Goal: Task Accomplishment & Management: Use online tool/utility

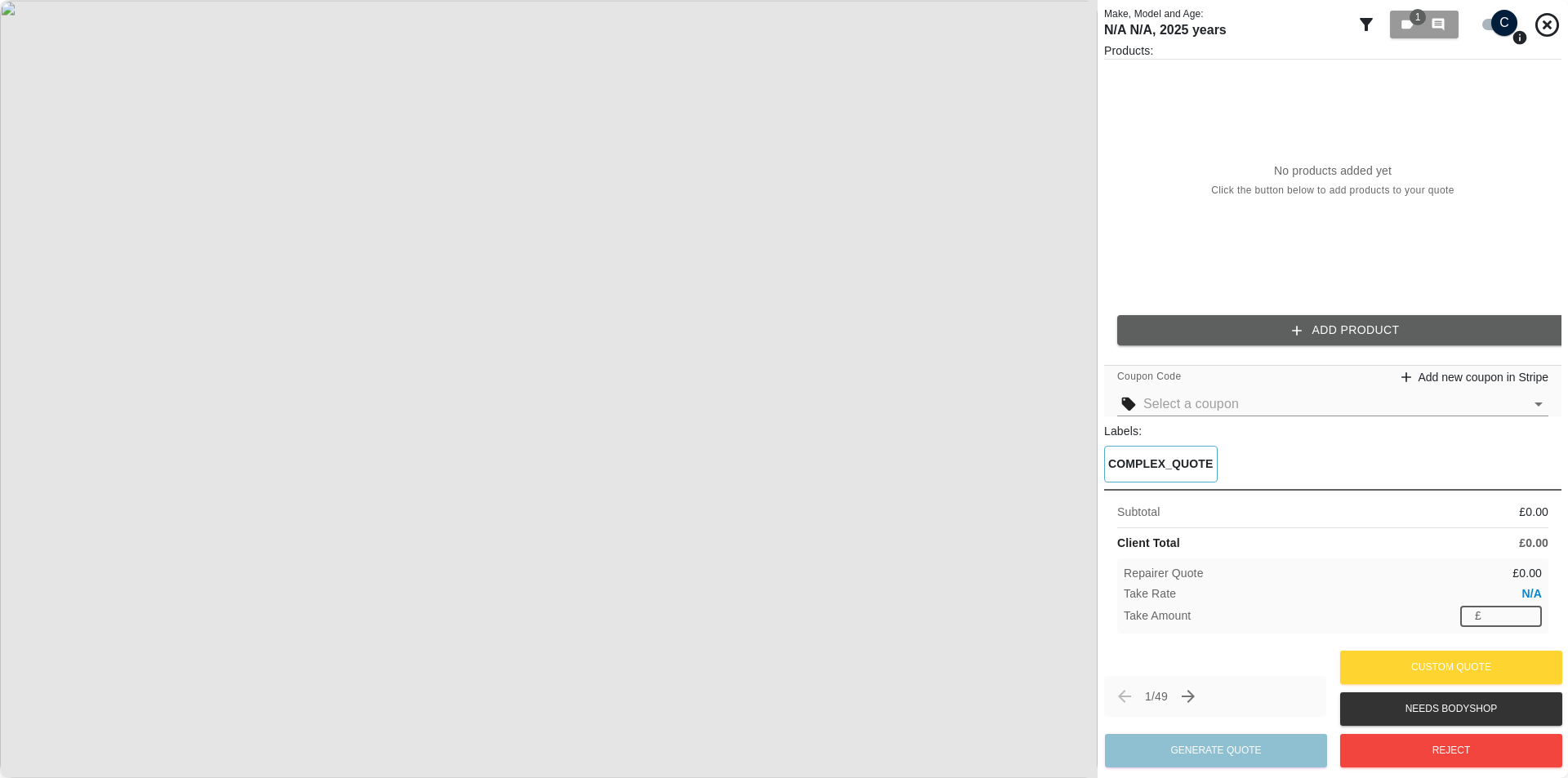
click at [1501, 609] on input "number" at bounding box center [1514, 615] width 54 height 20
click at [1246, 678] on div "1 / 49" at bounding box center [1215, 696] width 222 height 41
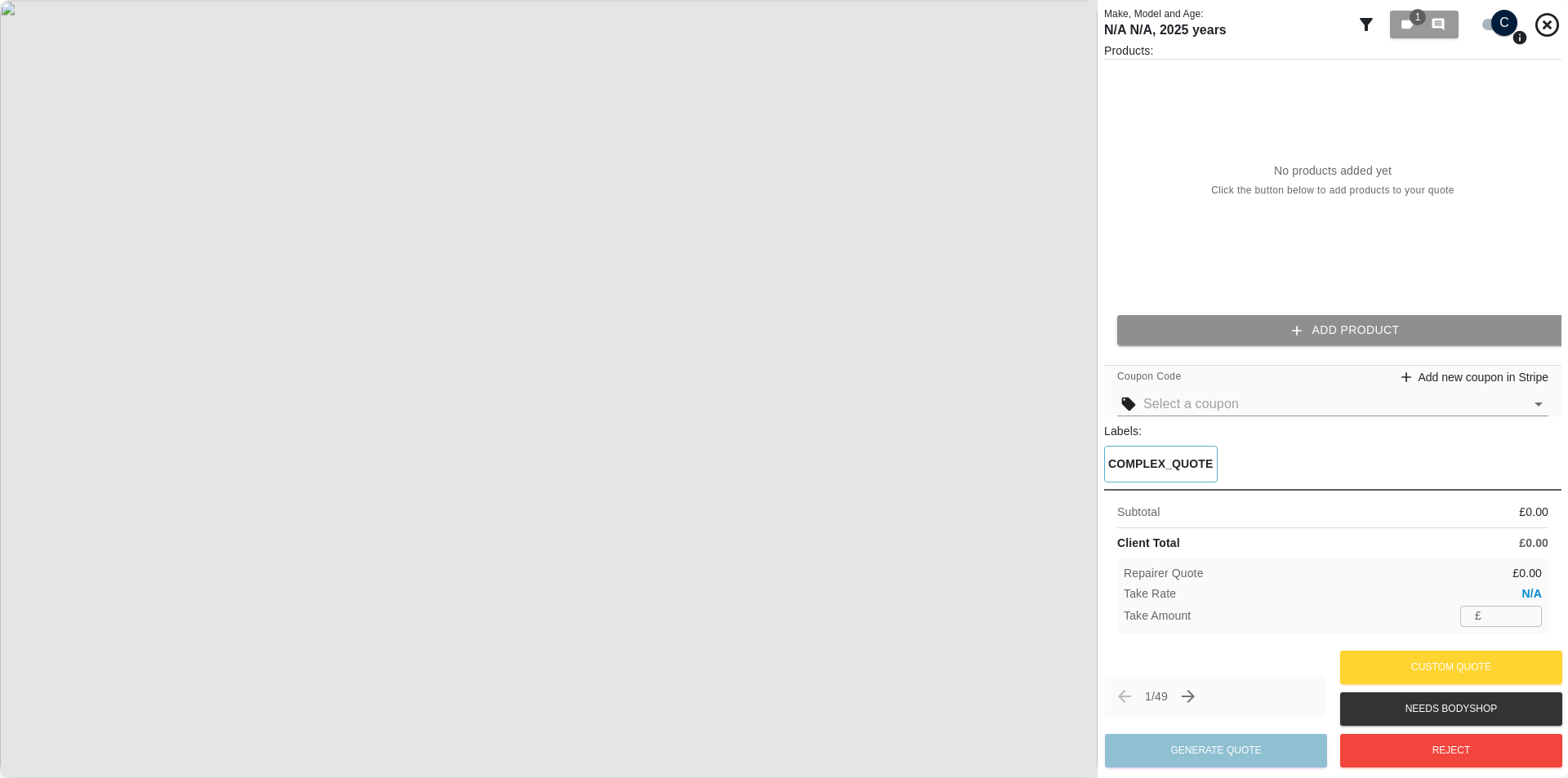
click at [1249, 317] on button "Add Product" at bounding box center [1346, 329] width 457 height 30
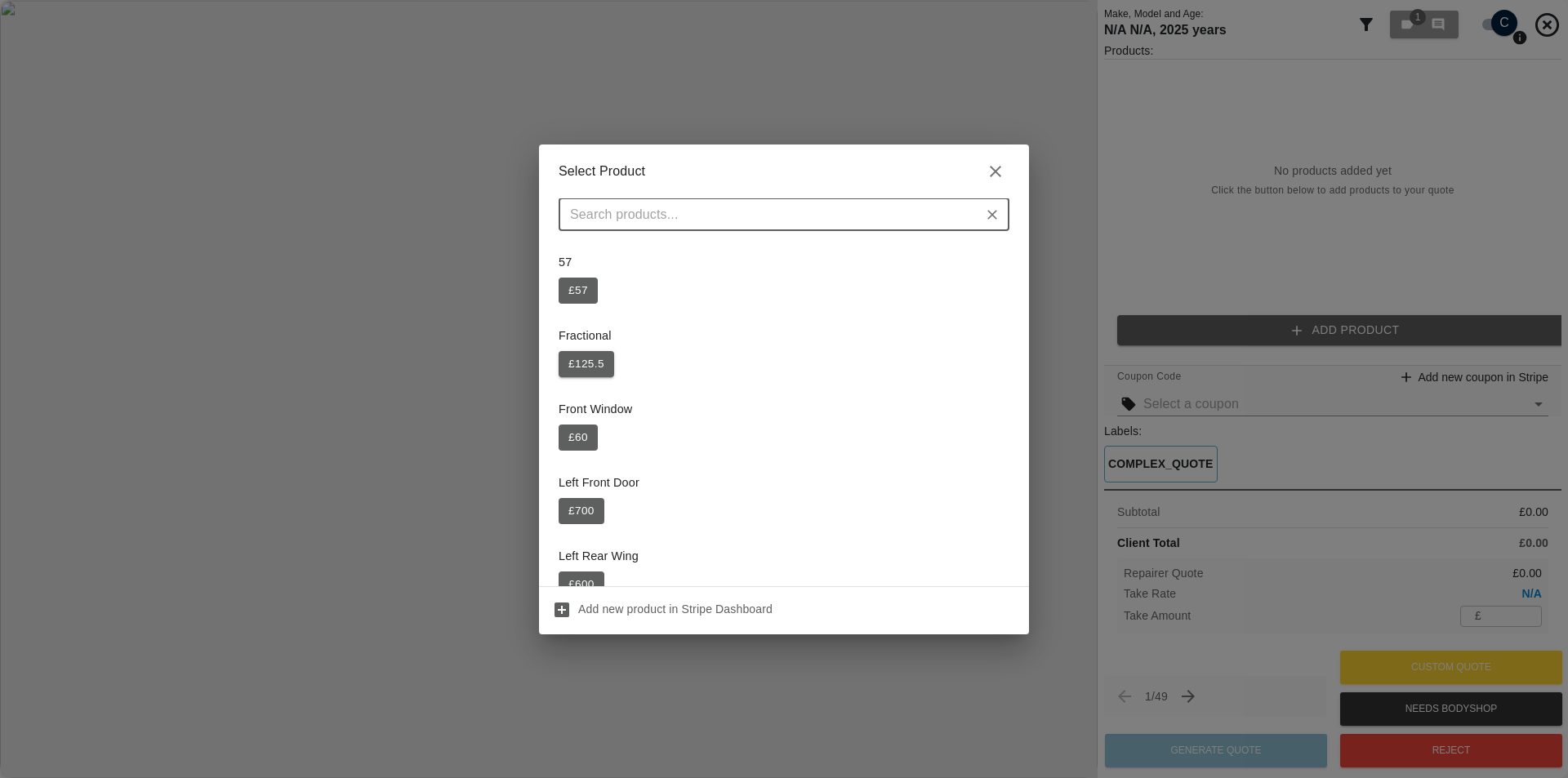
click at [587, 363] on button "£ 125.5" at bounding box center [586, 363] width 55 height 26
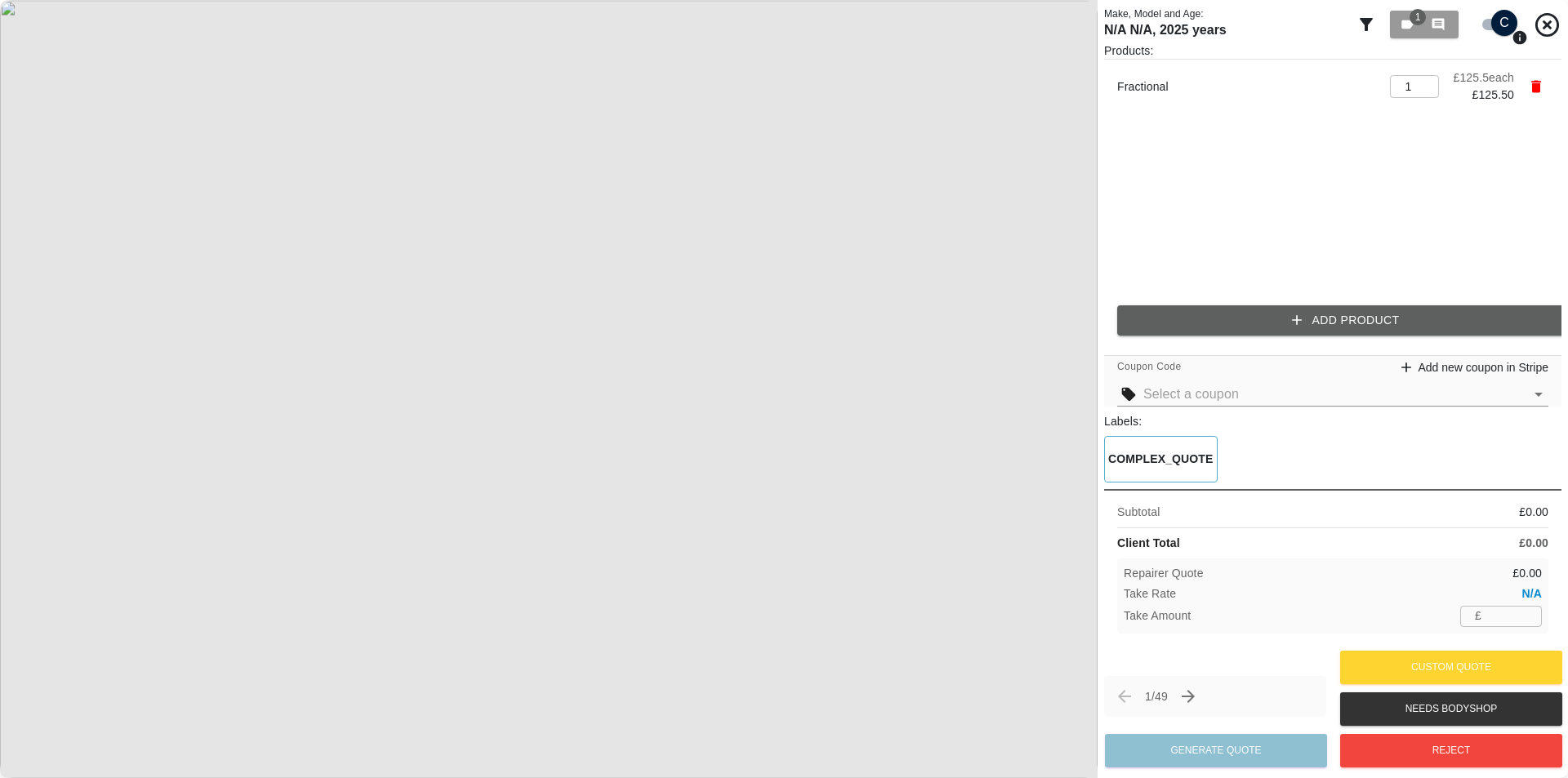
type input "44"
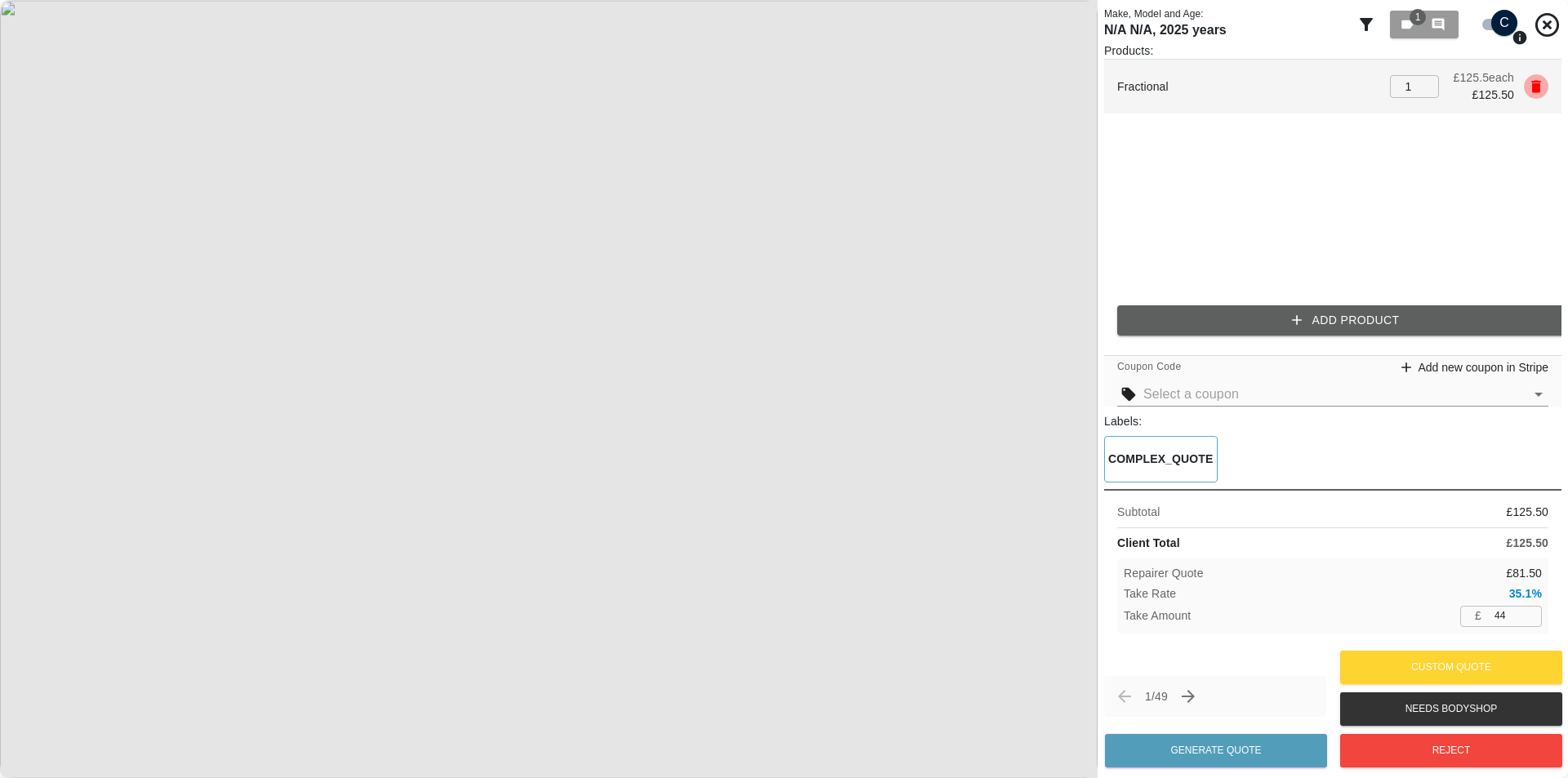
click at [1525, 80] on button "button" at bounding box center [1536, 86] width 25 height 25
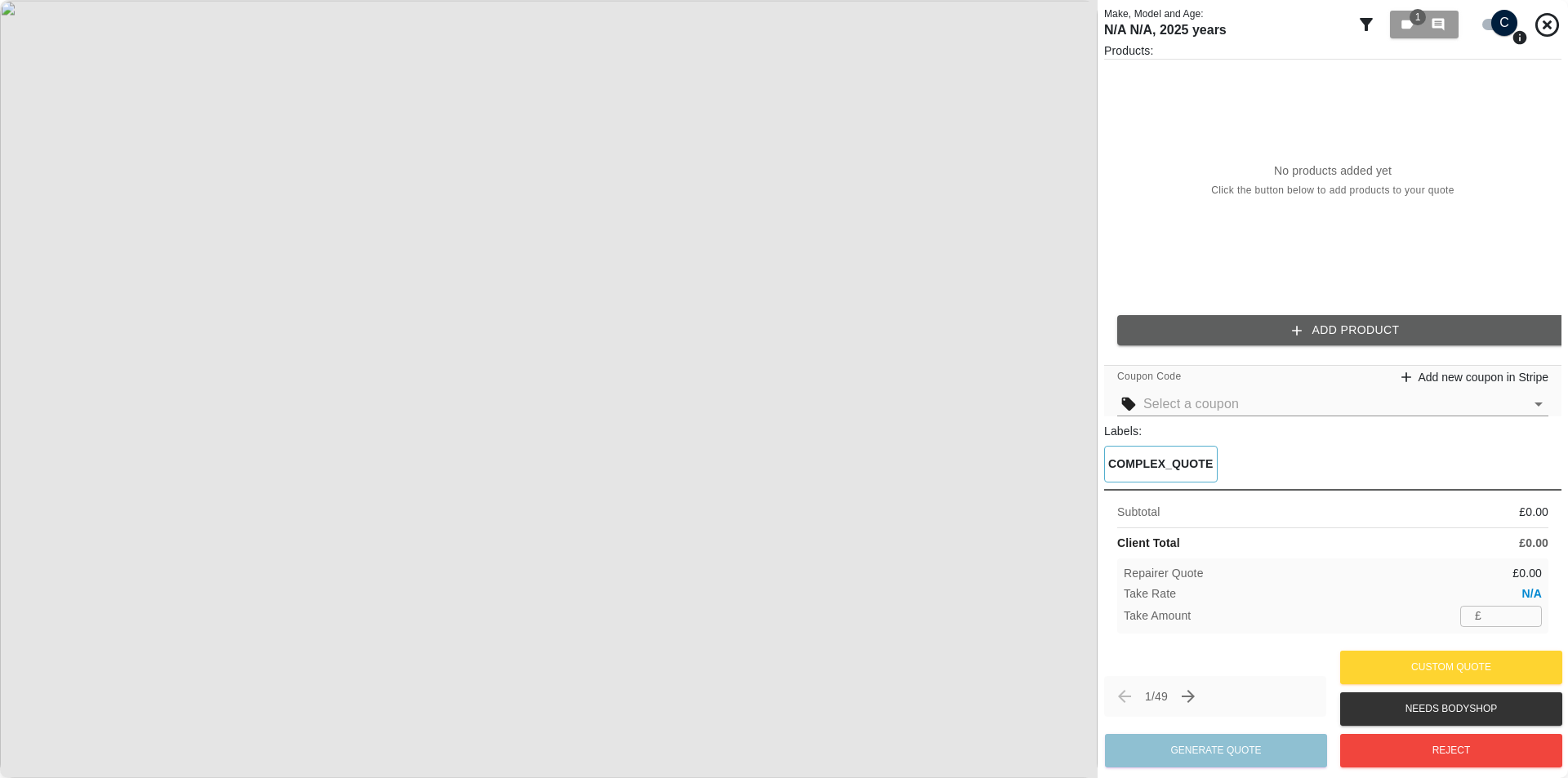
click at [1401, 308] on div "Products: No products added yet Click the button below to add products to your …" at bounding box center [1332, 200] width 457 height 316
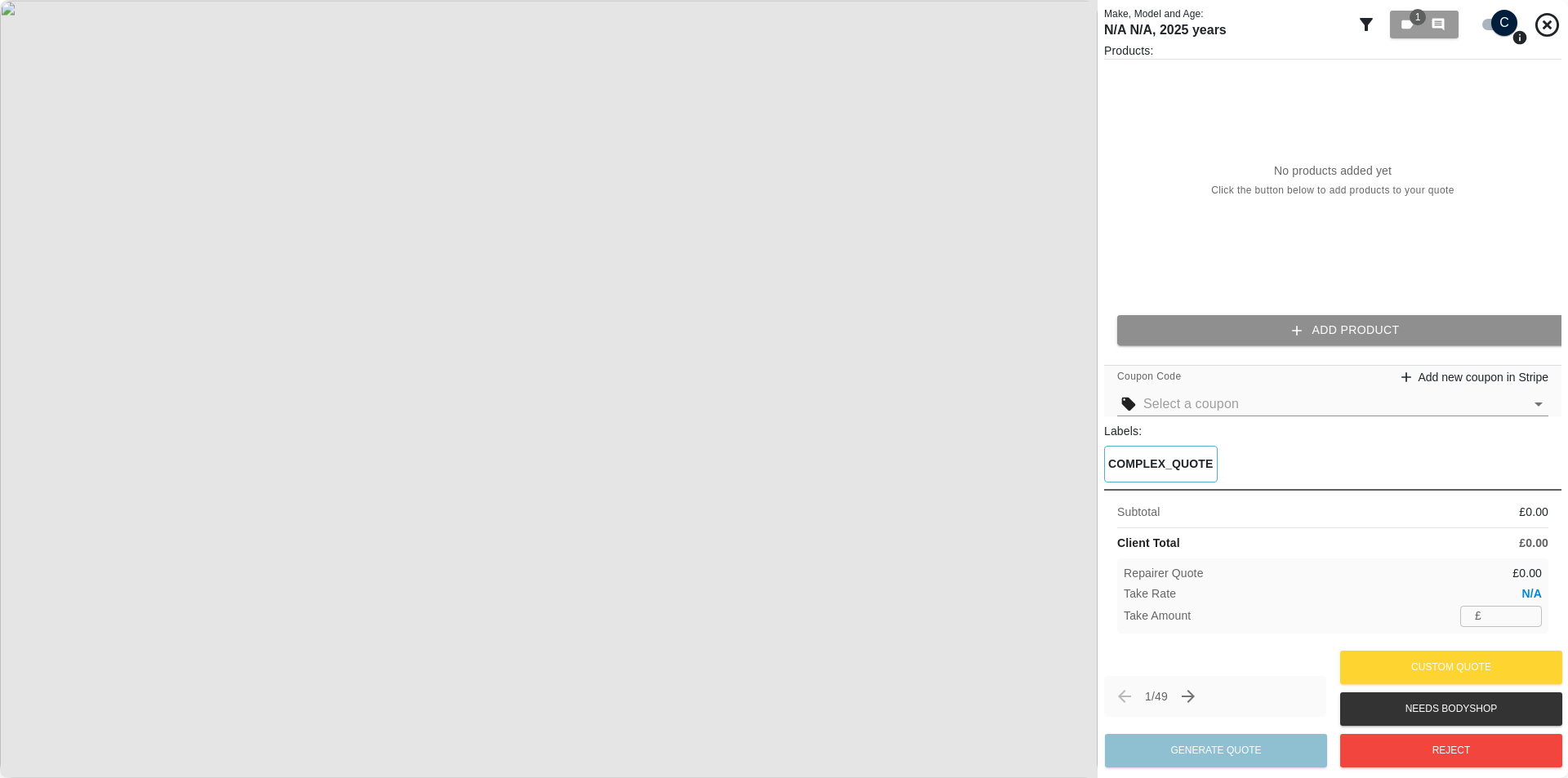
click at [1395, 323] on button "Add Product" at bounding box center [1346, 329] width 457 height 30
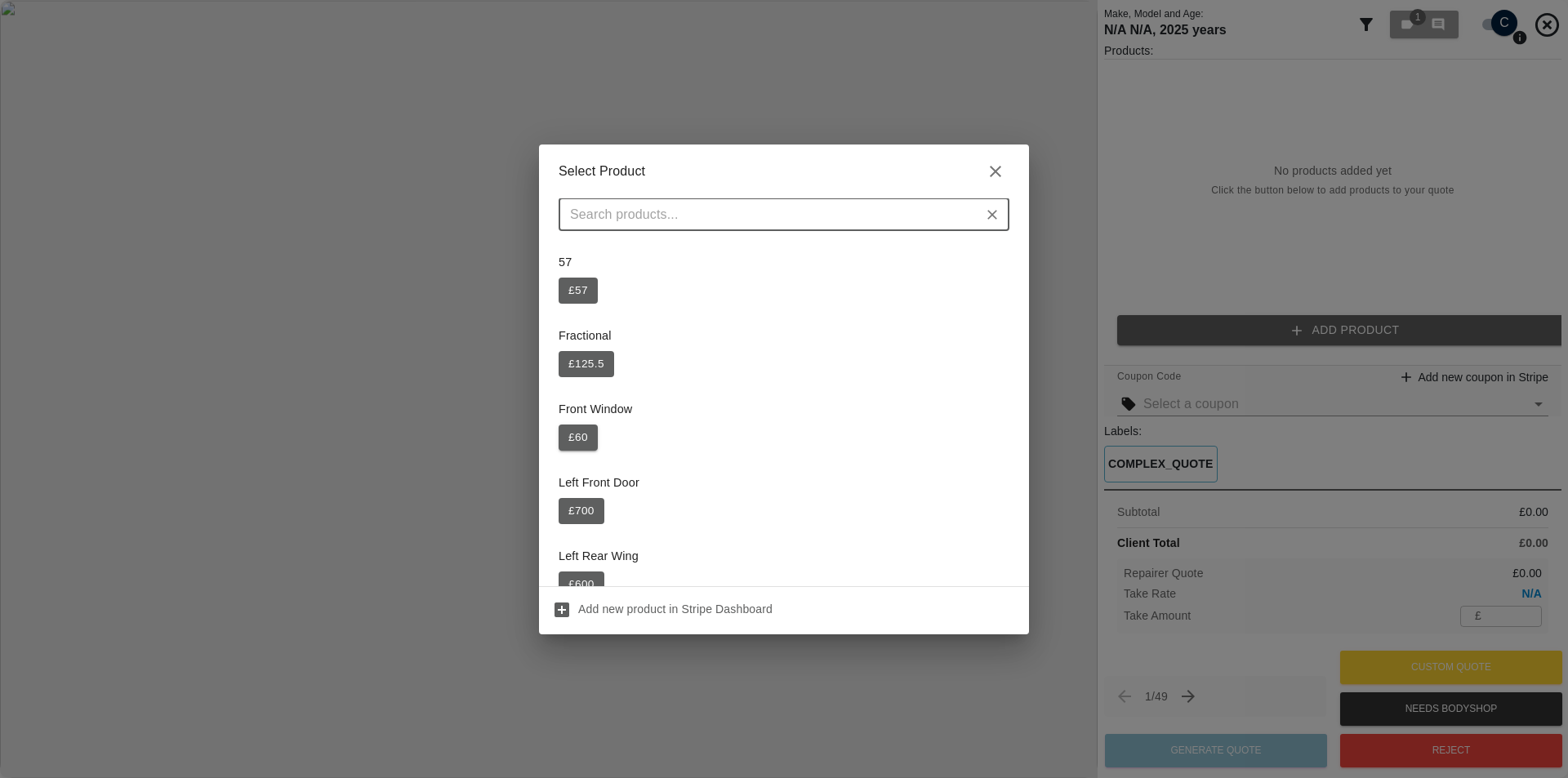
click at [571, 434] on button "£ 60" at bounding box center [578, 438] width 39 height 26
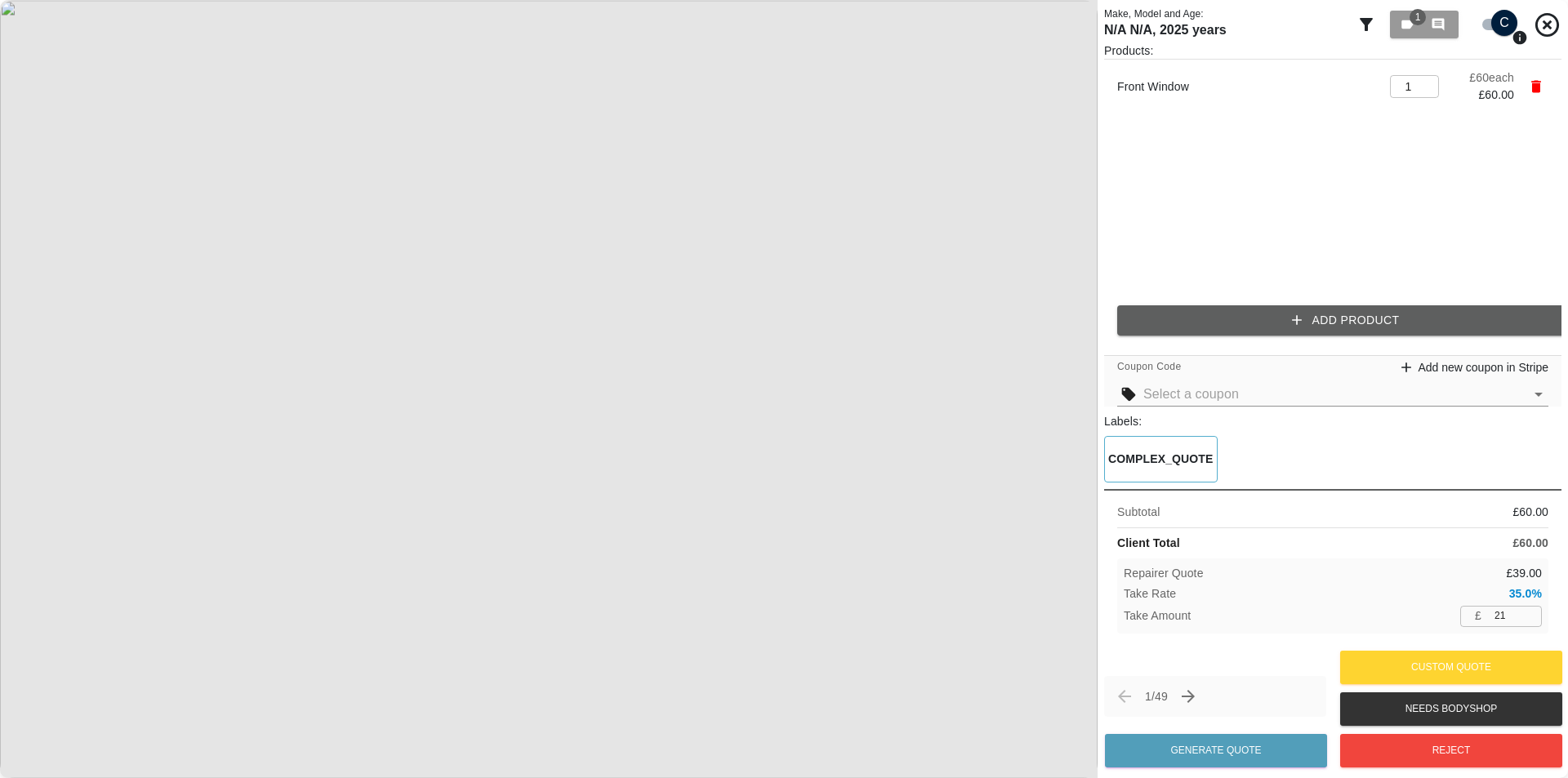
click at [1505, 612] on input "21" at bounding box center [1514, 615] width 54 height 20
type input "36"
click at [1352, 160] on ul "Front Window 1 ​ £ 60 each £ 60.00" at bounding box center [1332, 175] width 457 height 232
drag, startPoint x: 1531, startPoint y: 604, endPoint x: 1518, endPoint y: 609, distance: 13.9
click at [1518, 609] on div "Repairer Quote £ 24.00 Take Rate 60.0% Take Amount £ 36 ​" at bounding box center [1333, 595] width 431 height 74
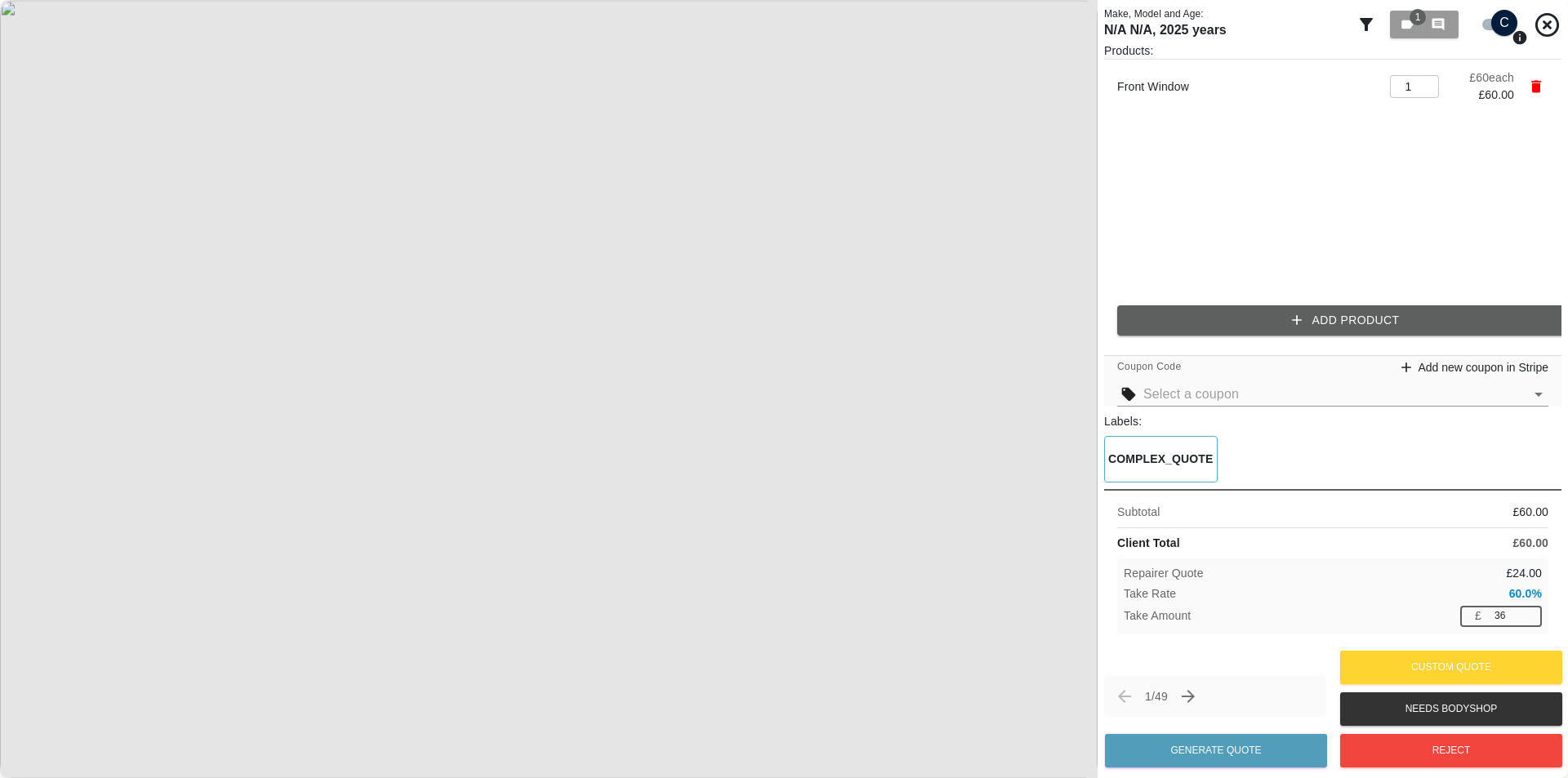
drag, startPoint x: 1501, startPoint y: 617, endPoint x: 1422, endPoint y: 620, distance: 79.1
click at [1445, 623] on div "Take Amount £ 36 ​" at bounding box center [1332, 615] width 418 height 20
type input "21"
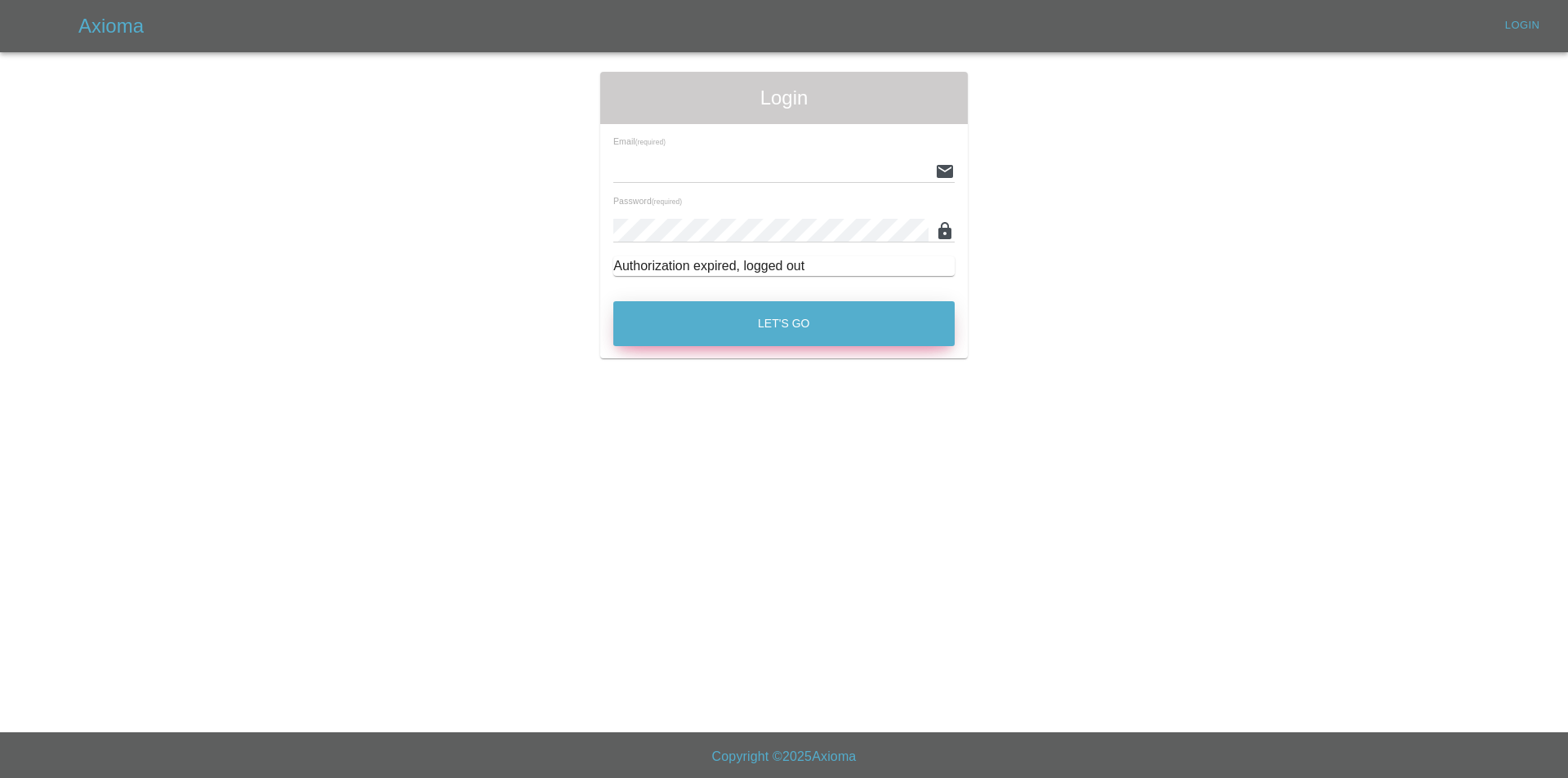
type input "tuncayhuseynov@gmail.com"
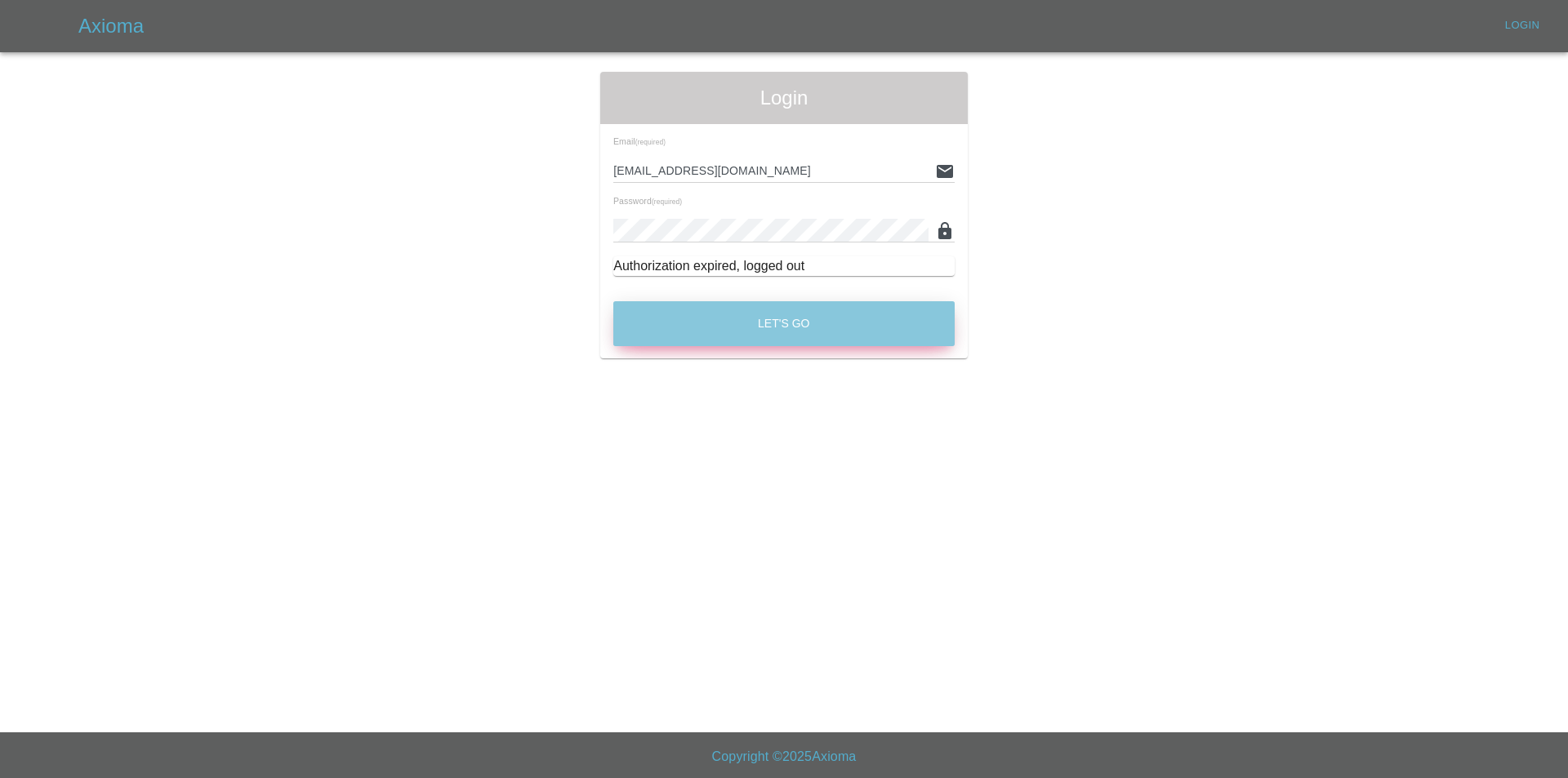
click at [747, 329] on button "Let's Go" at bounding box center [784, 323] width 342 height 45
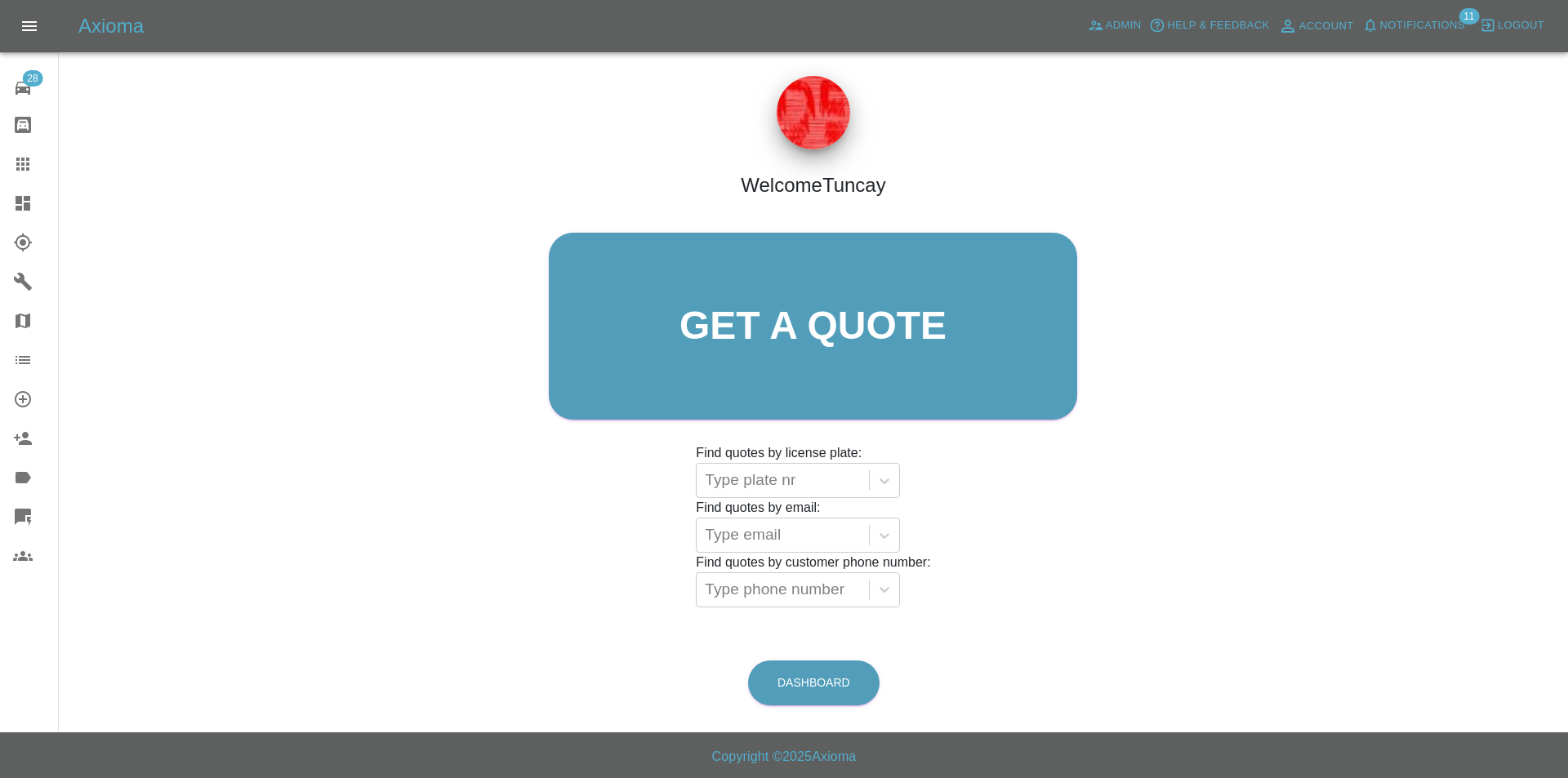
click at [24, 502] on link "Quick Quote" at bounding box center [29, 517] width 58 height 39
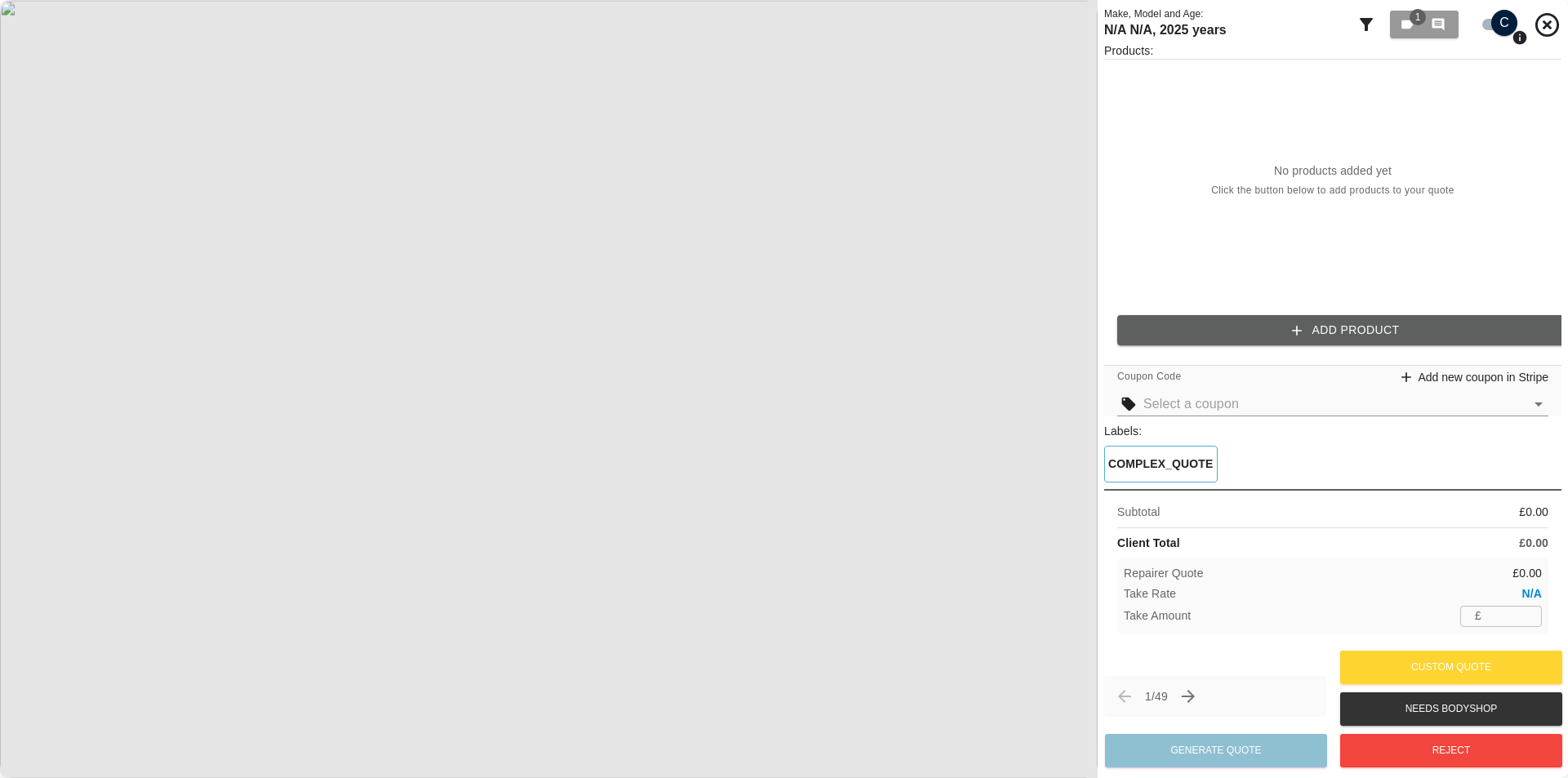
click at [1490, 615] on input "number" at bounding box center [1514, 615] width 54 height 20
click at [1246, 327] on button "Add Product" at bounding box center [1346, 329] width 457 height 30
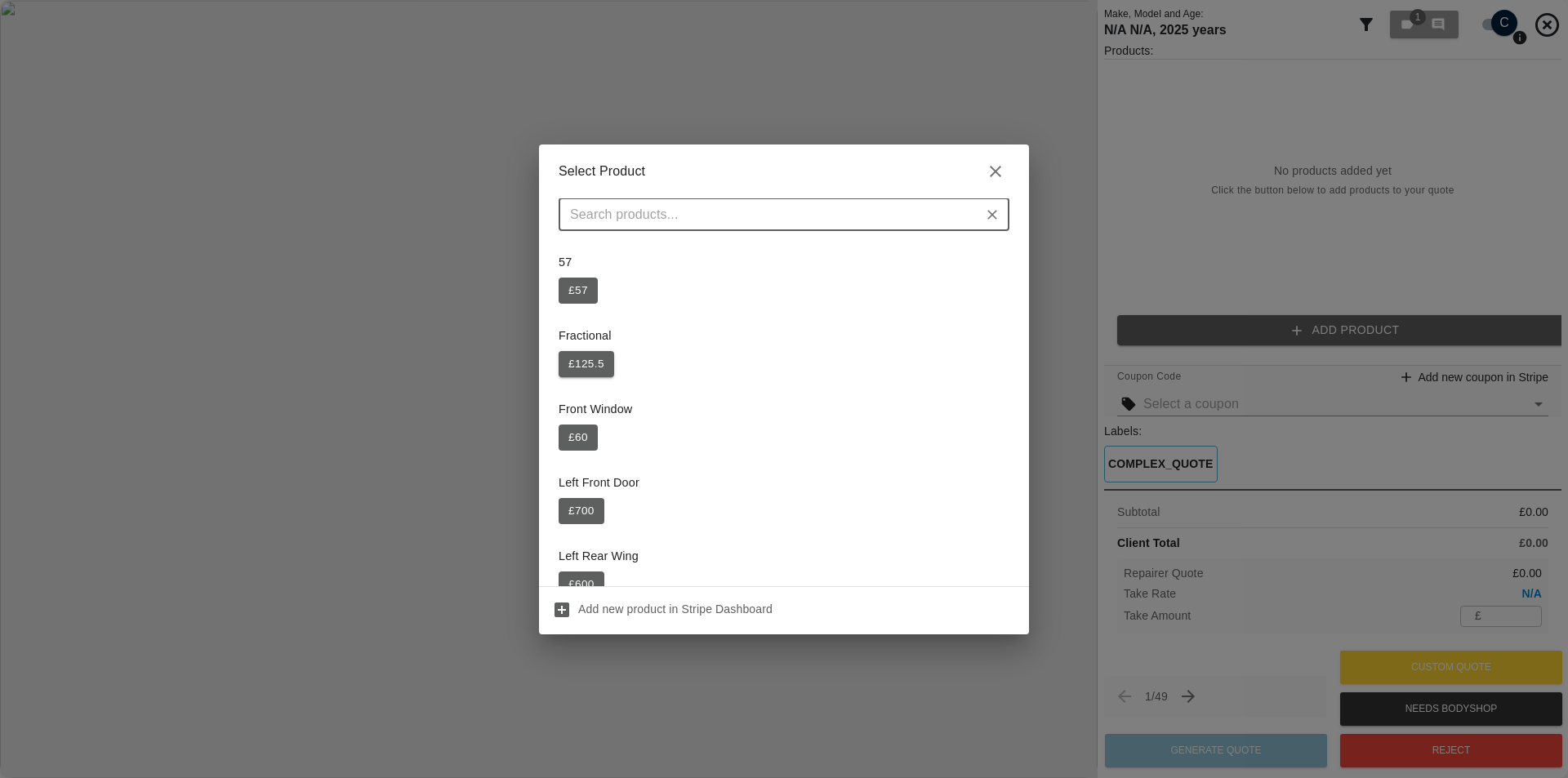
click at [594, 351] on button "£ 125.5" at bounding box center [586, 363] width 55 height 26
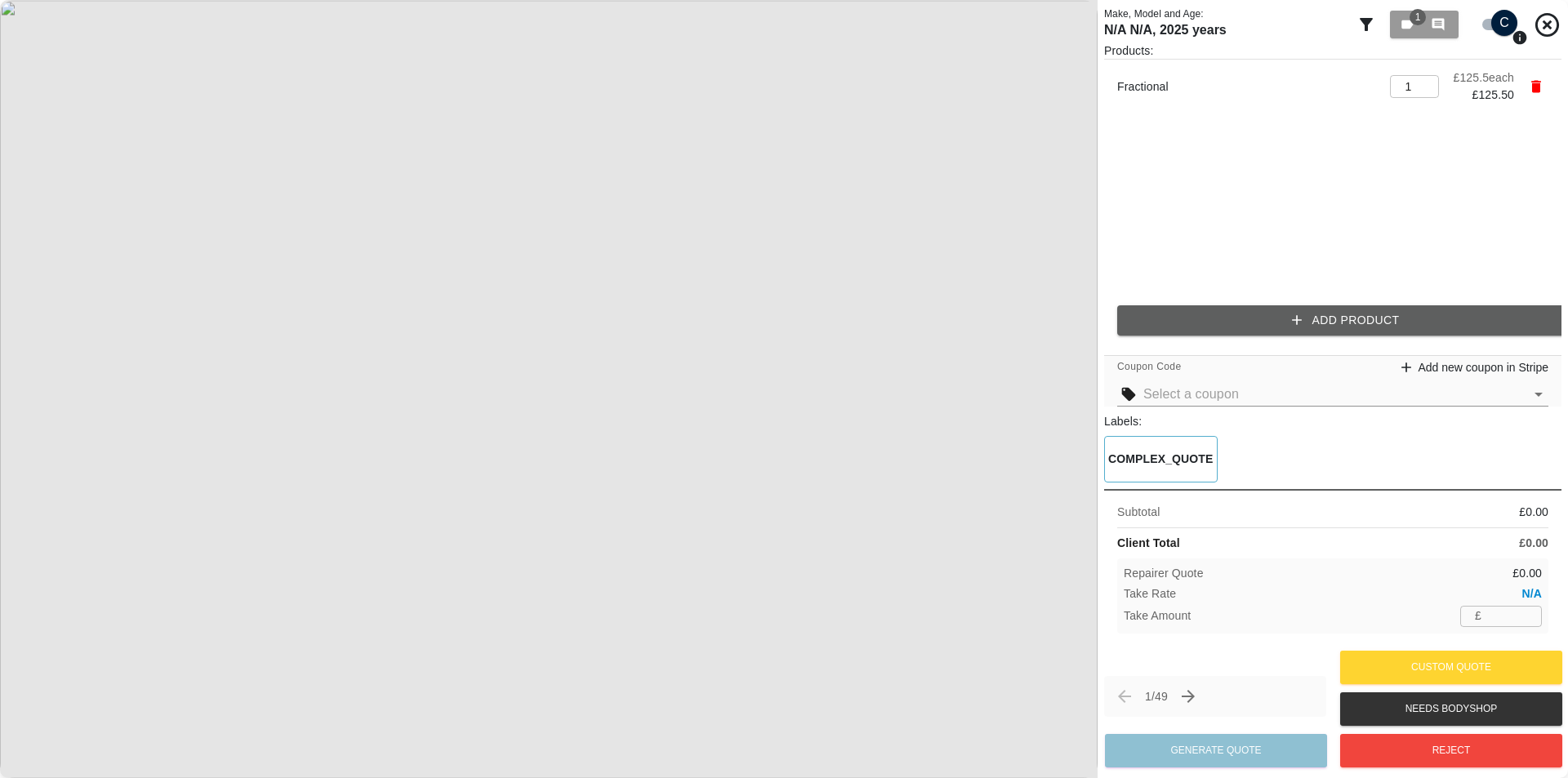
type input "44"
drag, startPoint x: 1512, startPoint y: 617, endPoint x: 1433, endPoint y: 621, distance: 79.1
click at [1451, 620] on div "Take Amount £ 44 ​" at bounding box center [1332, 615] width 418 height 20
click at [1416, 628] on div "Repairer Quote £ 125.50 Take Rate 0.0% Take Amount £ ​" at bounding box center [1333, 595] width 431 height 74
click at [1490, 615] on input "number" at bounding box center [1514, 615] width 54 height 20
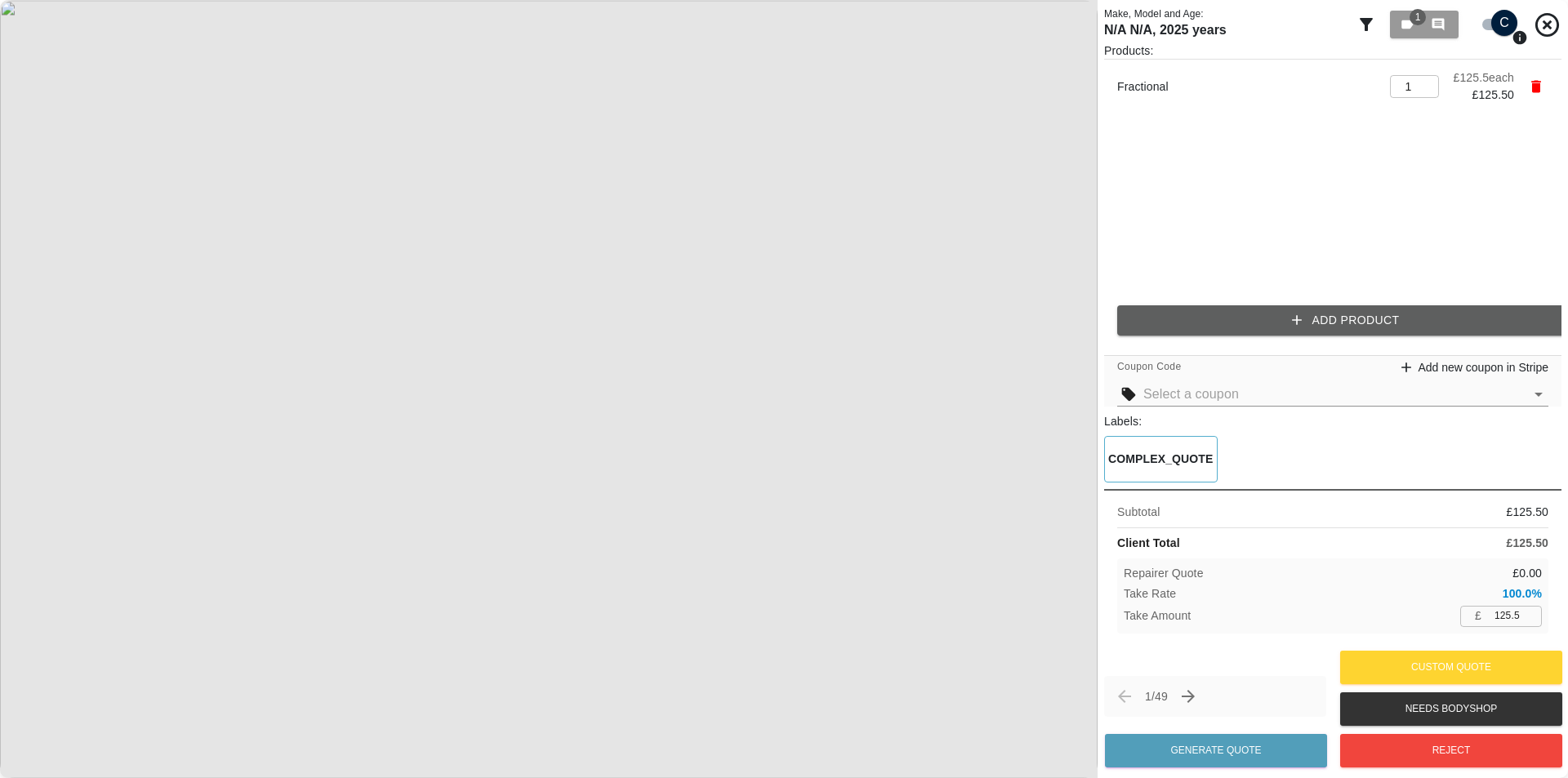
click at [1440, 626] on div "Take Amount £ 125.5 ​" at bounding box center [1332, 615] width 418 height 20
drag, startPoint x: 1522, startPoint y: 616, endPoint x: 1390, endPoint y: 617, distance: 132.0
click at [1406, 621] on div "Take Amount £ 125.5 ​" at bounding box center [1332, 615] width 418 height 20
click at [1390, 617] on div "Take Amount £ 125.5 ​" at bounding box center [1332, 615] width 418 height 20
drag, startPoint x: 1519, startPoint y: 619, endPoint x: 1419, endPoint y: 616, distance: 100.0
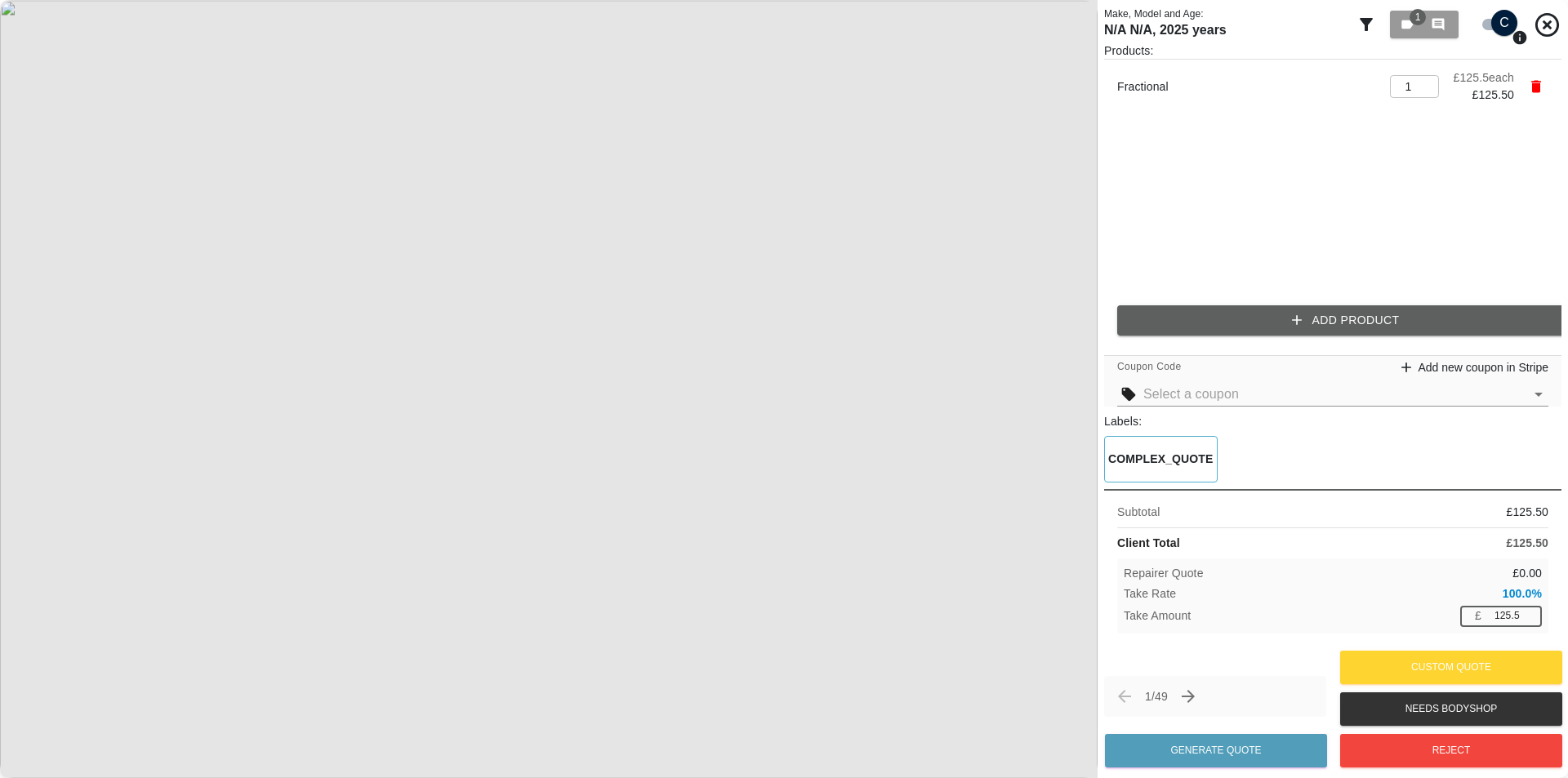
click at [1420, 616] on div "Take Amount £ 125.5 ​" at bounding box center [1332, 615] width 418 height 20
type input "1"
click at [1404, 612] on div "Take Amount £ ​" at bounding box center [1332, 615] width 418 height 20
click at [1483, 615] on div "£ ​" at bounding box center [1501, 615] width 82 height 20
drag, startPoint x: 1513, startPoint y: 613, endPoint x: 1450, endPoint y: 614, distance: 63.0
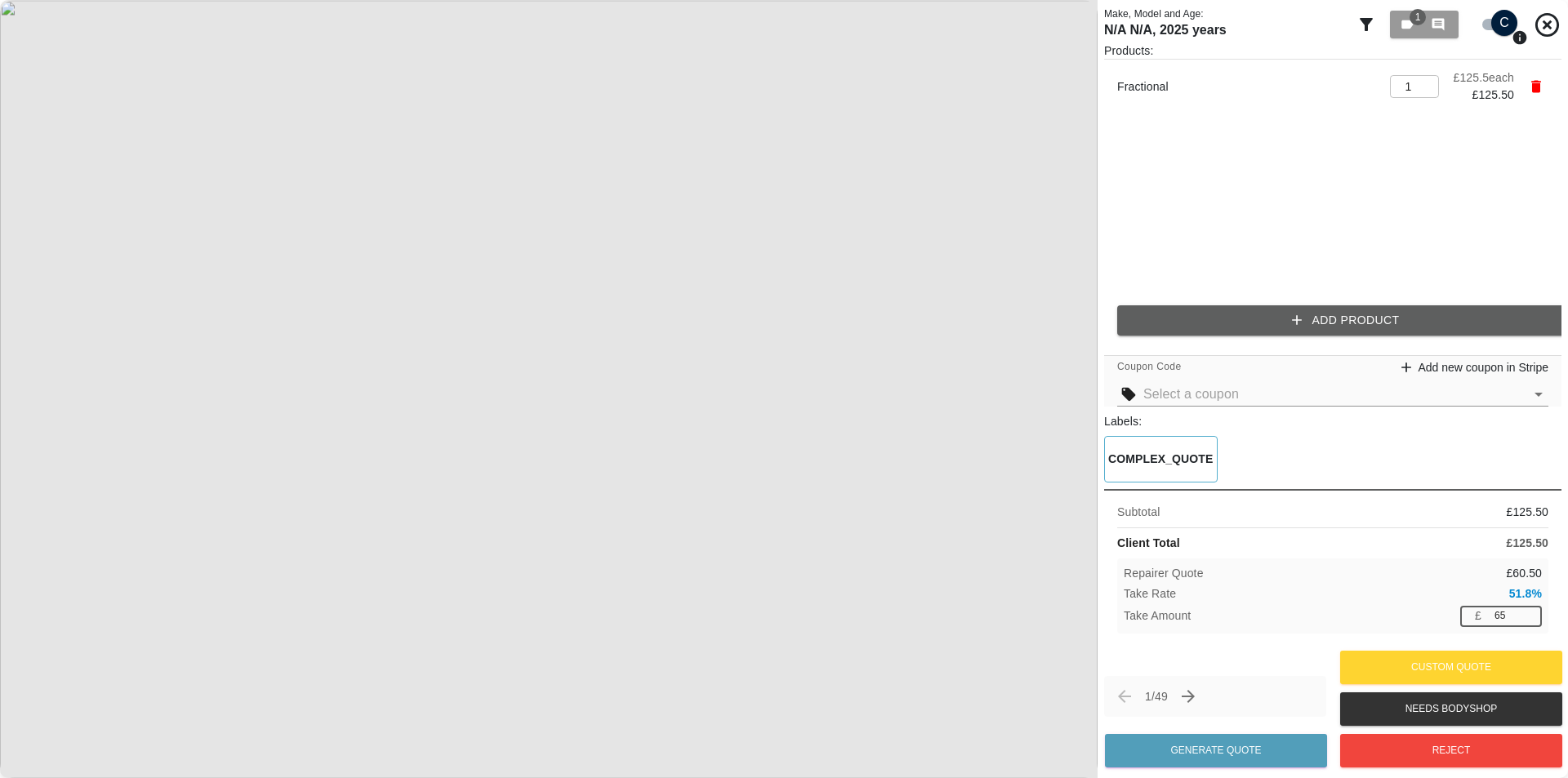
click at [1450, 614] on div "Take Amount £ 65 ​" at bounding box center [1332, 615] width 418 height 20
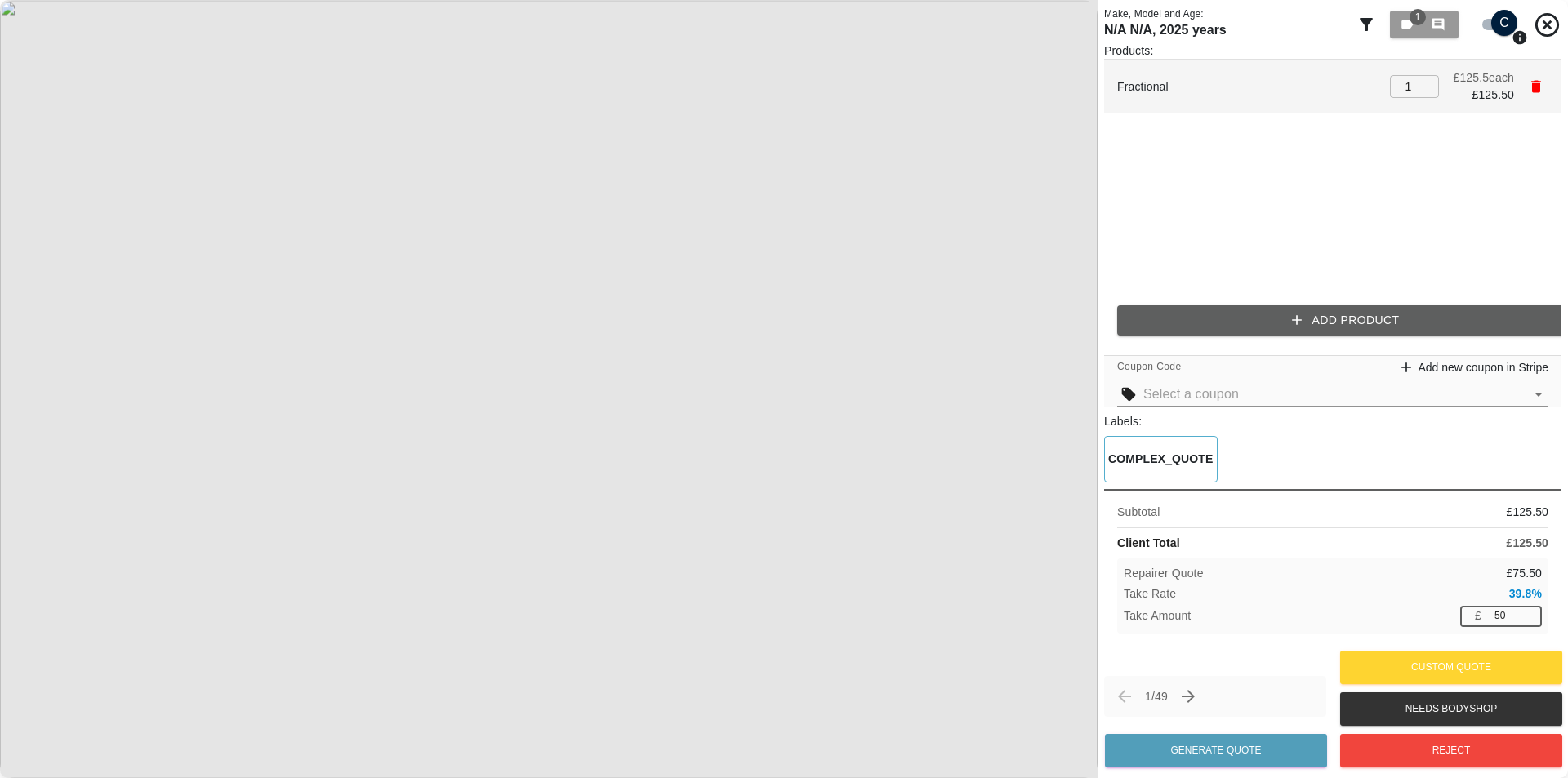
type input "50"
click at [1536, 87] on icon "button" at bounding box center [1536, 87] width 10 height 12
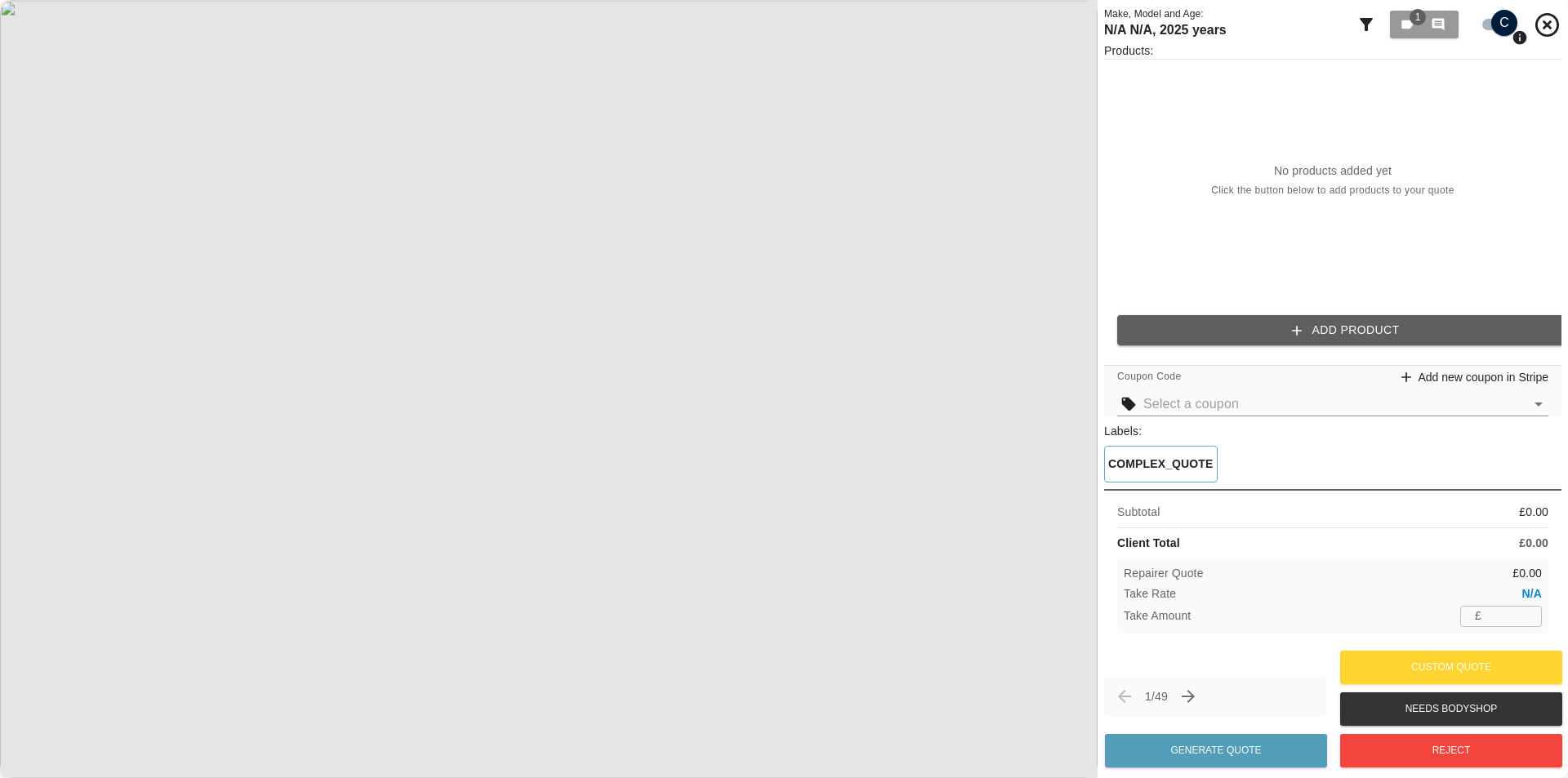
click at [1326, 303] on div "Products: No products added yet Click the button below to add products to your …" at bounding box center [1332, 200] width 457 height 316
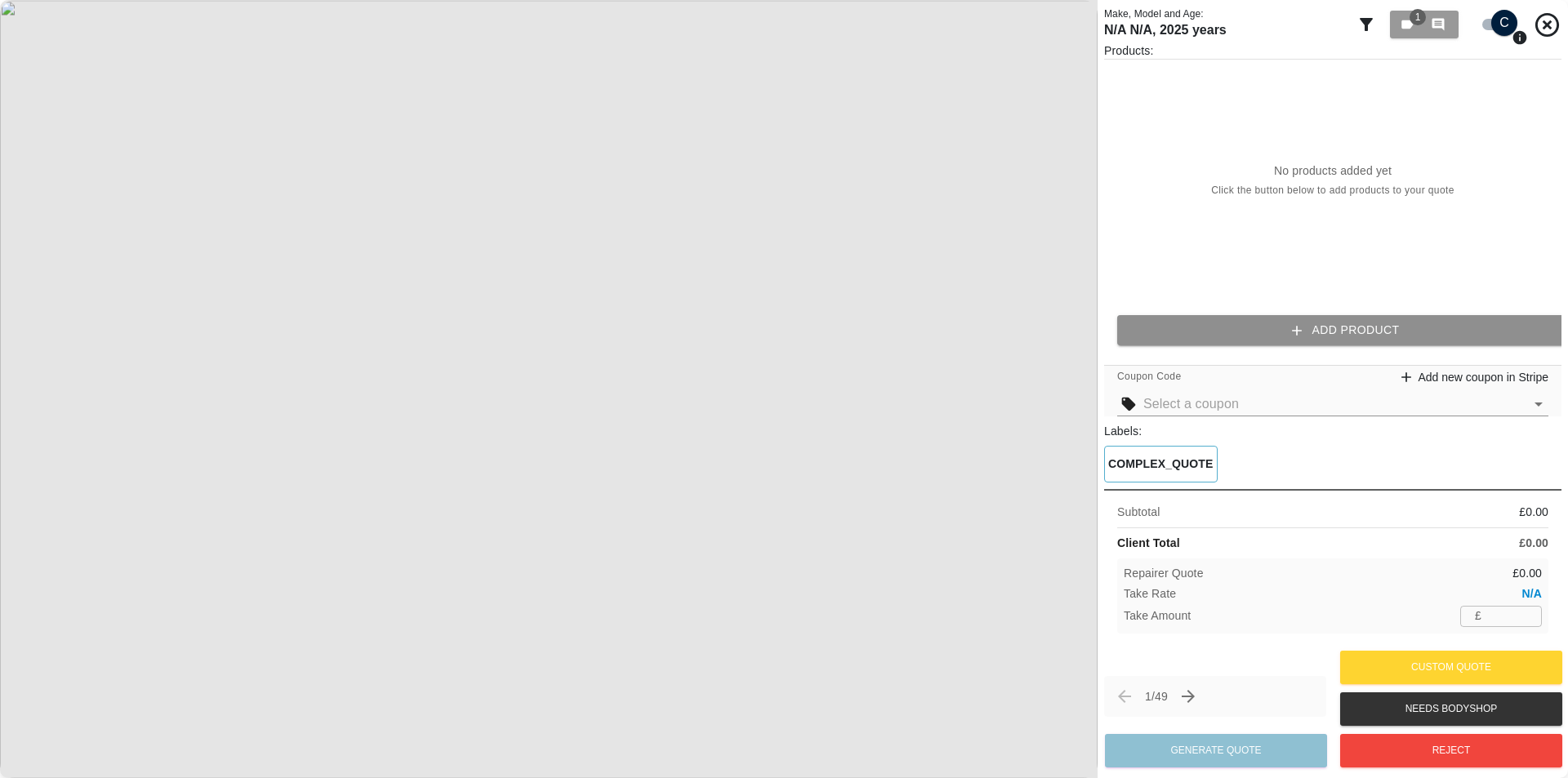
click at [1324, 317] on button "Add Product" at bounding box center [1346, 329] width 457 height 30
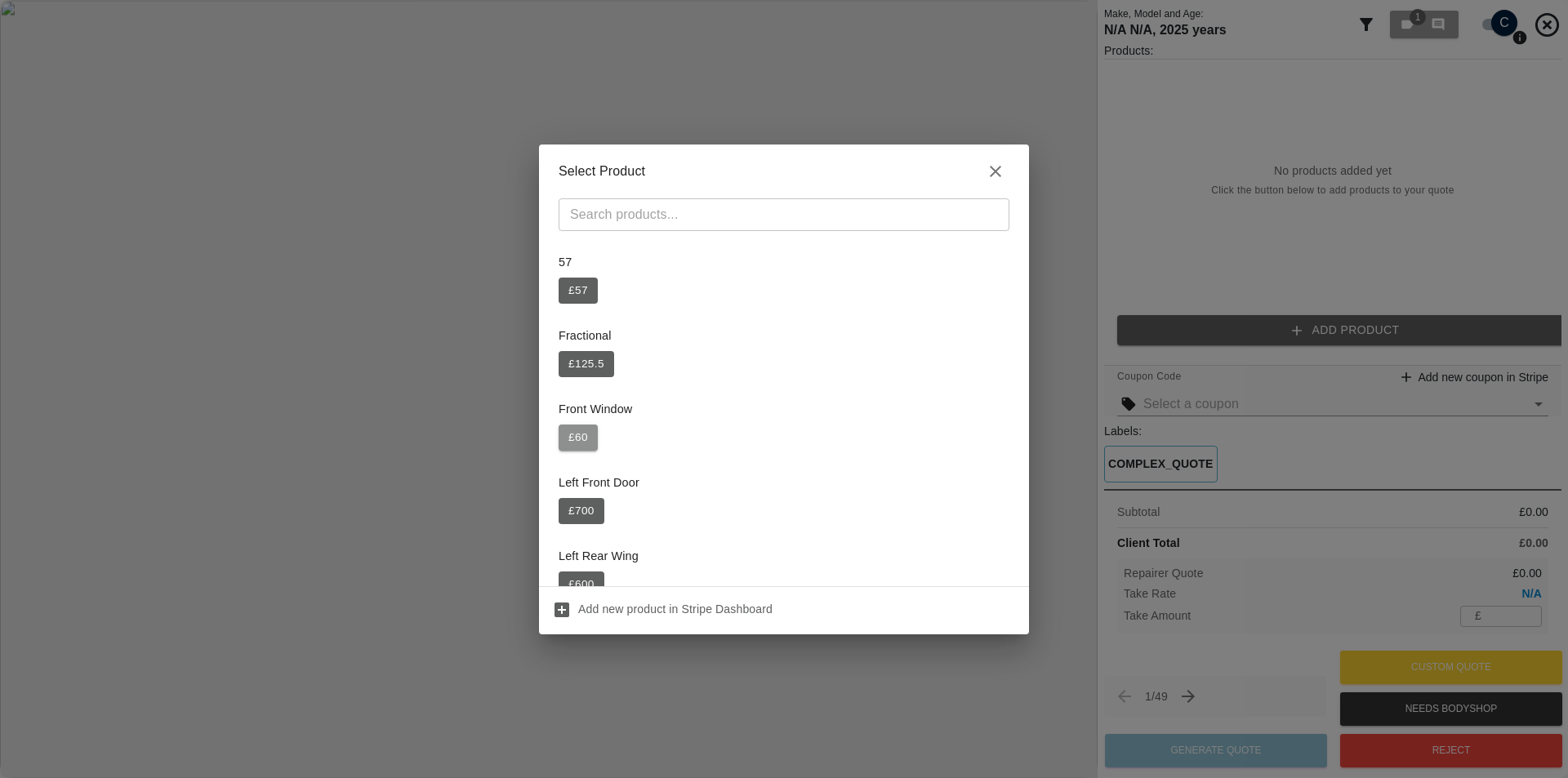
click at [577, 432] on button "£ 60" at bounding box center [578, 438] width 39 height 26
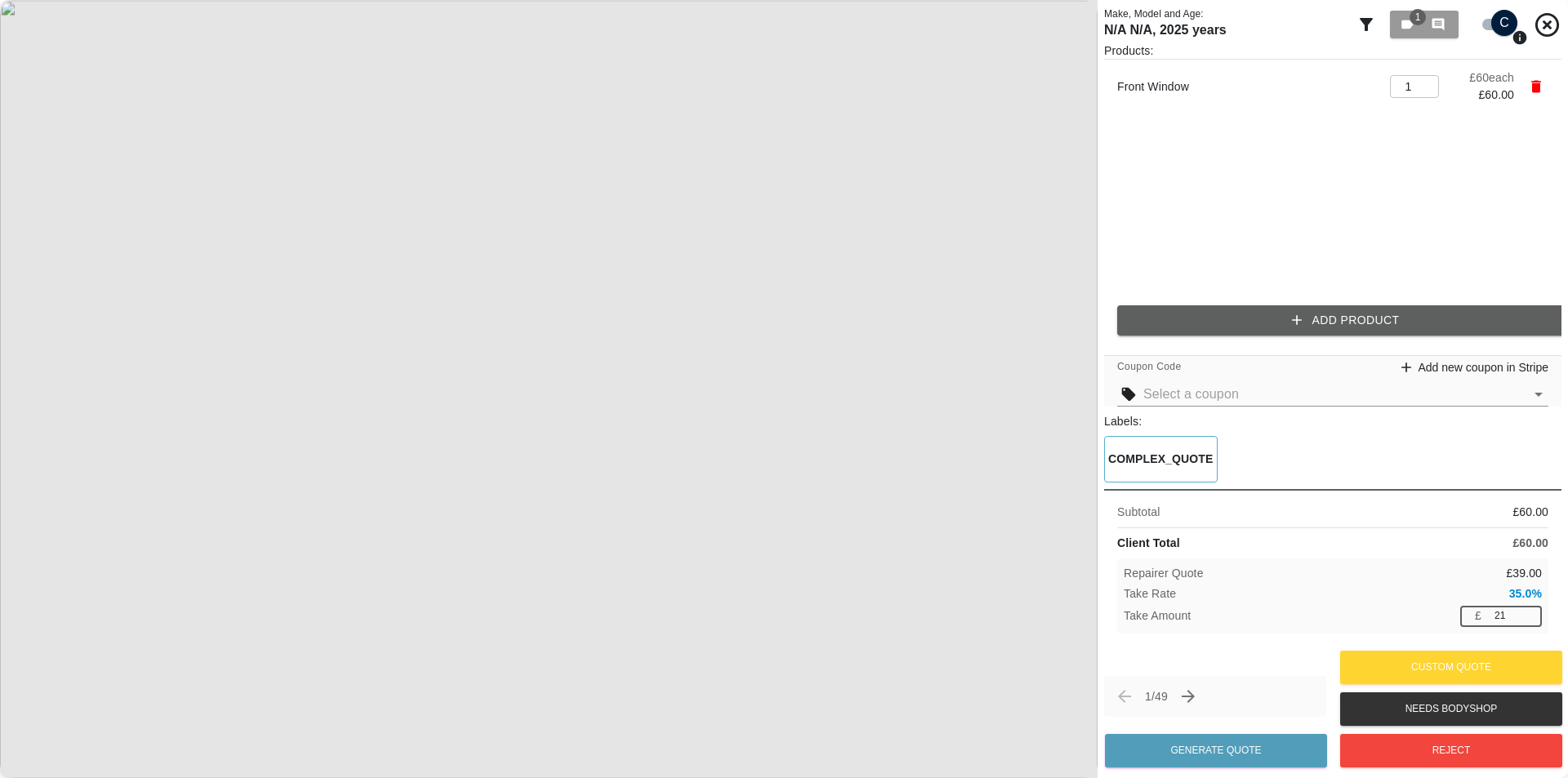
drag, startPoint x: 1503, startPoint y: 607, endPoint x: 1452, endPoint y: 616, distance: 51.8
click at [1467, 613] on div "£ 21 ​" at bounding box center [1501, 615] width 82 height 20
type input "3"
type input "30"
click at [1452, 617] on div "Take Amount £ 30 ​" at bounding box center [1332, 615] width 418 height 20
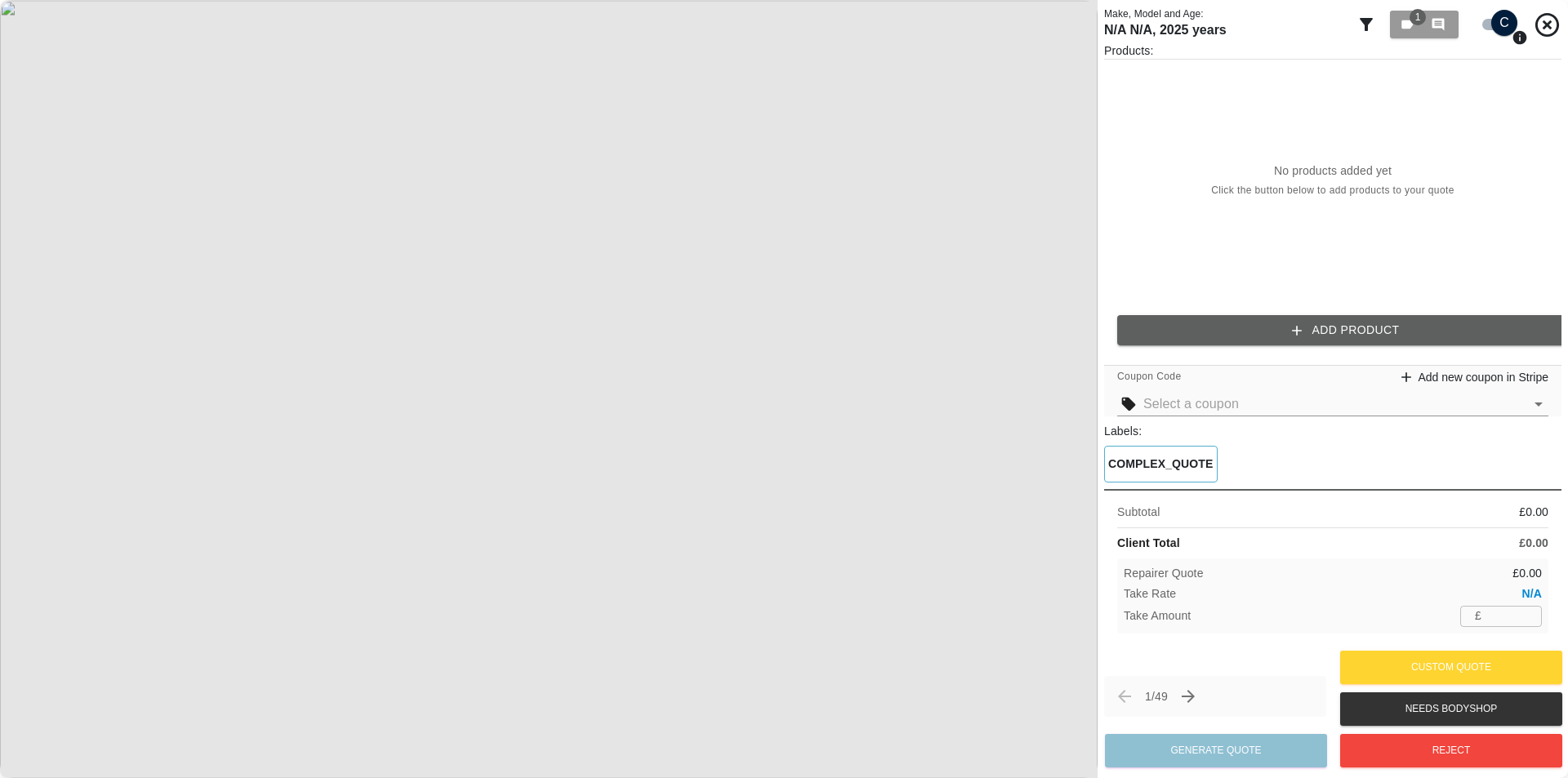
click at [1281, 307] on div "Products: No products added yet Click the button below to add products to your …" at bounding box center [1332, 200] width 457 height 316
click at [1275, 324] on button "Add Product" at bounding box center [1346, 329] width 457 height 30
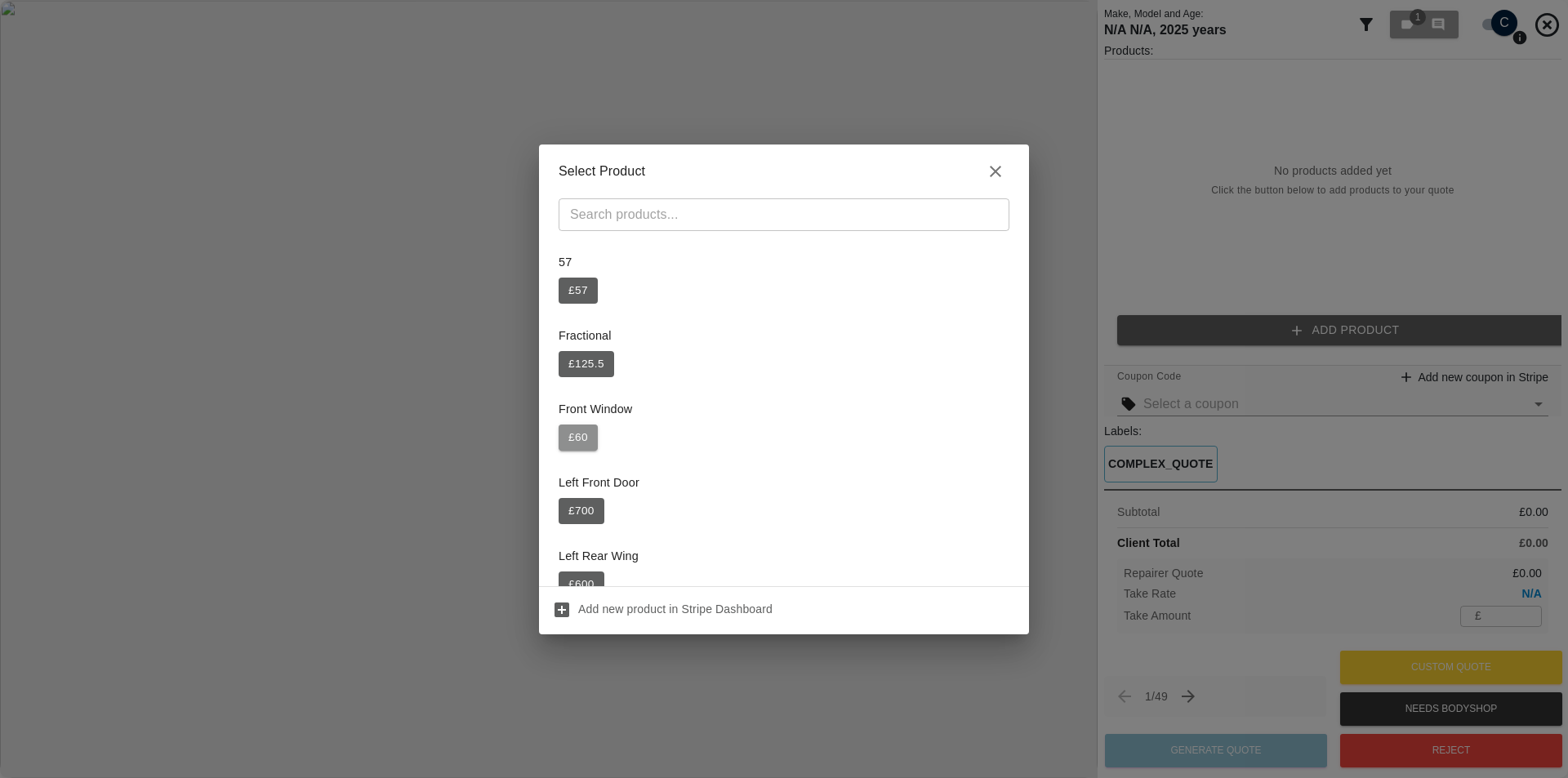
click at [589, 440] on button "£ 60" at bounding box center [578, 438] width 39 height 26
type input "21"
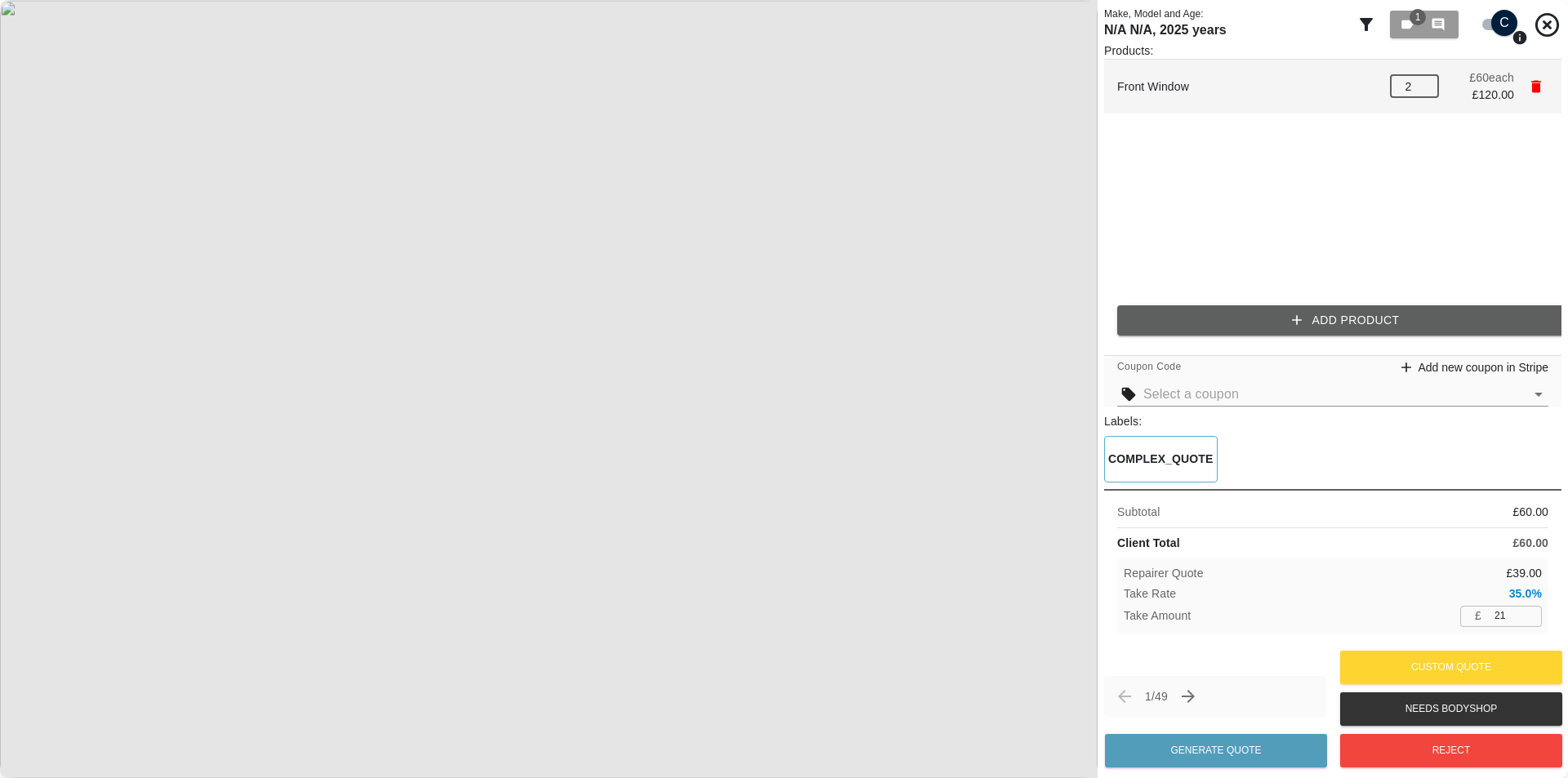
type input "2"
click at [1427, 77] on input "2" at bounding box center [1415, 86] width 49 height 23
type input "42"
type input "3"
click at [1427, 77] on input "3" at bounding box center [1415, 86] width 49 height 23
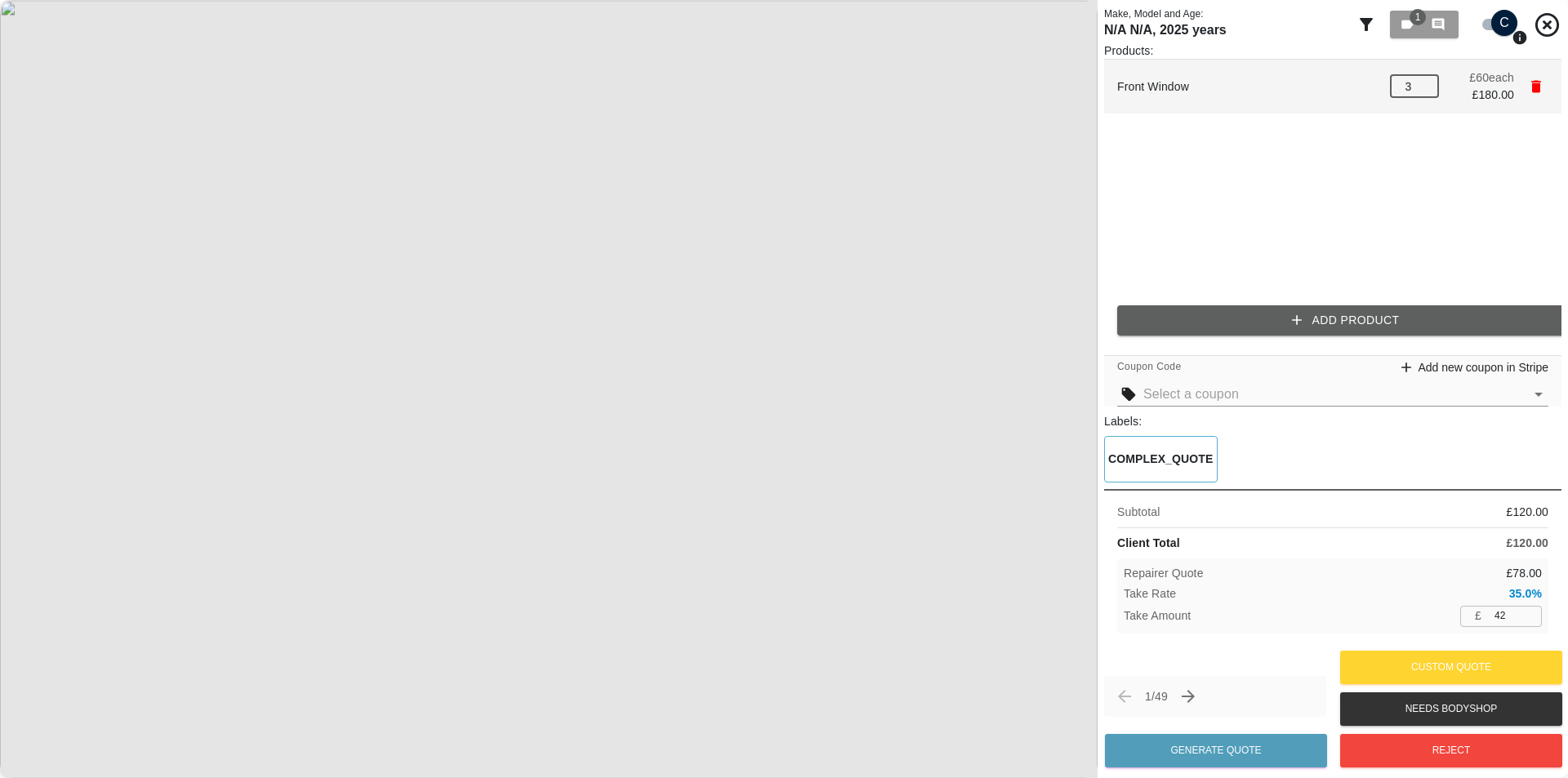
type input "63"
click at [1427, 76] on input "3" at bounding box center [1415, 86] width 49 height 23
type input "4"
click at [1422, 84] on input "4" at bounding box center [1415, 86] width 49 height 23
type input "84"
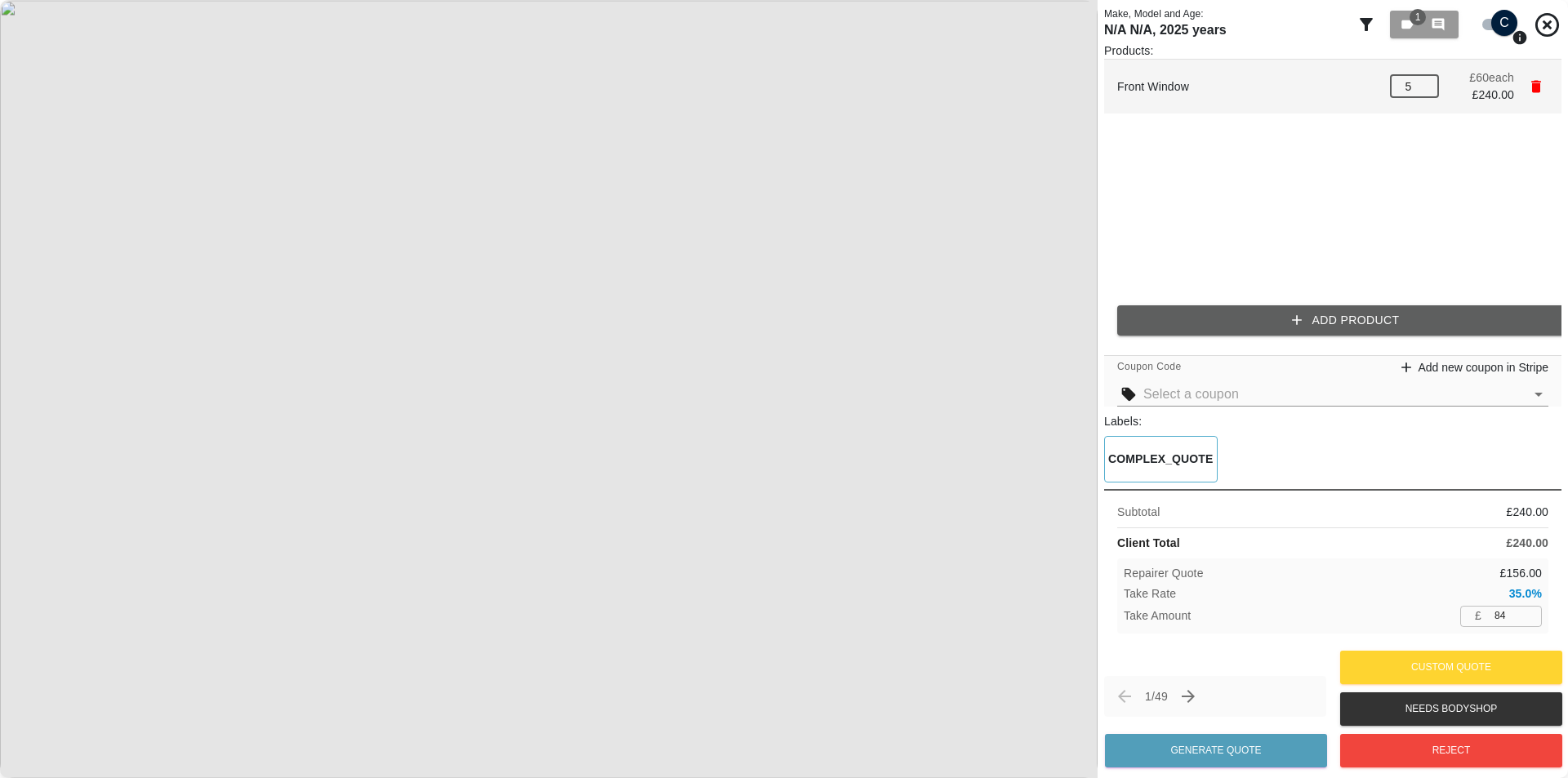
type input "5"
click at [1423, 78] on input "5" at bounding box center [1415, 86] width 49 height 23
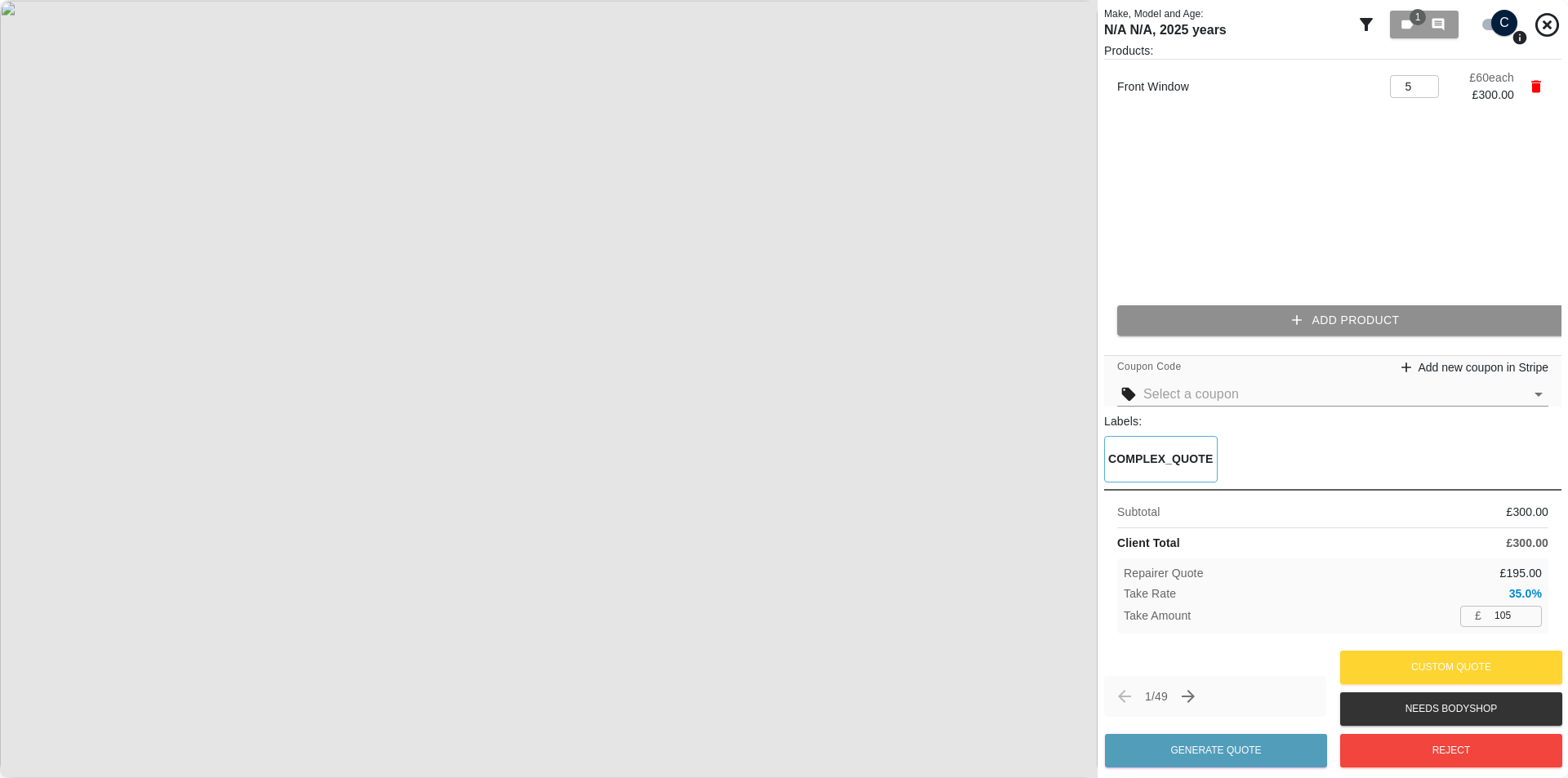
click at [1334, 311] on button "Add Product" at bounding box center [1346, 320] width 457 height 30
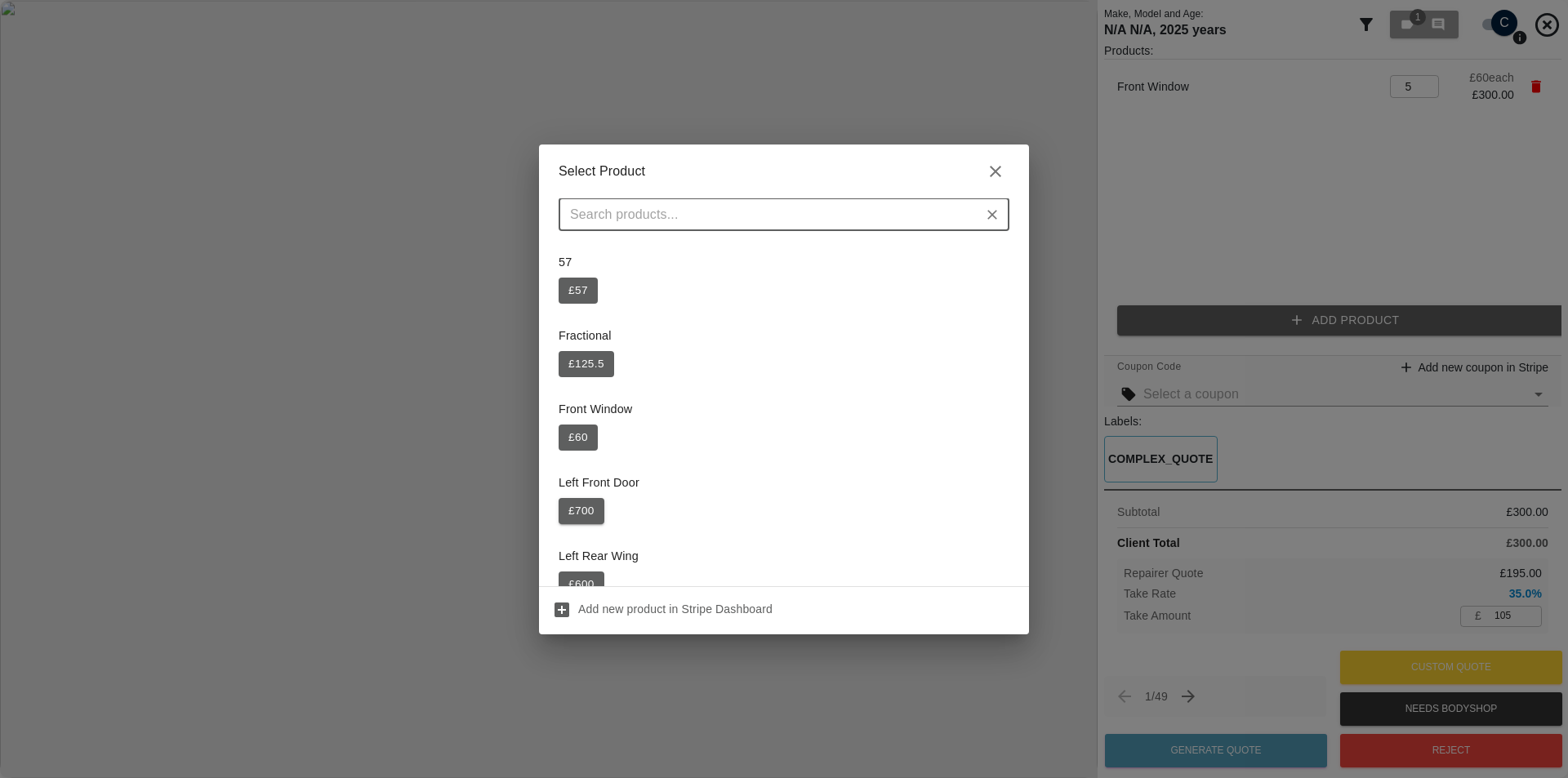
click at [571, 516] on button "£ 700" at bounding box center [582, 511] width 46 height 26
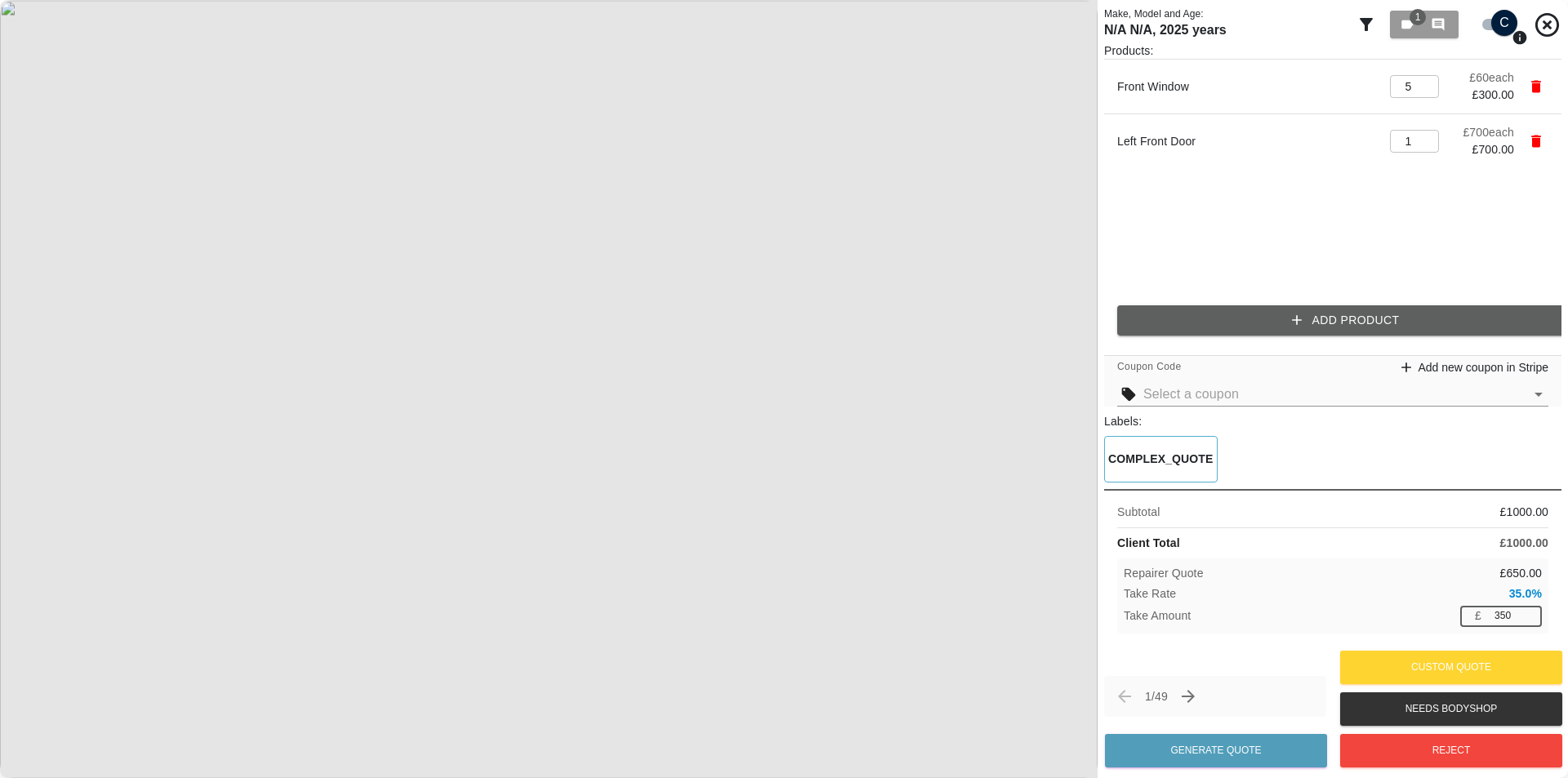
drag, startPoint x: 1512, startPoint y: 621, endPoint x: 1462, endPoint y: 621, distance: 50.0
click at [1482, 621] on div "£ 350 ​" at bounding box center [1501, 615] width 82 height 20
type input "20"
click at [1434, 620] on div "Take Amount £ 20 ​" at bounding box center [1332, 615] width 418 height 20
drag, startPoint x: 1510, startPoint y: 616, endPoint x: 1468, endPoint y: 620, distance: 42.2
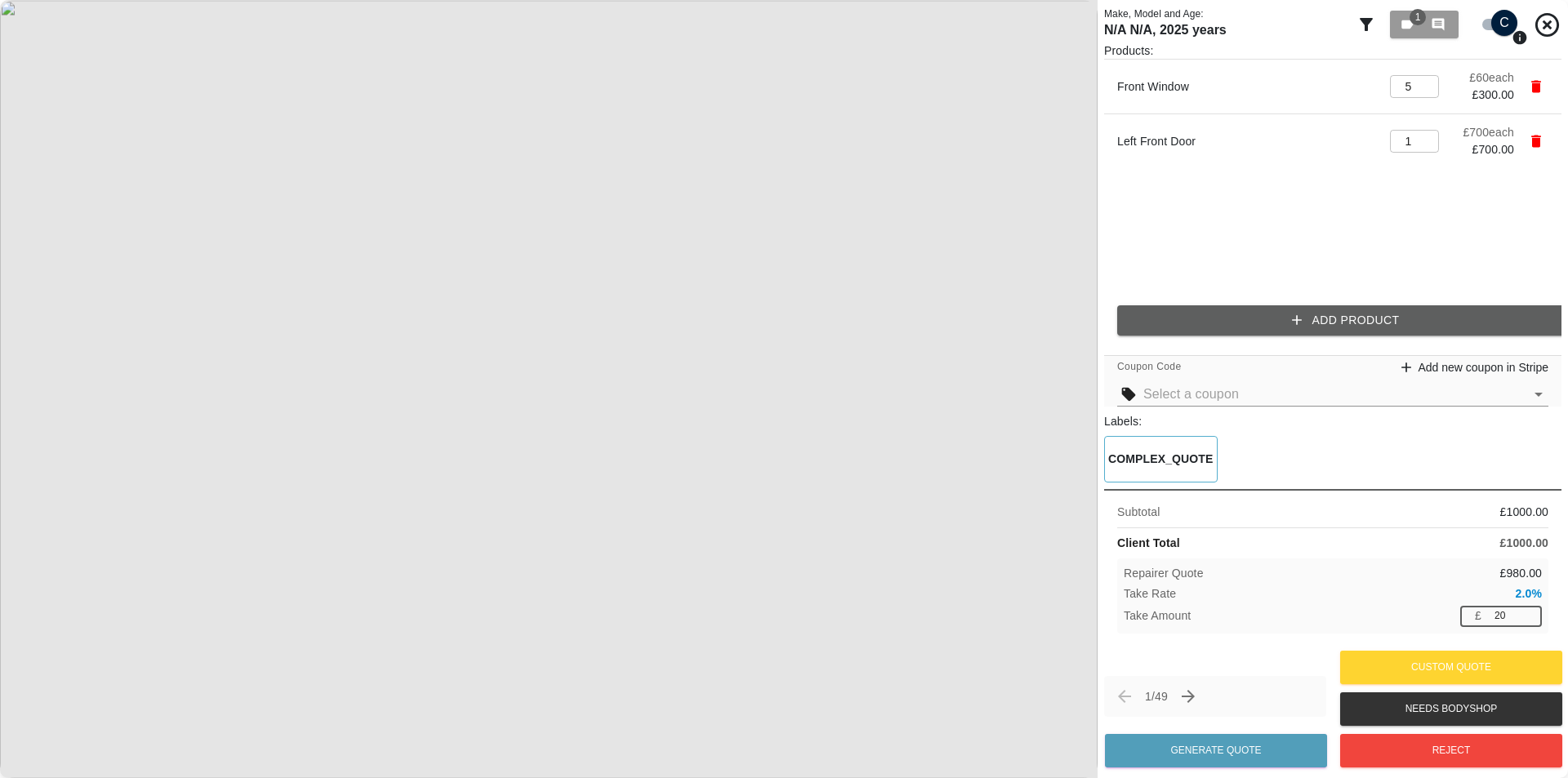
click at [1477, 619] on div "£ 20 ​" at bounding box center [1501, 615] width 82 height 20
click at [1346, 618] on div "Take Amount £ 20 ​" at bounding box center [1332, 615] width 418 height 20
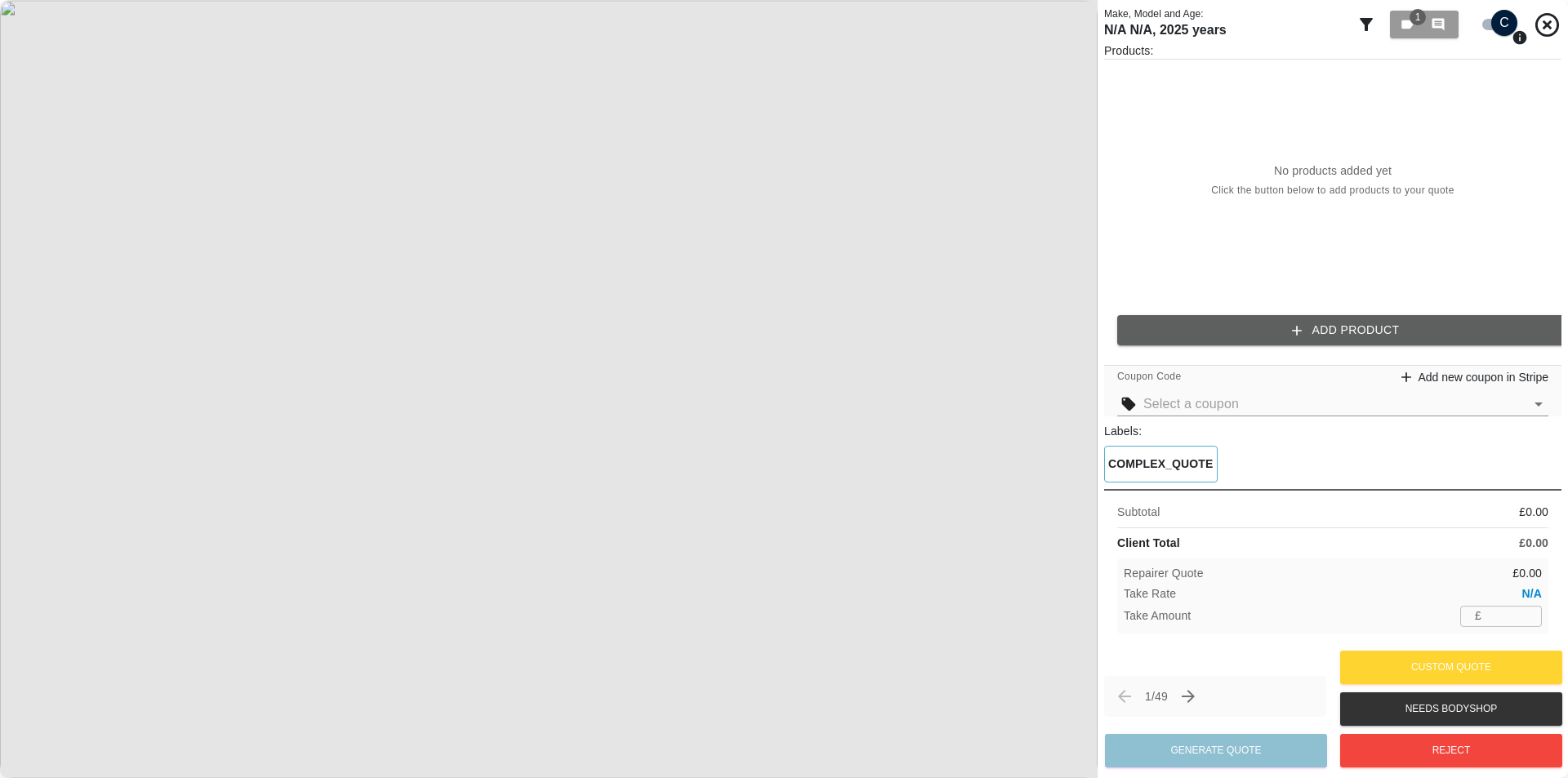
click at [1290, 316] on button "Add Product" at bounding box center [1346, 329] width 457 height 30
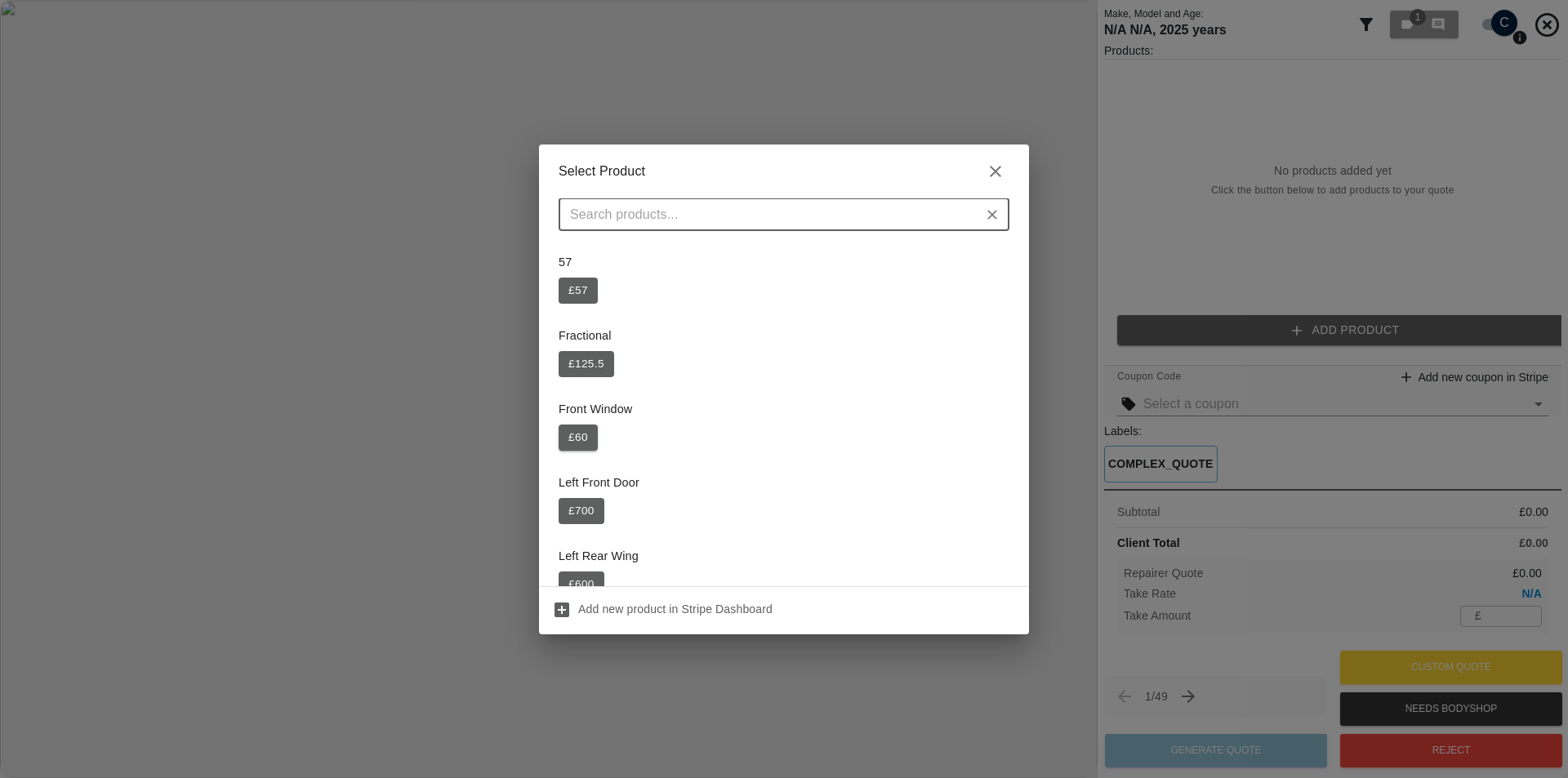
click at [575, 443] on button "£ 60" at bounding box center [578, 438] width 39 height 26
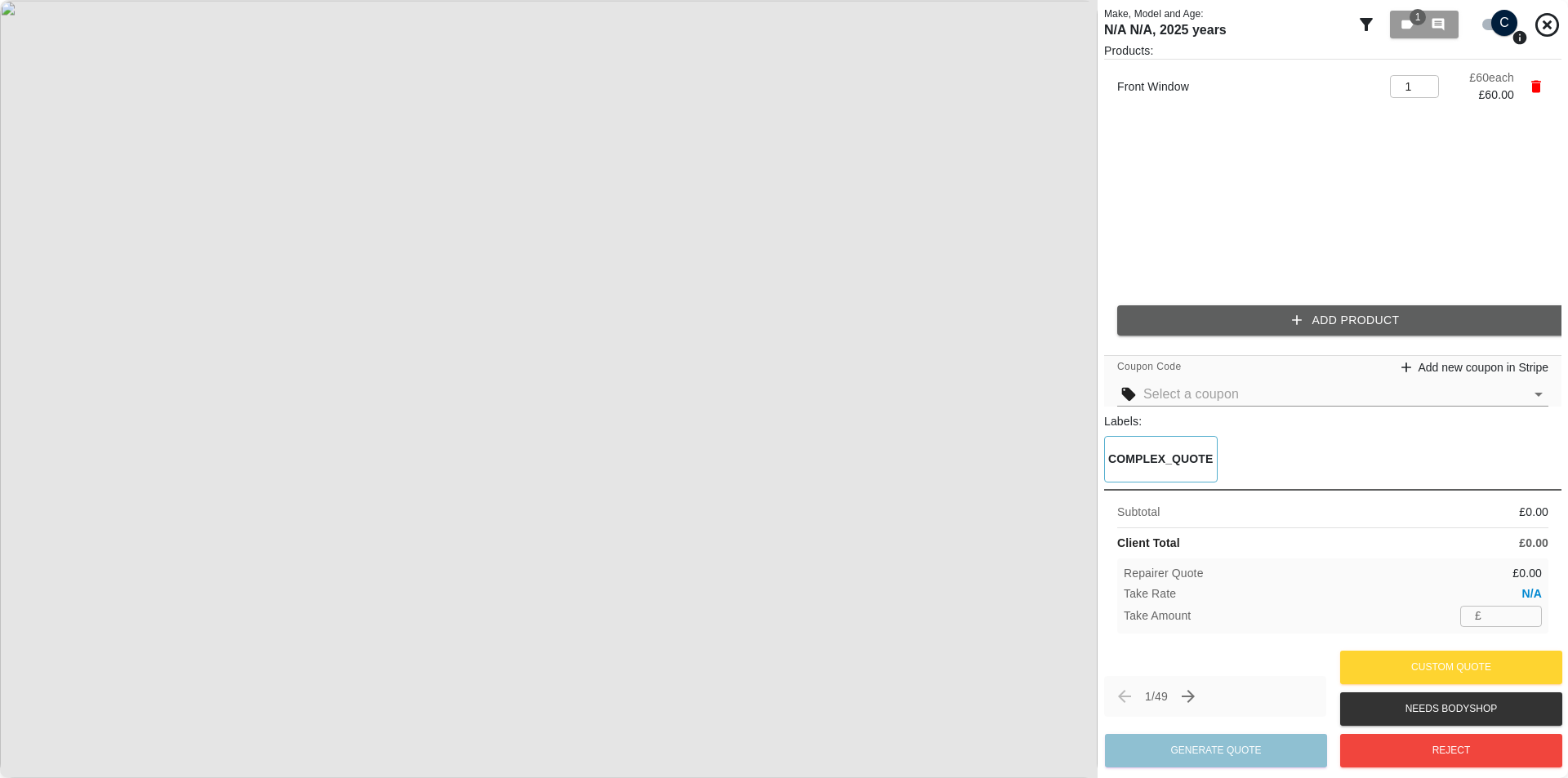
type input "21"
drag, startPoint x: 1511, startPoint y: 621, endPoint x: 1421, endPoint y: 614, distance: 90.3
click at [1447, 616] on div "Take Amount £ 21 ​" at bounding box center [1332, 615] width 418 height 20
type input "20"
click at [1405, 629] on div "Repairer Quote £ 40.00 Take Rate 33.3% Take Amount £ 20 ​" at bounding box center [1333, 595] width 431 height 74
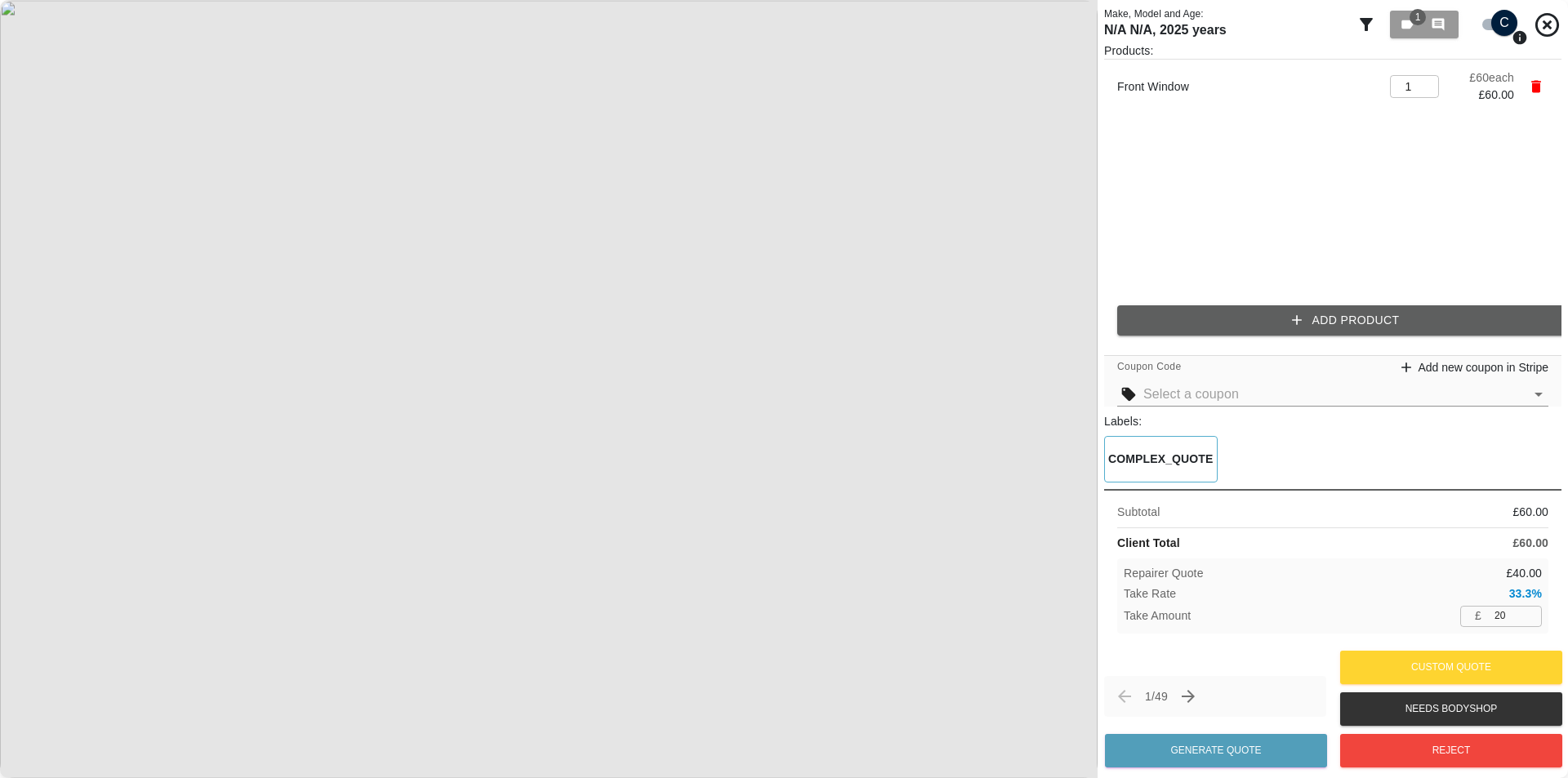
drag, startPoint x: 1503, startPoint y: 617, endPoint x: 1437, endPoint y: 624, distance: 66.4
click at [1463, 615] on div "£ 20 ​" at bounding box center [1501, 615] width 82 height 20
click at [1429, 631] on div "Repairer Quote £ 60.00 Take Rate 0.0% Take Amount £ ​" at bounding box center [1333, 595] width 431 height 74
click at [1489, 616] on input "number" at bounding box center [1514, 615] width 54 height 20
type input "1"
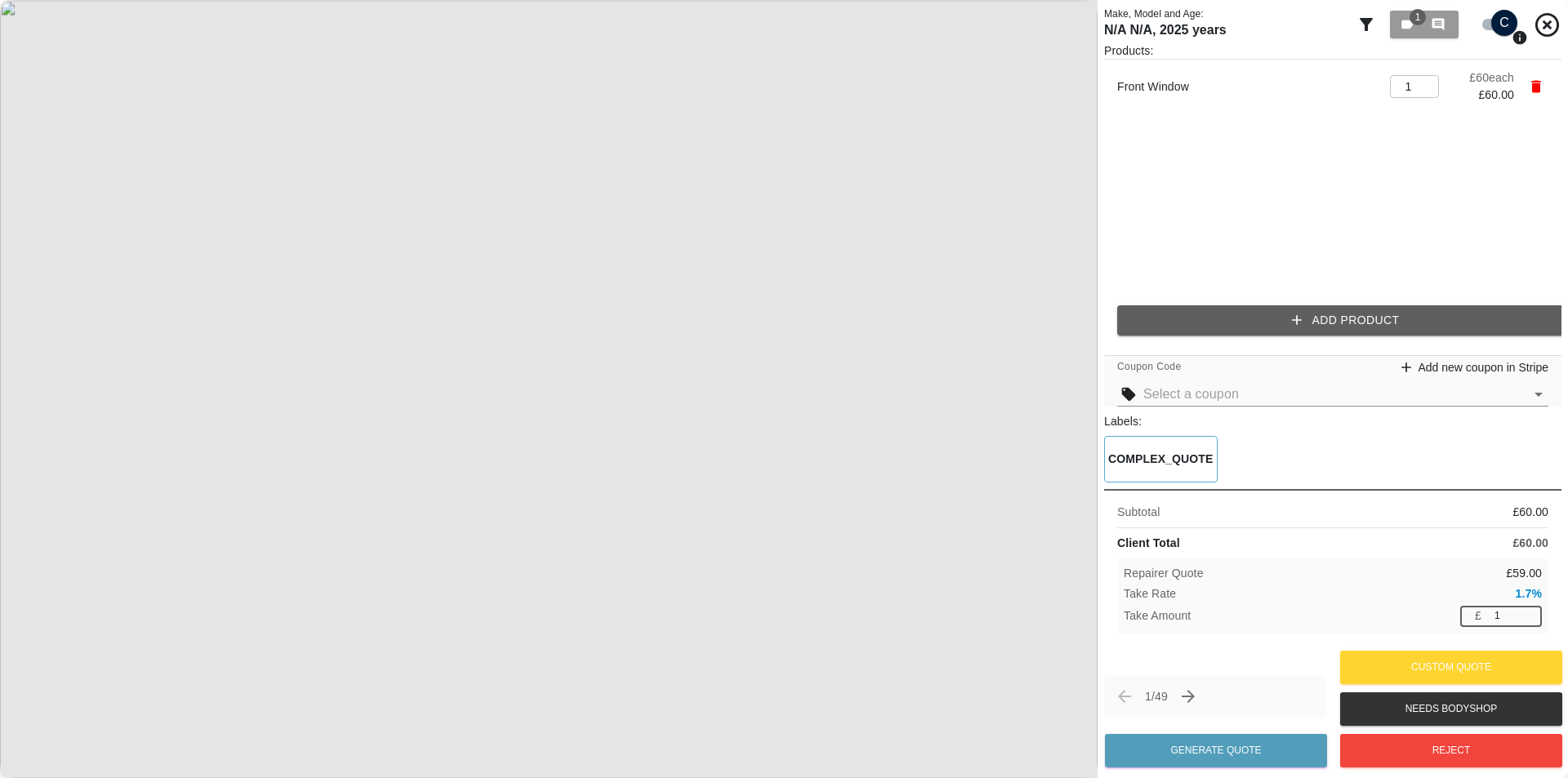
click at [1403, 618] on div "Take Amount £ 1 ​" at bounding box center [1332, 615] width 418 height 20
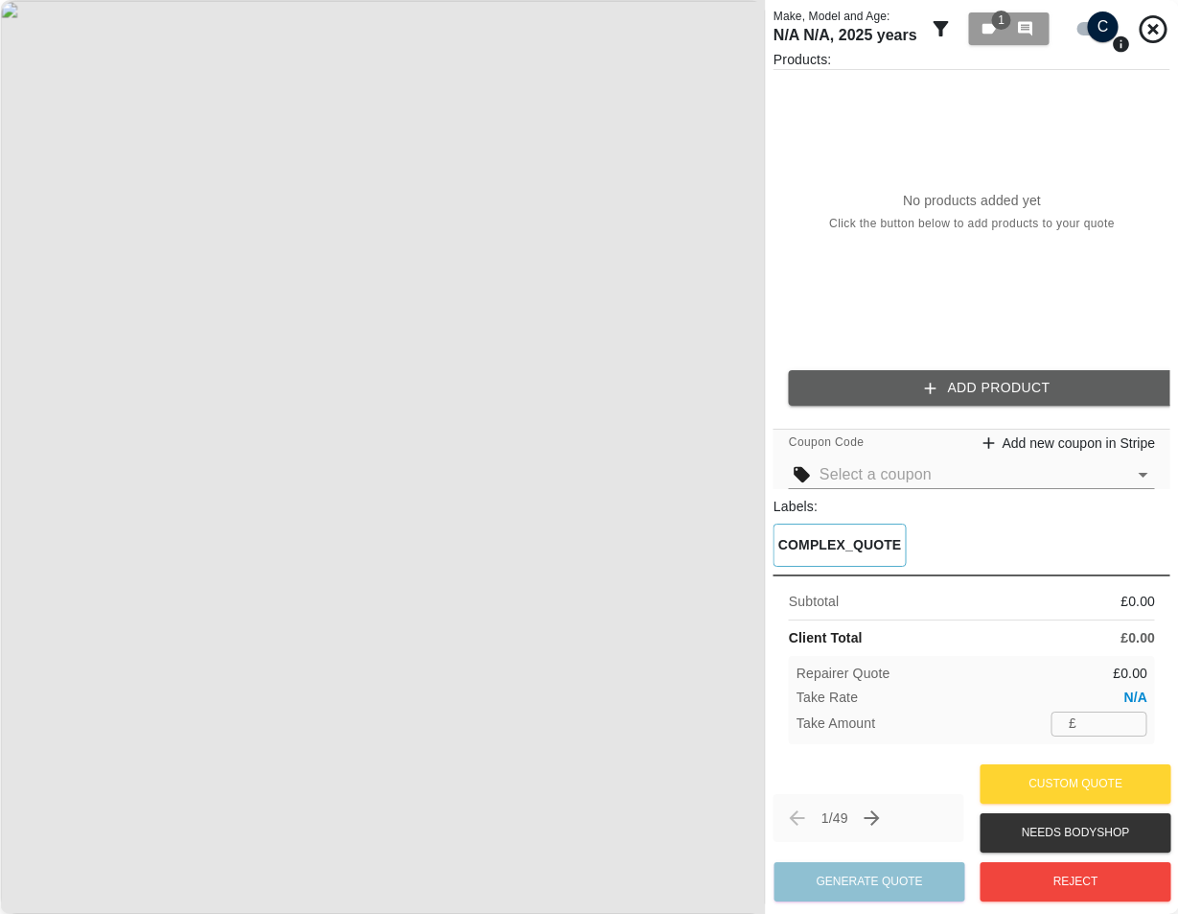
click at [963, 383] on button "Add Product" at bounding box center [987, 387] width 397 height 35
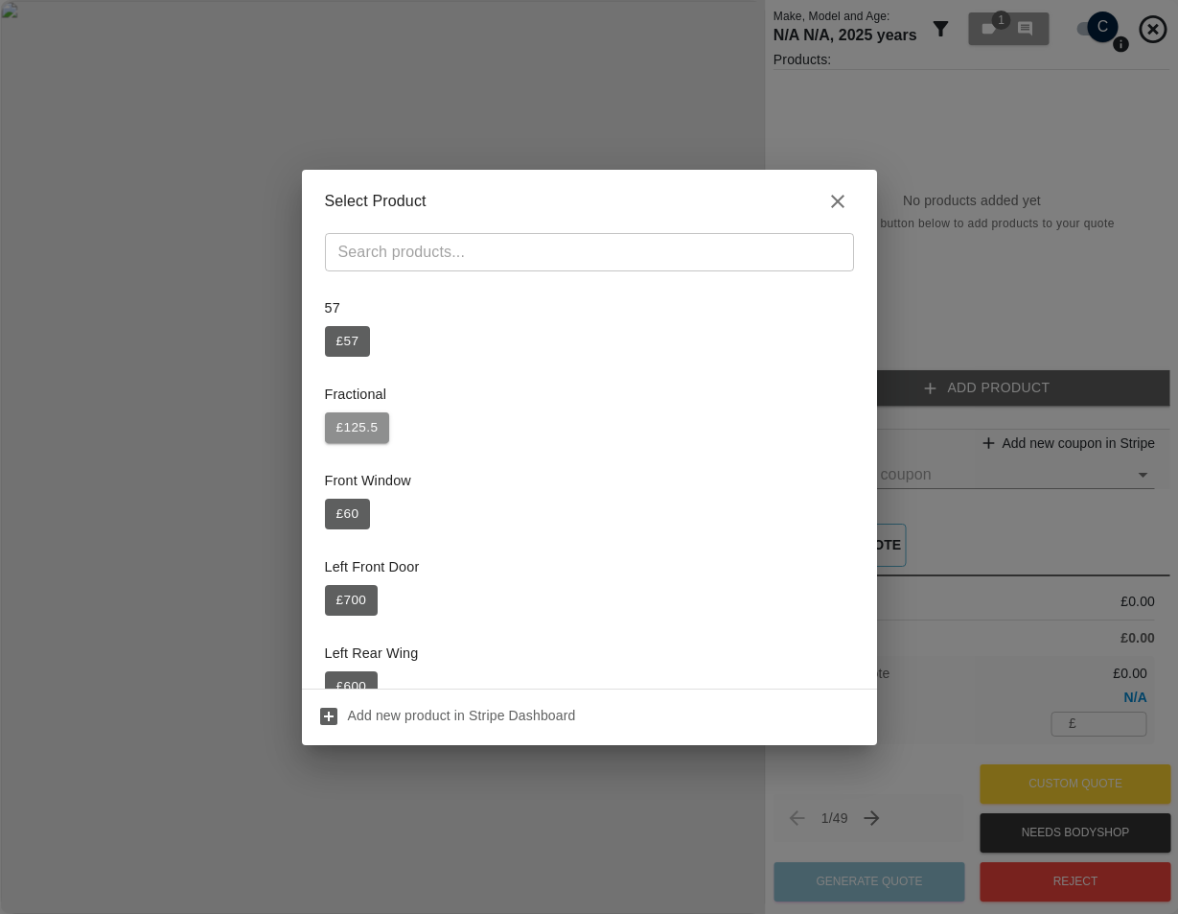
click at [386, 431] on button "£ 125.5" at bounding box center [357, 427] width 65 height 31
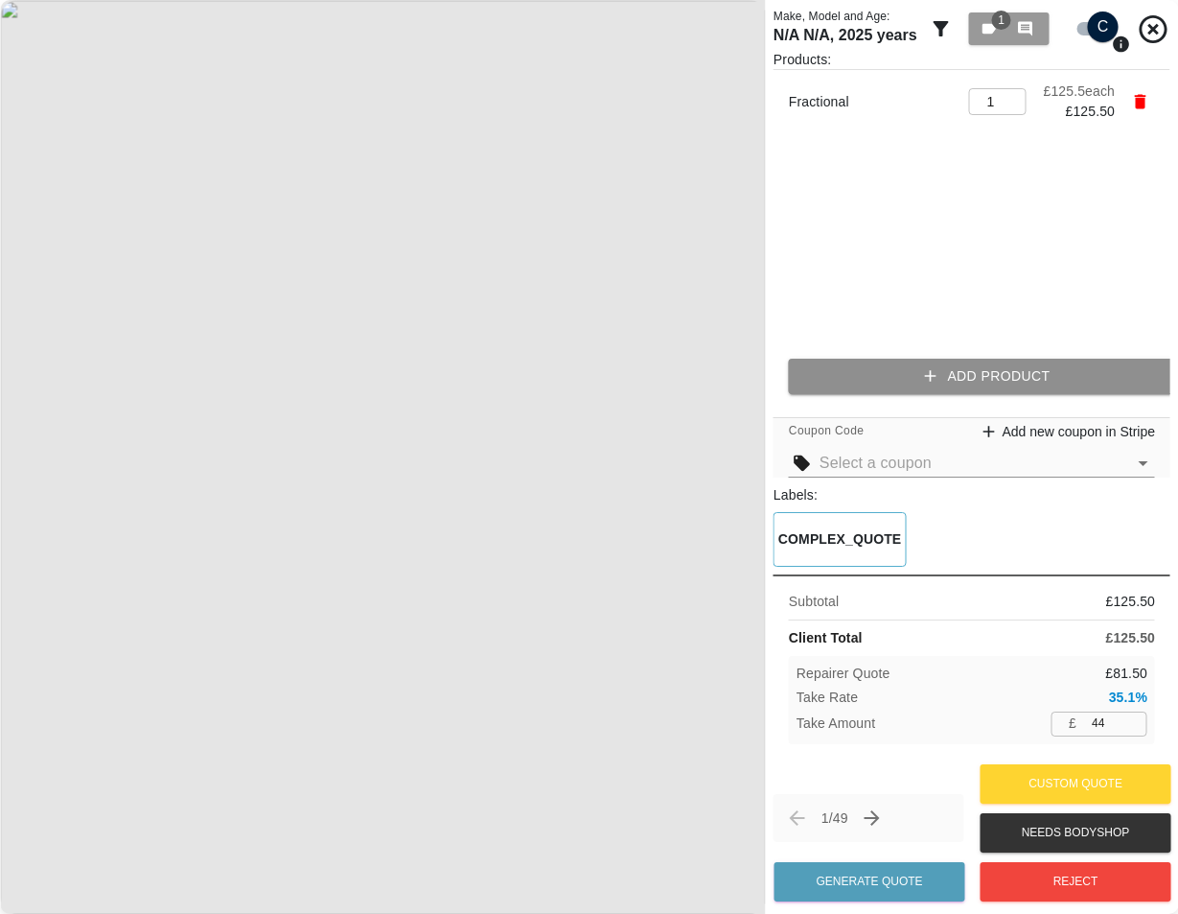
click at [946, 383] on button "Add Product" at bounding box center [987, 376] width 397 height 35
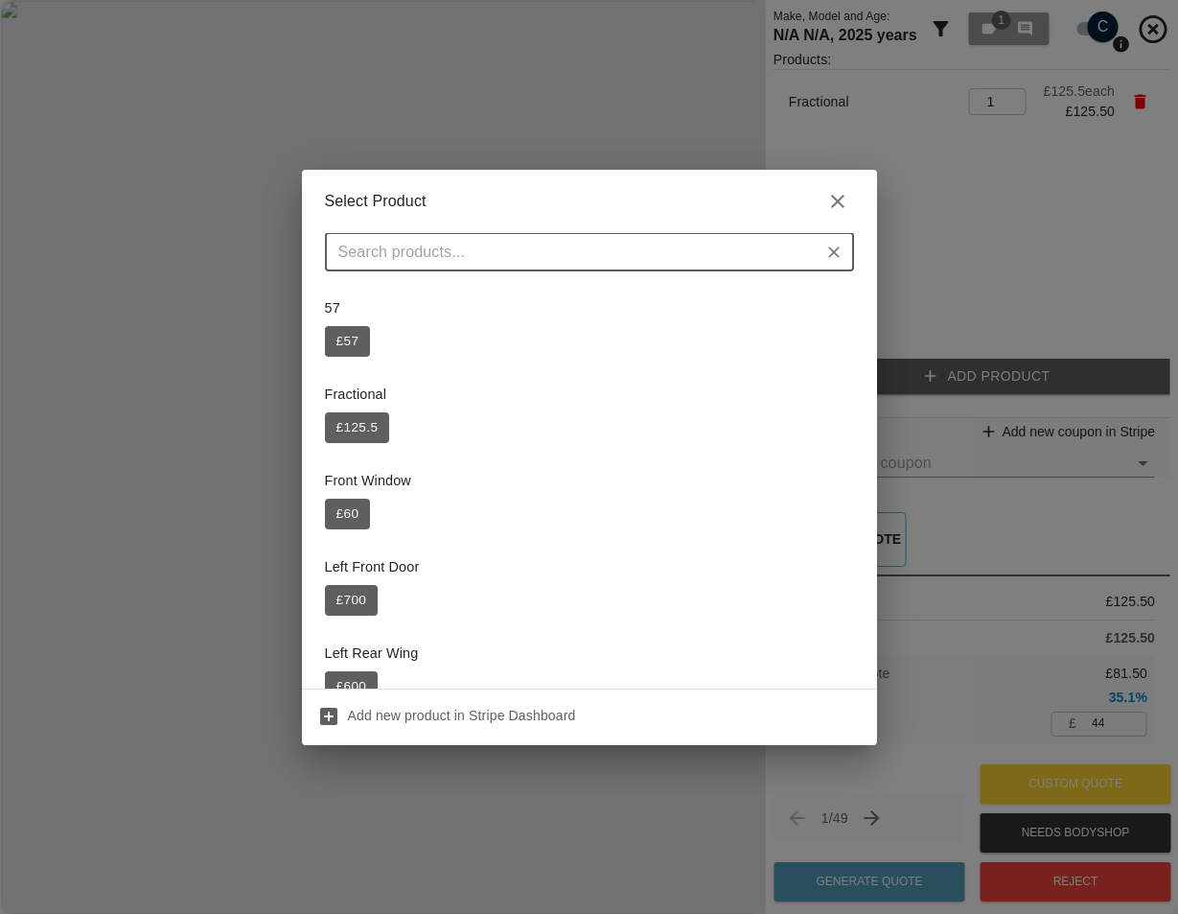
click at [371, 354] on div "57 £ 57" at bounding box center [589, 327] width 529 height 81
click at [352, 334] on button "£ 57" at bounding box center [348, 341] width 46 height 31
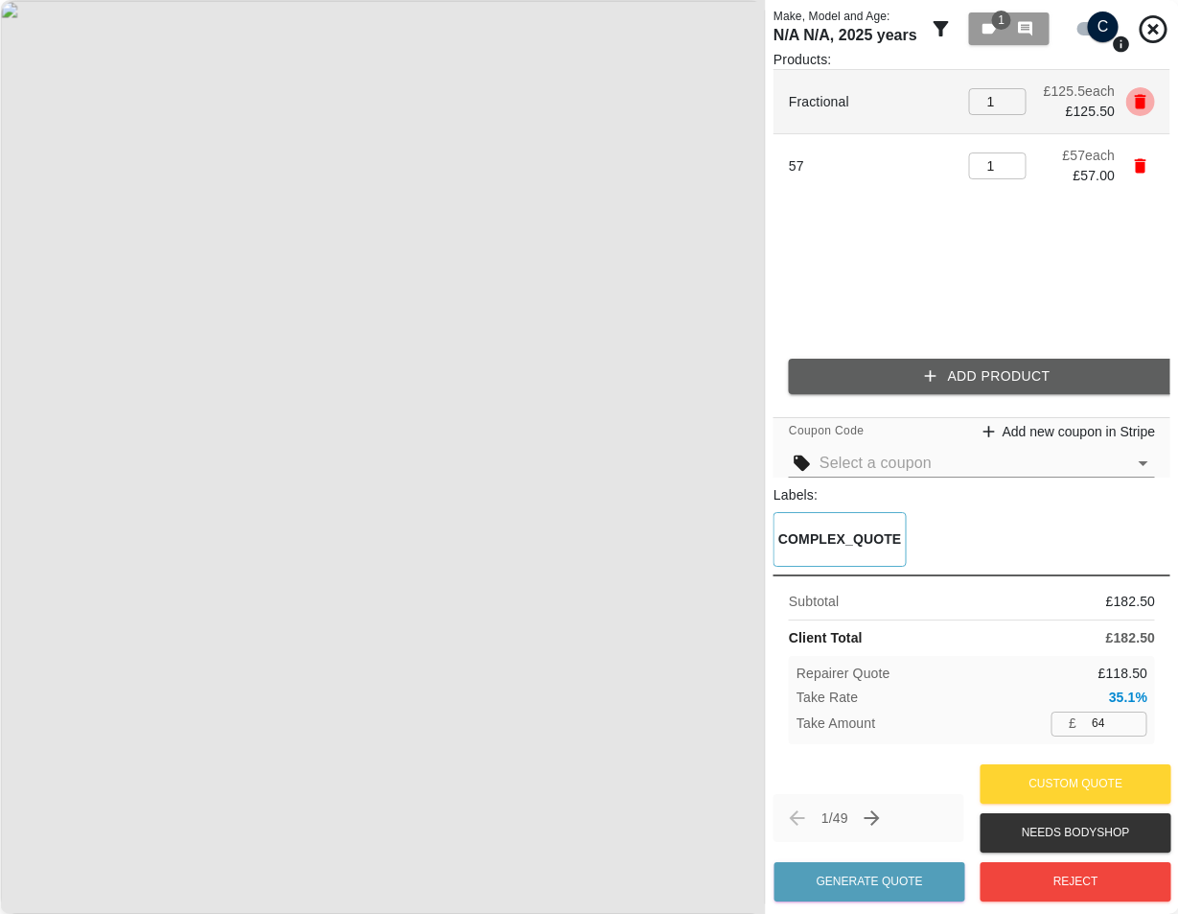
click at [1142, 98] on icon "button" at bounding box center [1141, 102] width 12 height 14
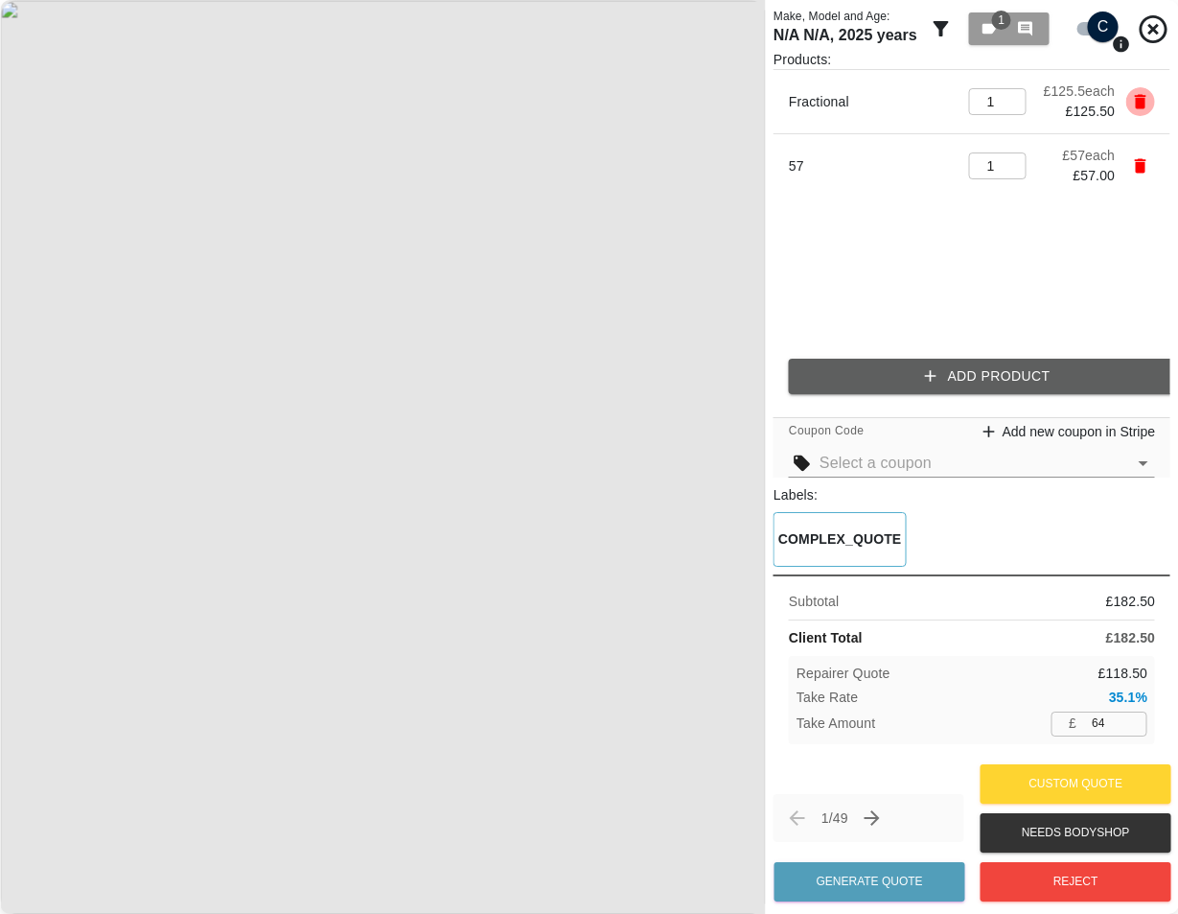
type input "20"
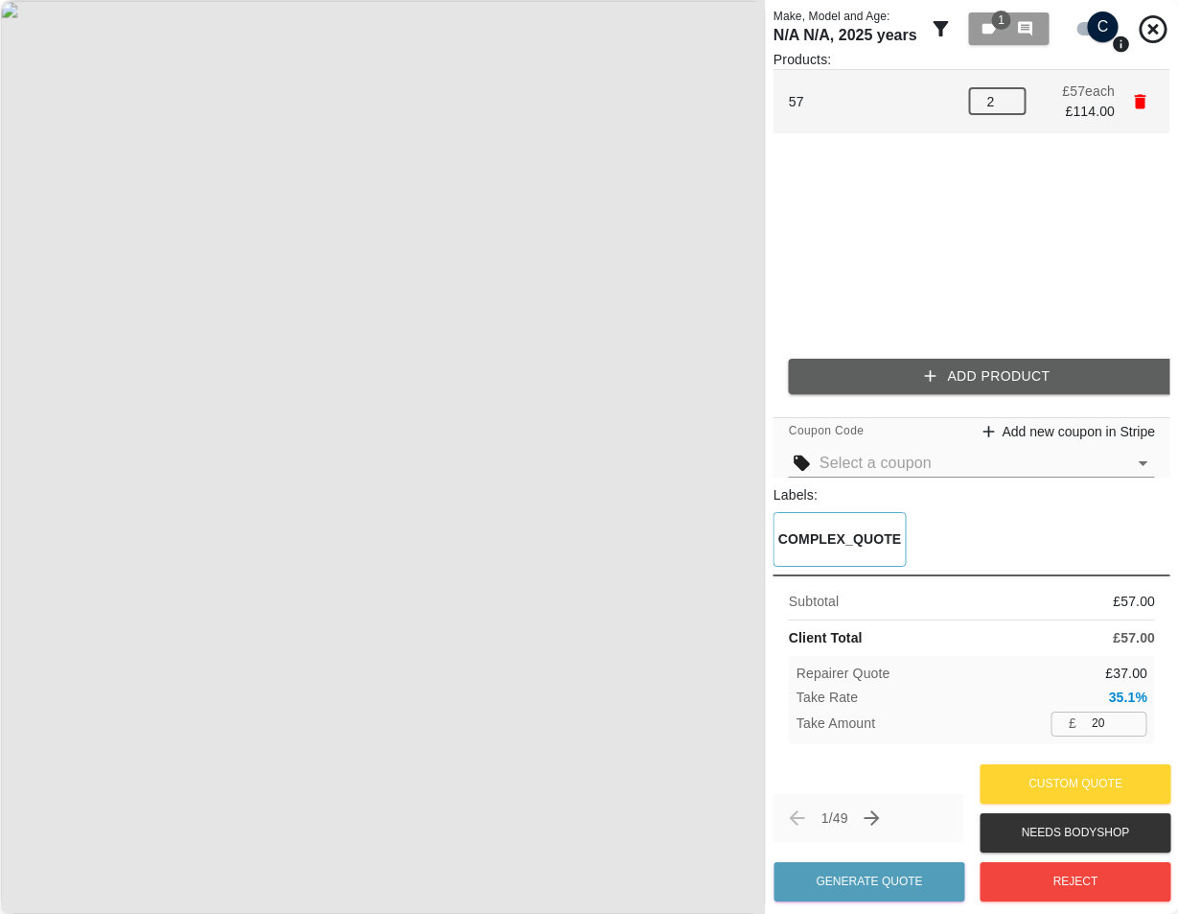
click at [1010, 98] on input "2" at bounding box center [998, 101] width 58 height 27
type input "3"
click at [1010, 98] on input "3" at bounding box center [998, 101] width 58 height 27
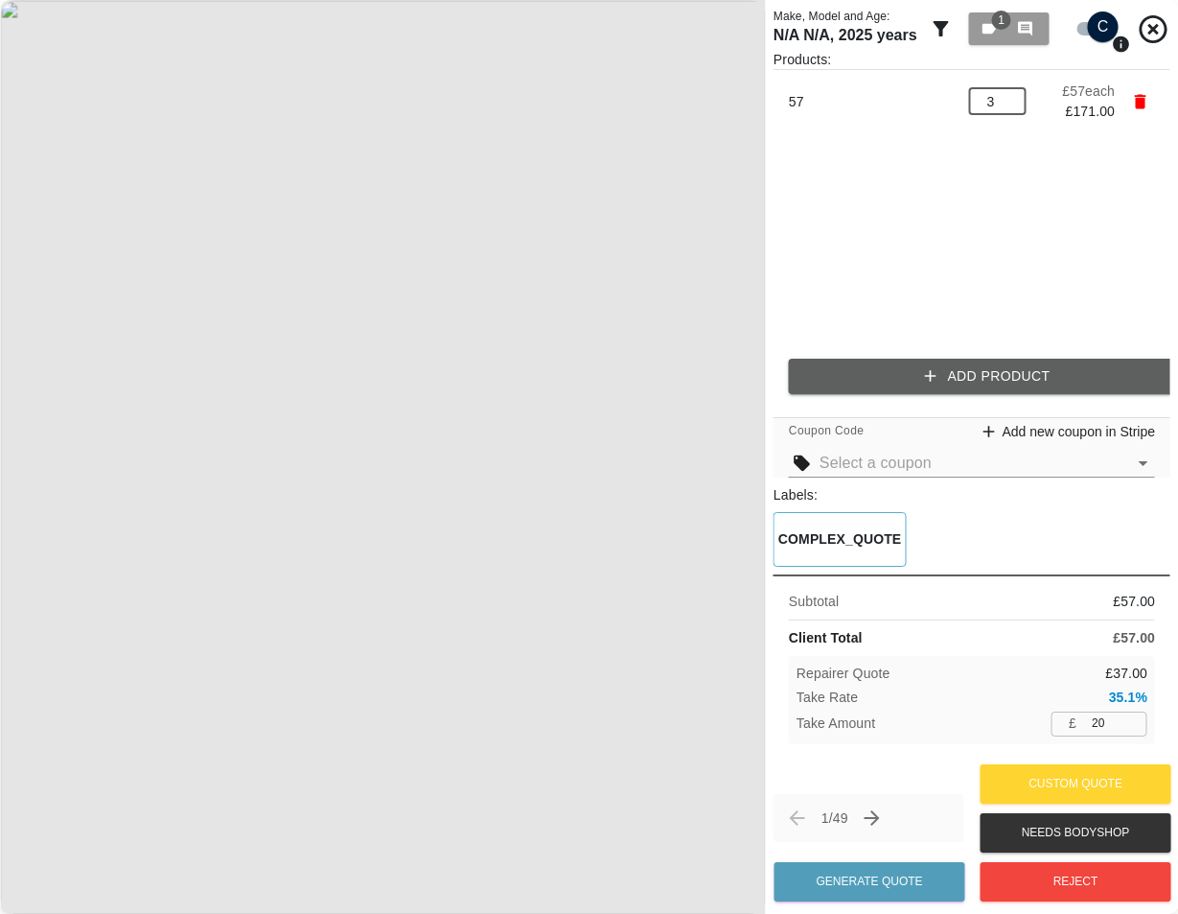
type input "60"
drag, startPoint x: 1112, startPoint y: 731, endPoint x: 1056, endPoint y: 737, distance: 57.0
click at [1057, 737] on div "Repairer Quote £ 111.00 Take Rate 35.1% Take Amount £ 60 ​" at bounding box center [972, 699] width 366 height 87
click at [896, 880] on button "Generate Quote" at bounding box center [870, 881] width 191 height 39
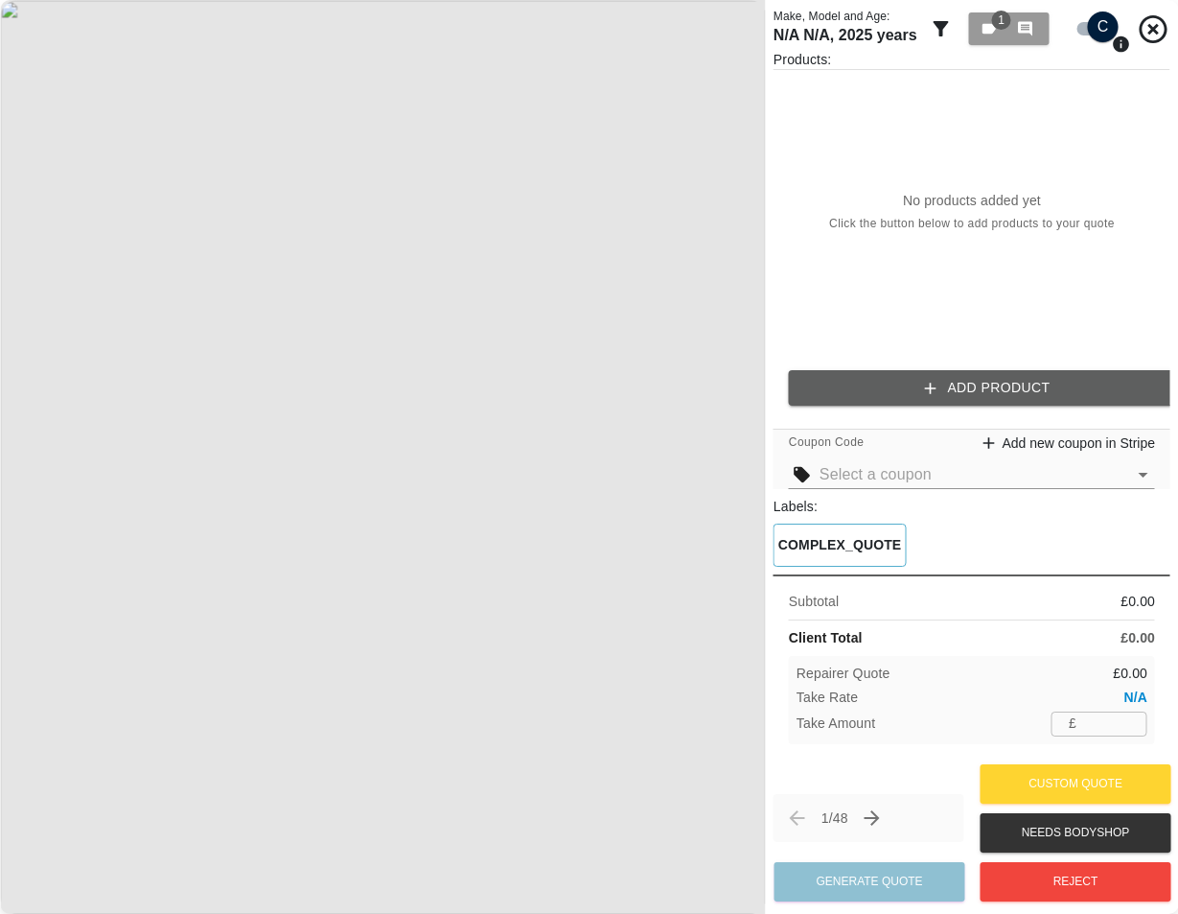
click at [928, 379] on icon "button" at bounding box center [929, 388] width 19 height 19
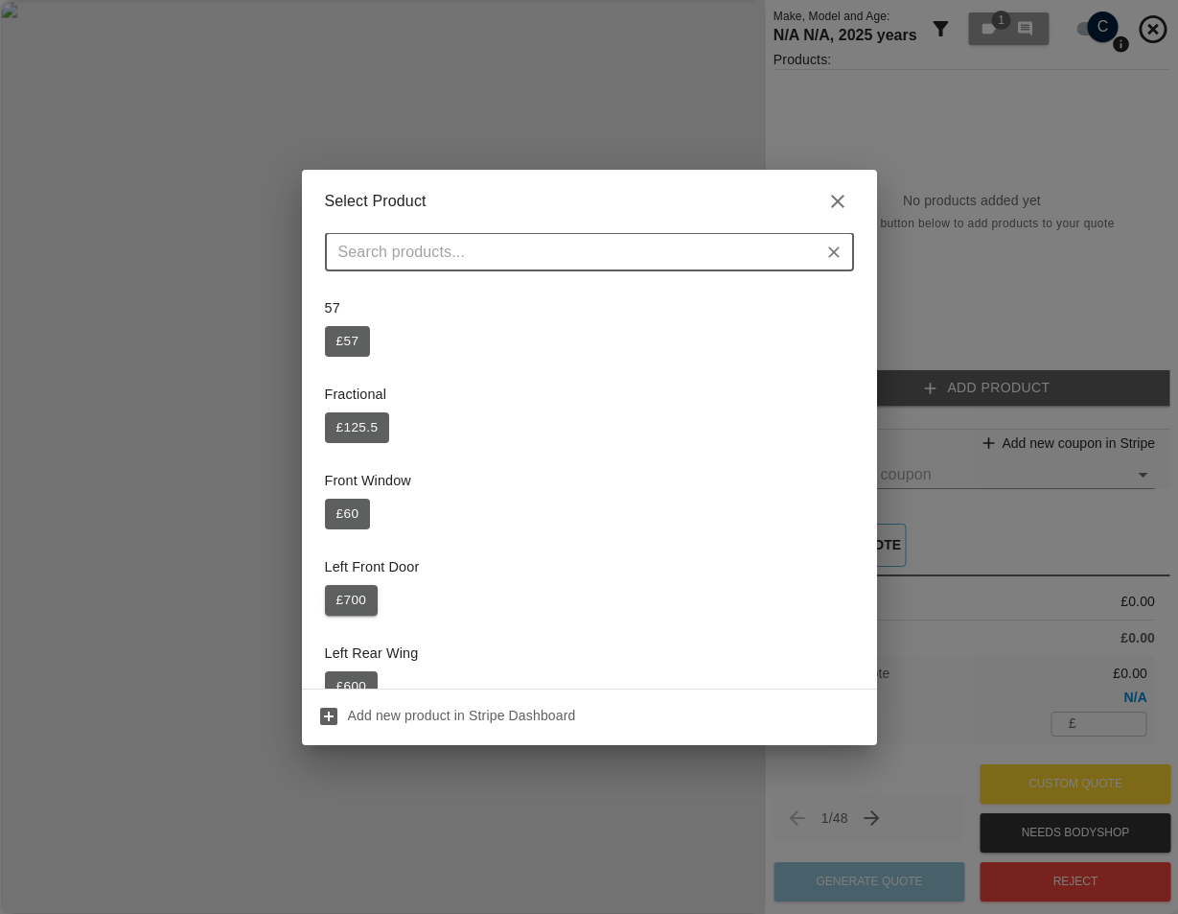
click at [354, 588] on button "£ 700" at bounding box center [352, 600] width 54 height 31
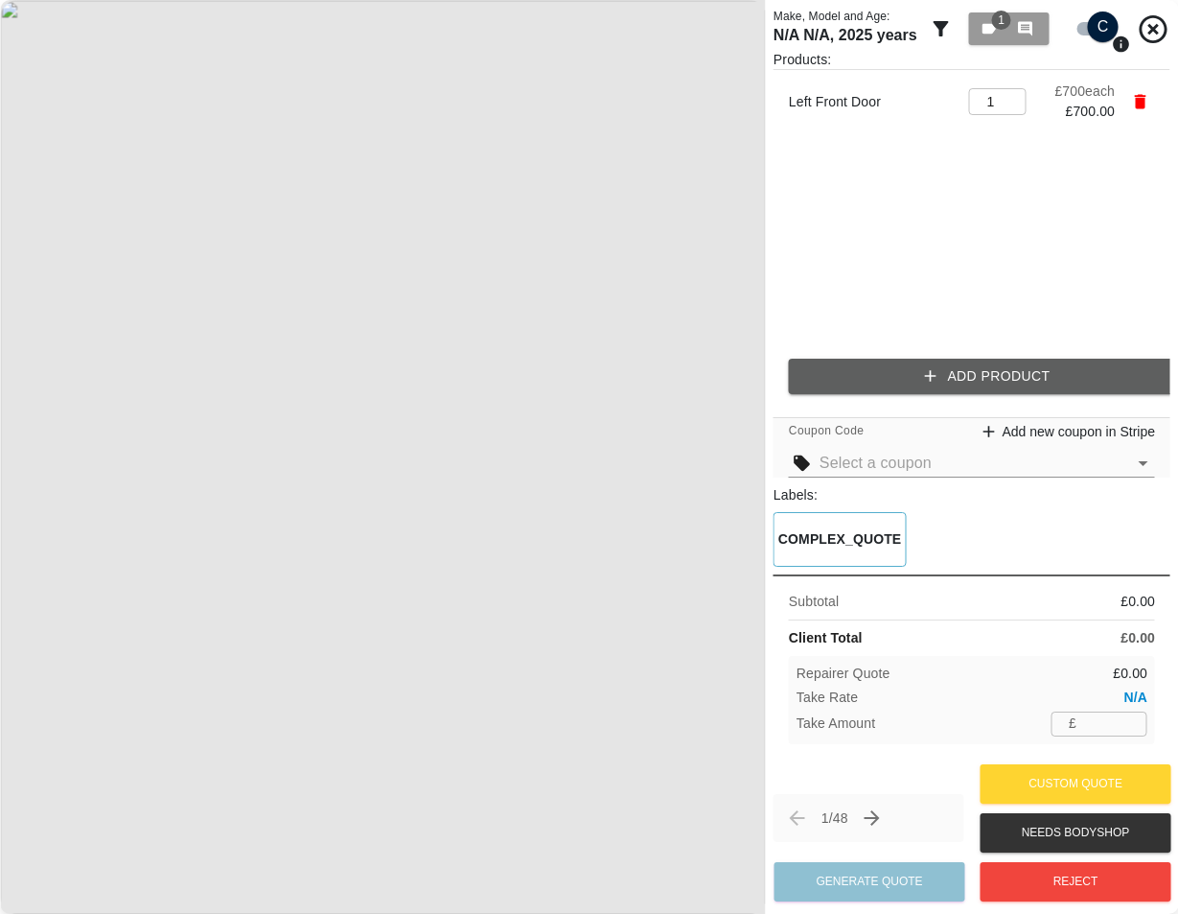
type input "245"
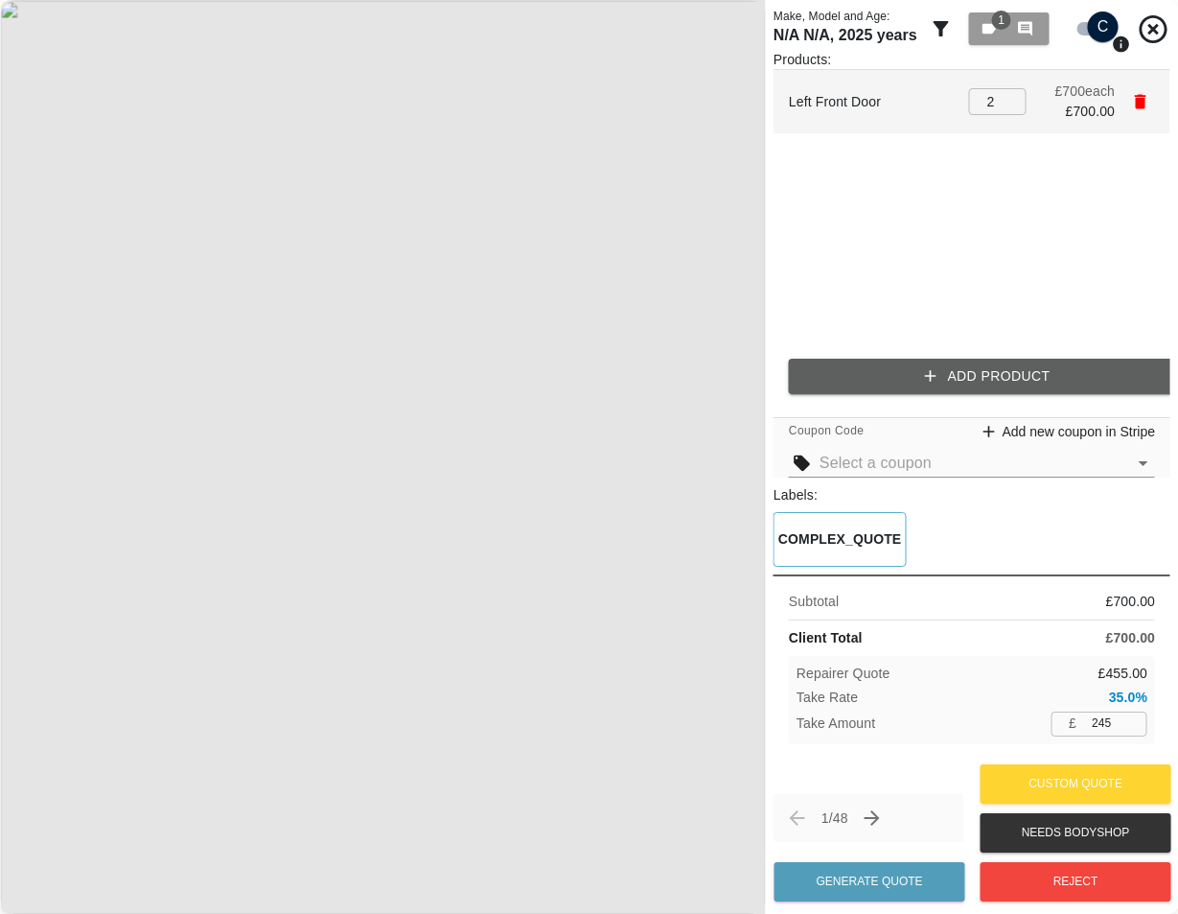
type input "2"
click at [1015, 96] on input "2" at bounding box center [998, 101] width 58 height 27
type input "490"
type input "3"
click at [1015, 96] on input "3" at bounding box center [998, 101] width 58 height 27
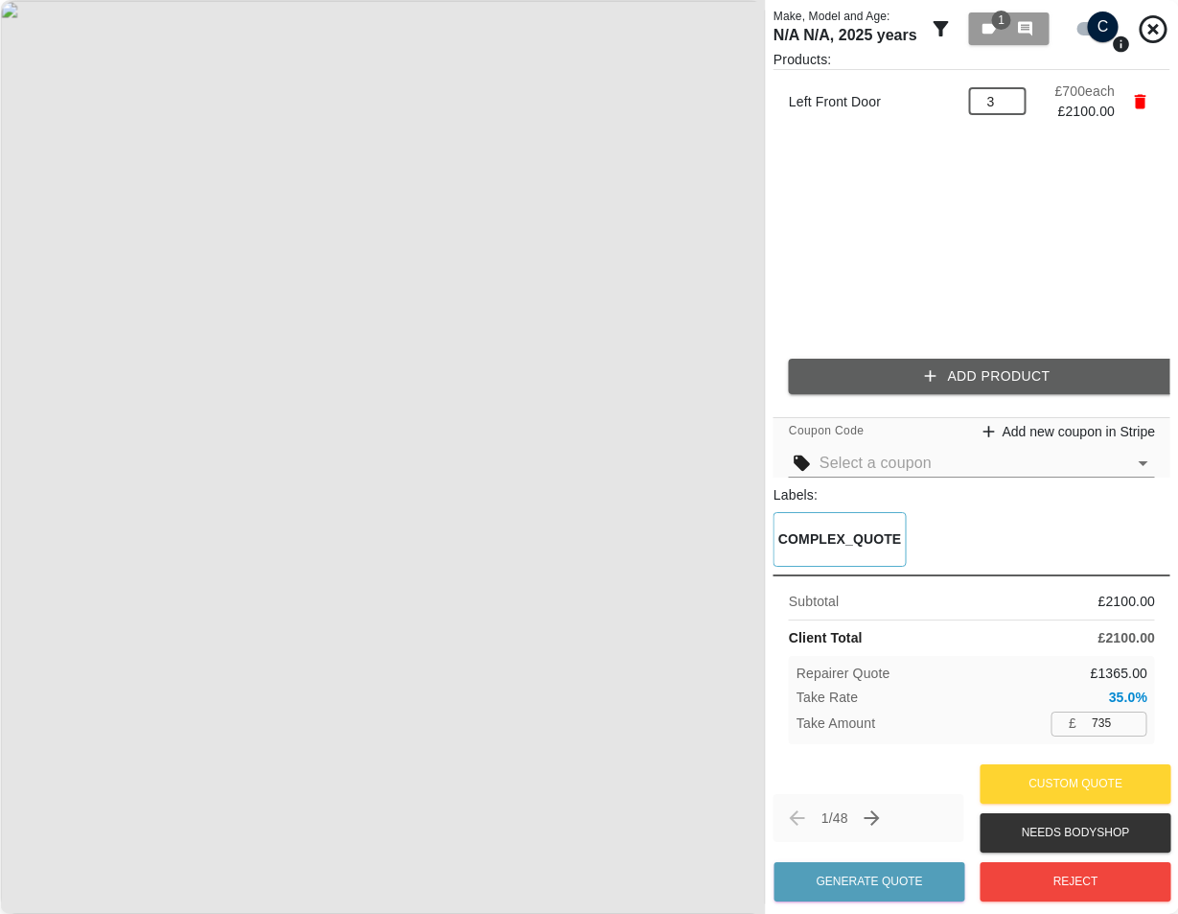
drag, startPoint x: 1122, startPoint y: 723, endPoint x: 1016, endPoint y: 728, distance: 105.6
click at [1037, 725] on div "Take Amount £ 735 ​" at bounding box center [972, 723] width 351 height 24
type input "888"
click at [998, 684] on div "Repairer Quote £ 1212.00" at bounding box center [972, 673] width 351 height 20
click at [880, 876] on button "Generate Quote" at bounding box center [870, 881] width 191 height 39
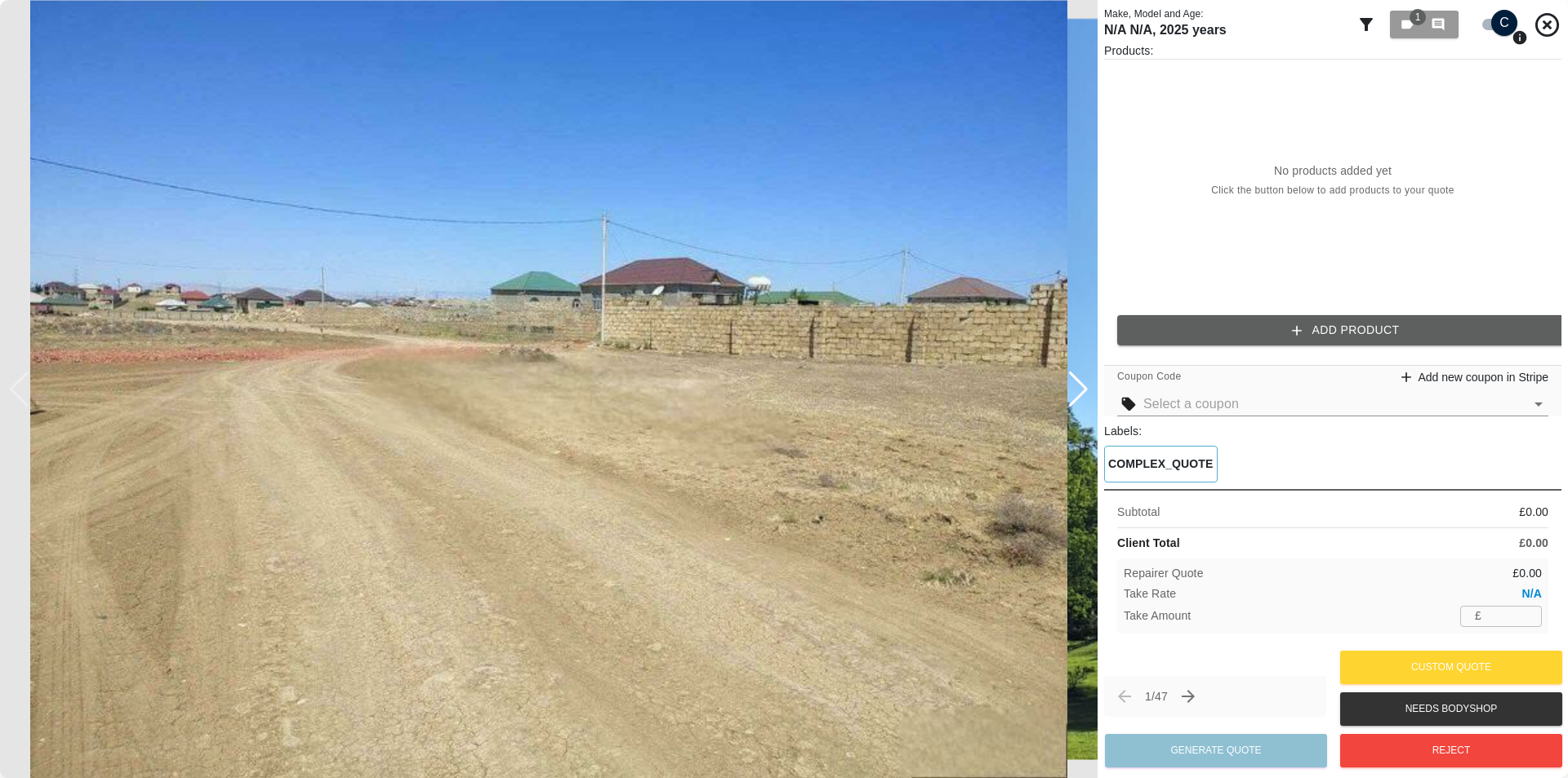
drag, startPoint x: 1499, startPoint y: 619, endPoint x: 1501, endPoint y: 646, distance: 27.1
click at [1002, 621] on input "number" at bounding box center [1514, 615] width 54 height 20
click at [1002, 340] on button "Add Product" at bounding box center [1346, 329] width 457 height 30
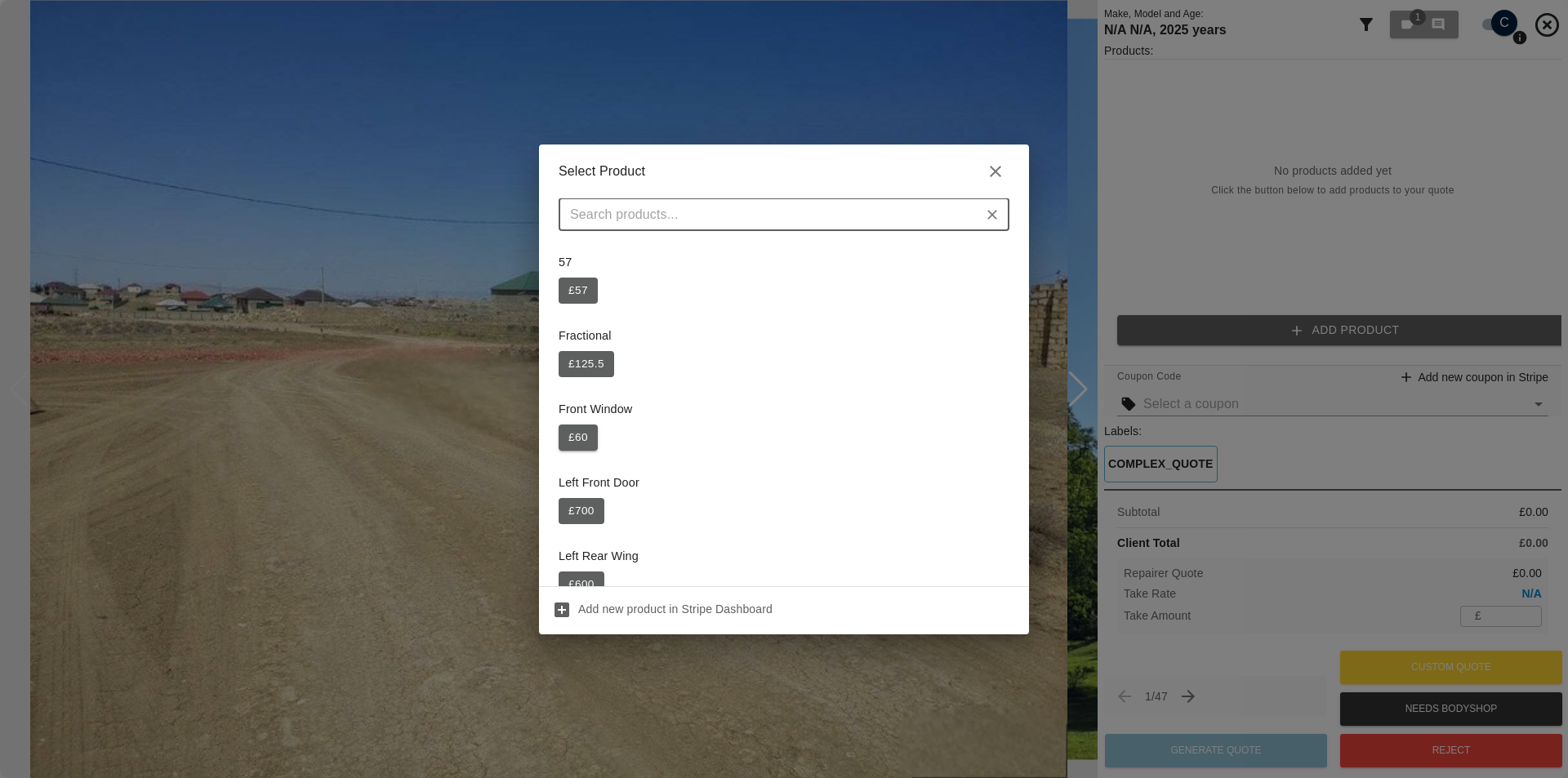
click at [582, 432] on button "£ 60" at bounding box center [578, 438] width 39 height 26
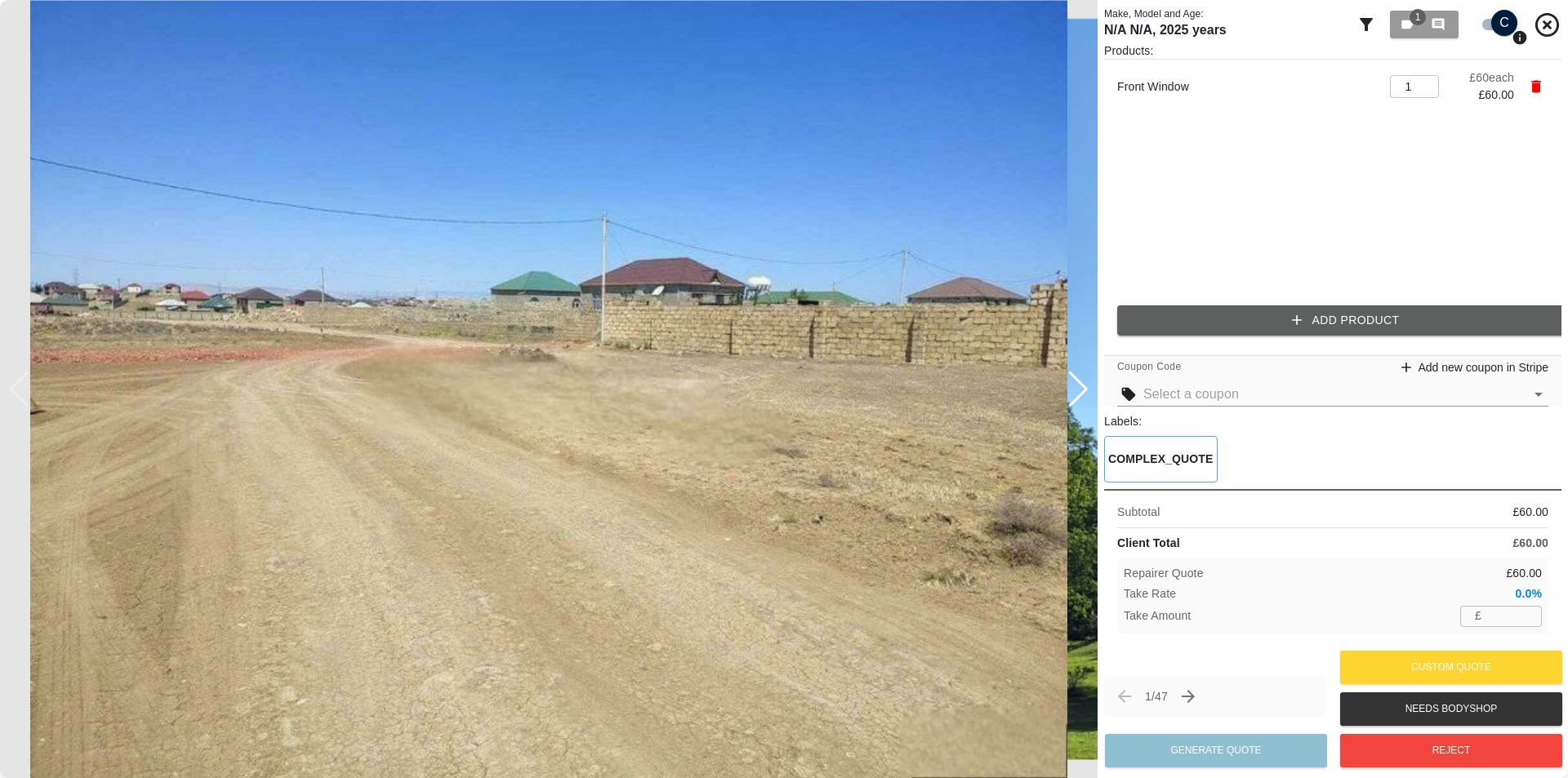
click at [1002, 599] on div "Take Rate 0.0%" at bounding box center [1332, 593] width 418 height 17
click at [1002, 624] on input "number" at bounding box center [1514, 615] width 54 height 20
type input "30"
click at [1002, 582] on div "Repairer Quote £ 30.00" at bounding box center [1332, 573] width 418 height 17
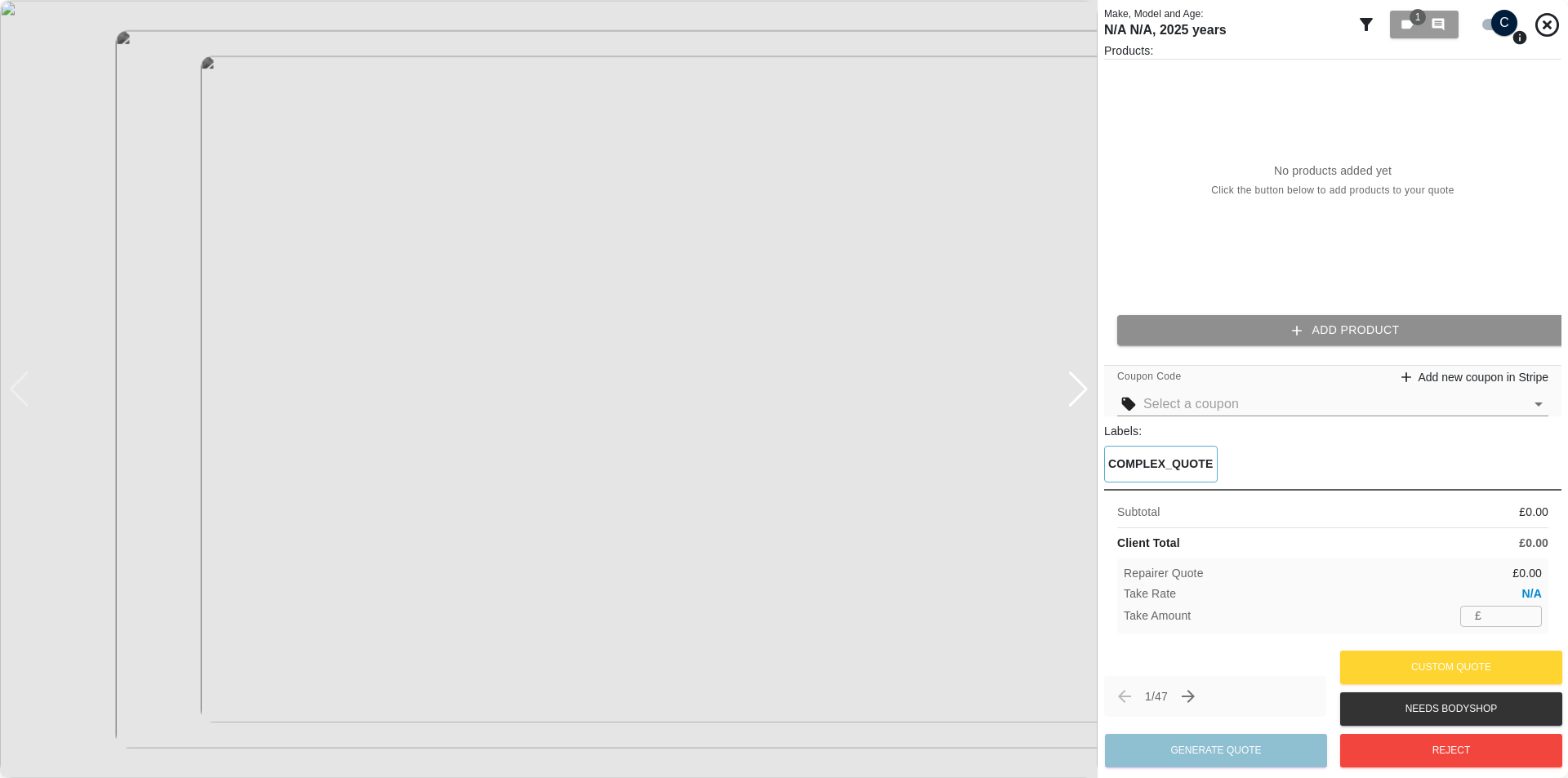
click at [1238, 335] on button "Add Product" at bounding box center [1346, 329] width 457 height 30
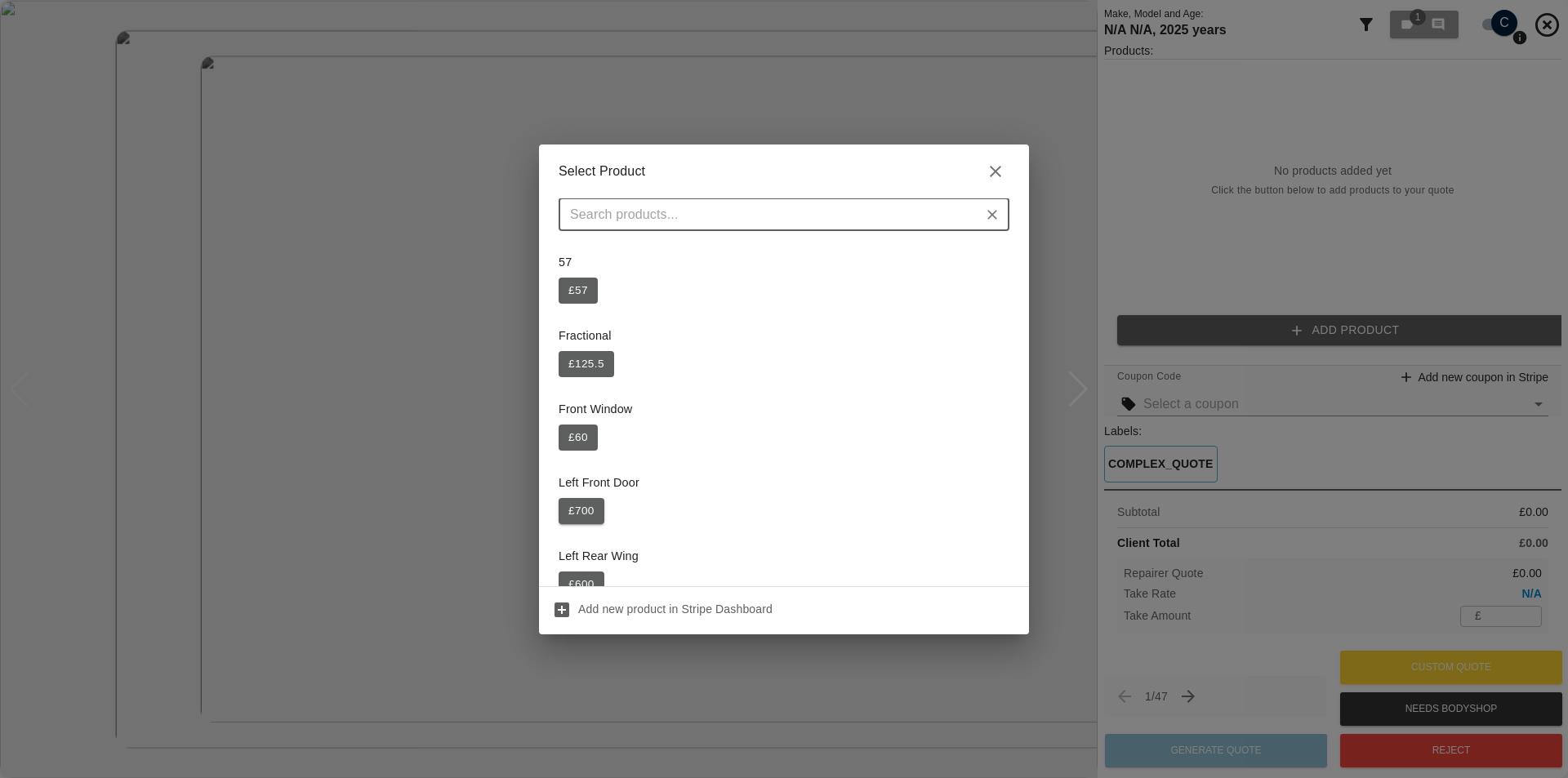
drag, startPoint x: 583, startPoint y: 505, endPoint x: 593, endPoint y: 508, distance: 10.4
click at [583, 506] on button "£ 700" at bounding box center [582, 511] width 46 height 26
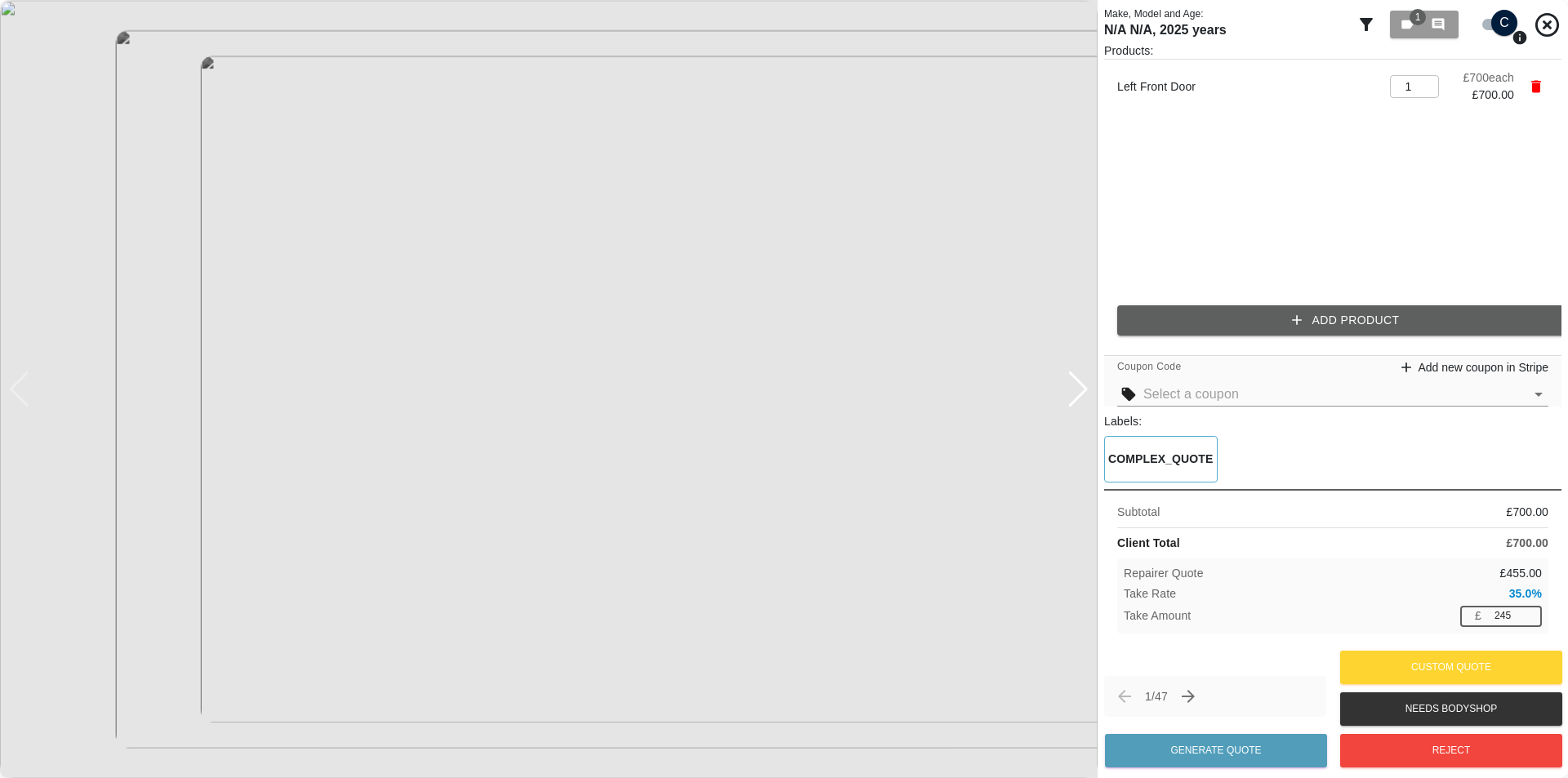
drag, startPoint x: 1509, startPoint y: 624, endPoint x: 1439, endPoint y: 624, distance: 70.0
click at [1440, 624] on div "Take Amount £ 245 ​" at bounding box center [1332, 615] width 418 height 20
drag, startPoint x: 1514, startPoint y: 623, endPoint x: 1432, endPoint y: 619, distance: 82.1
click at [1449, 622] on div "Take Amount £ 300 ​" at bounding box center [1332, 615] width 418 height 20
type input "7"
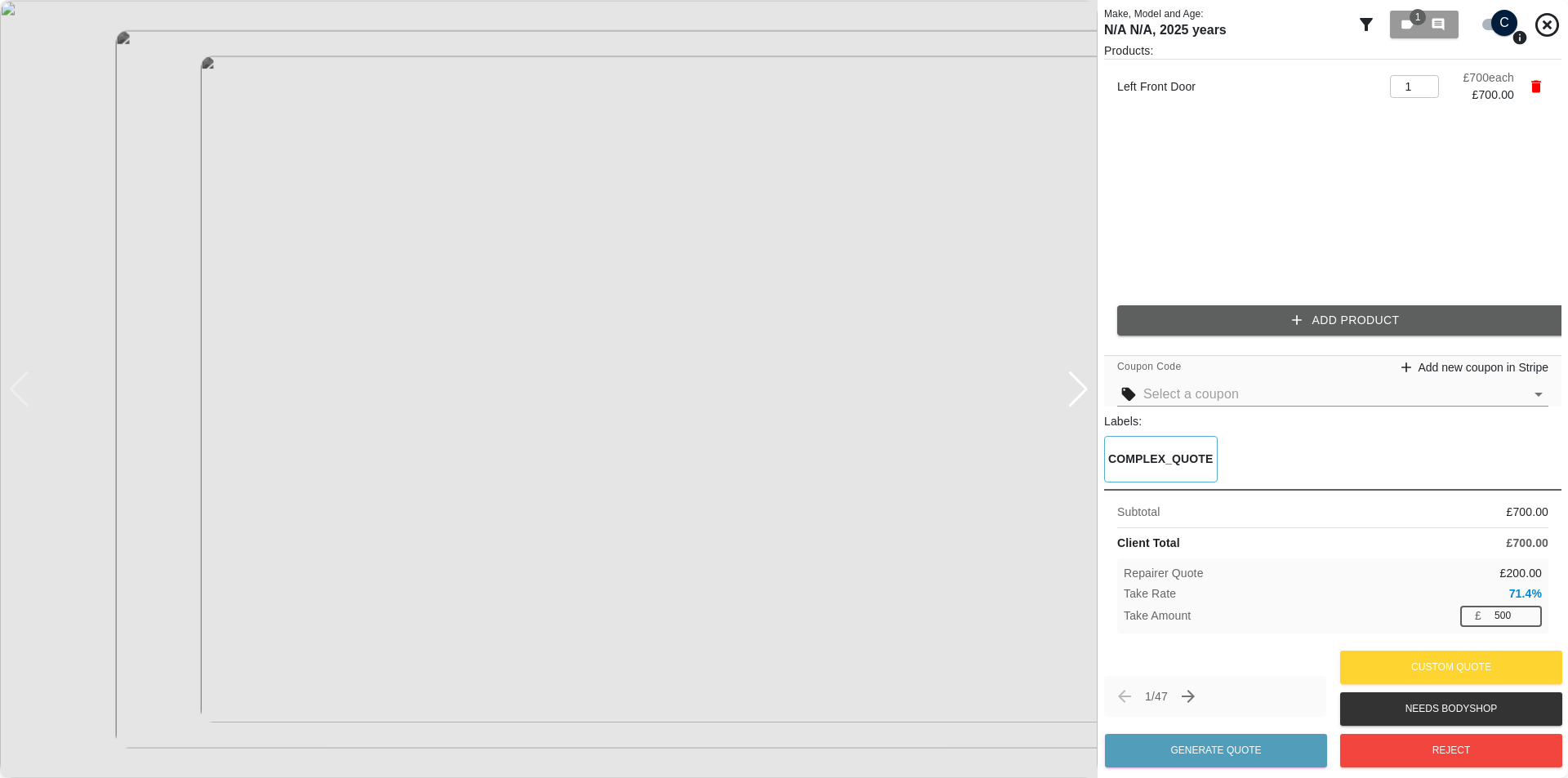
type input "500"
click at [1320, 621] on div "Take Amount £ 500 ​" at bounding box center [1332, 615] width 418 height 20
click at [1232, 754] on button "Generate Quote" at bounding box center [1215, 750] width 222 height 33
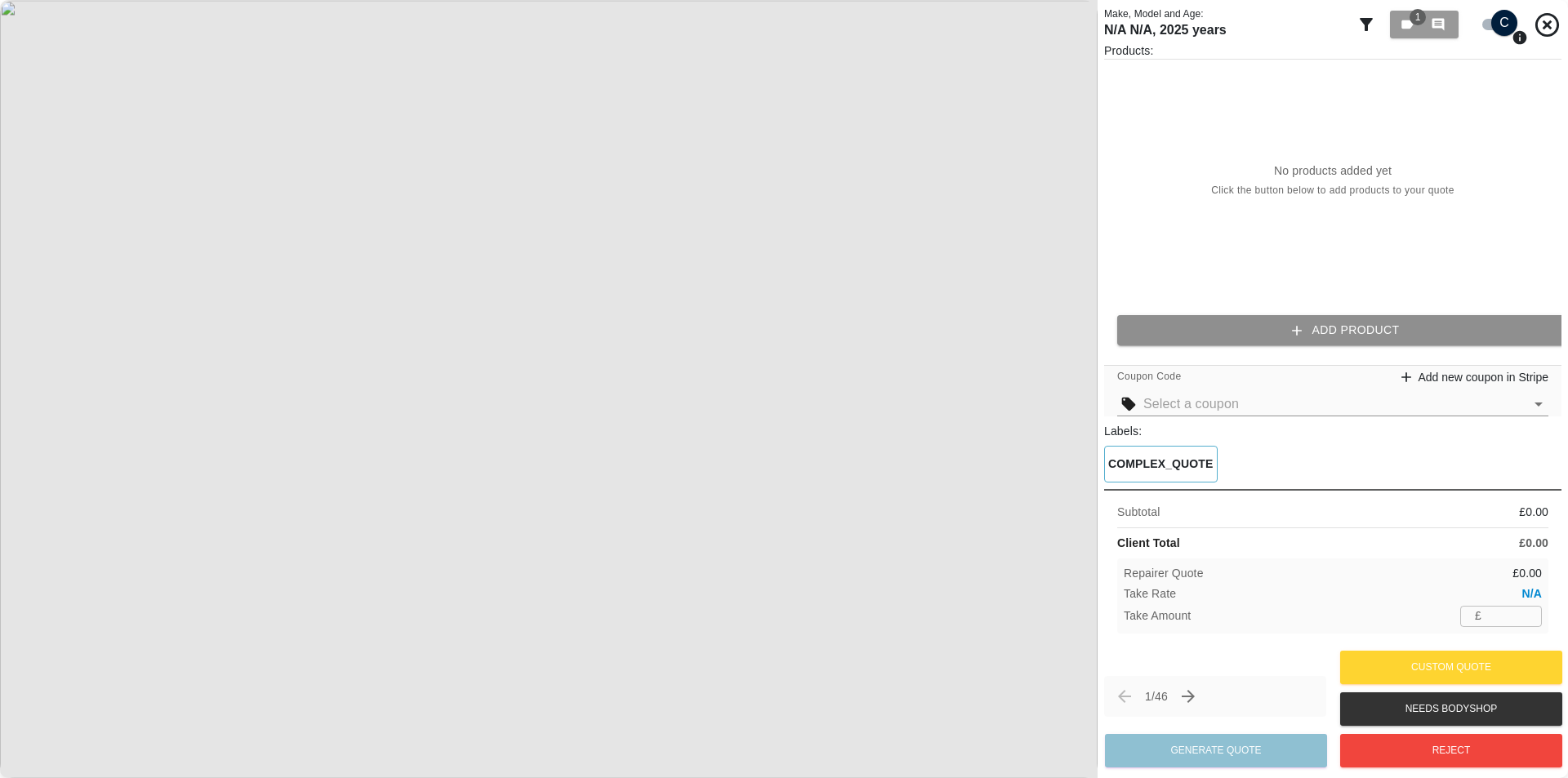
click at [1240, 320] on button "Add Product" at bounding box center [1346, 329] width 457 height 30
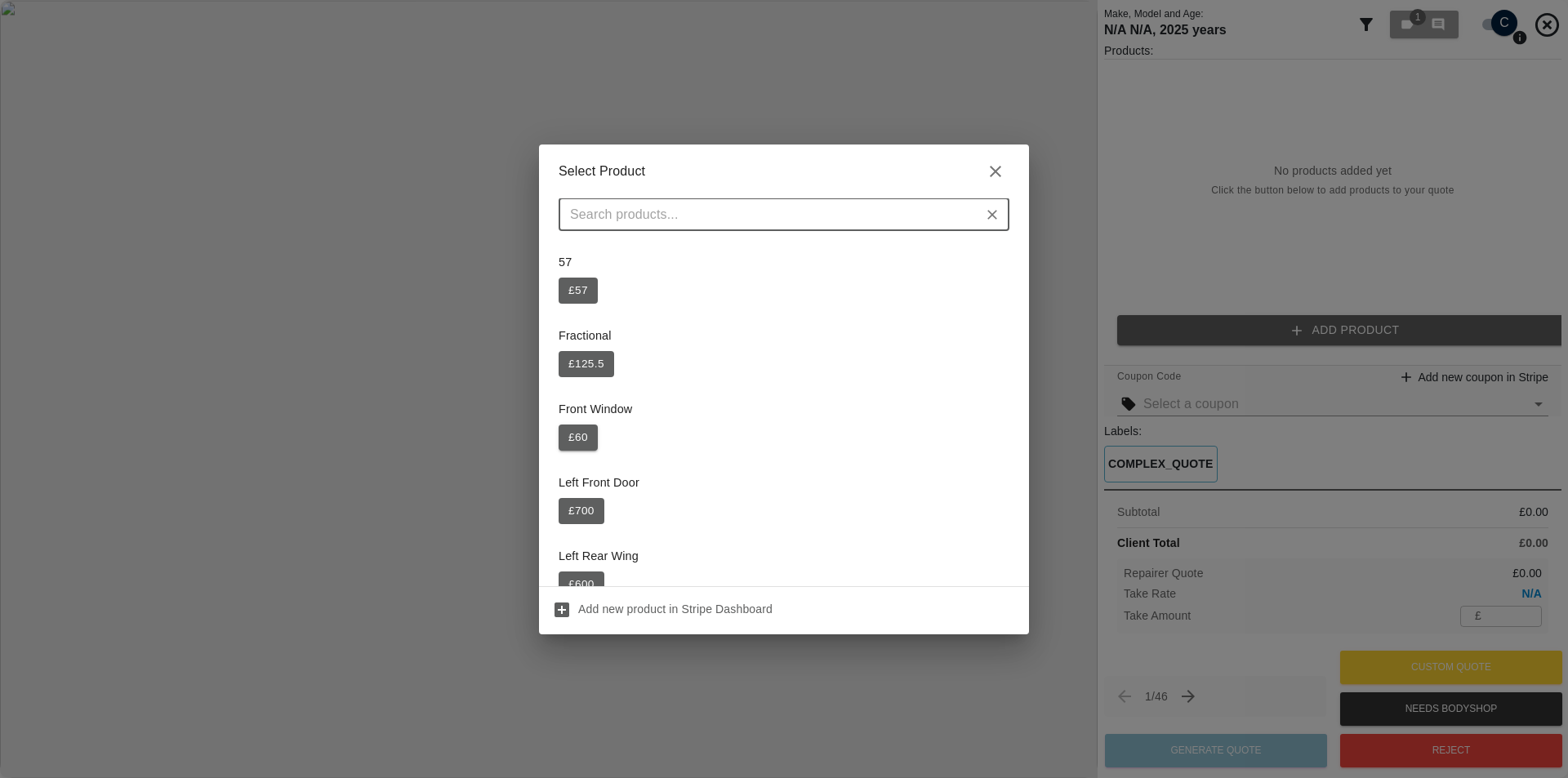
click at [581, 438] on button "£ 60" at bounding box center [578, 438] width 39 height 26
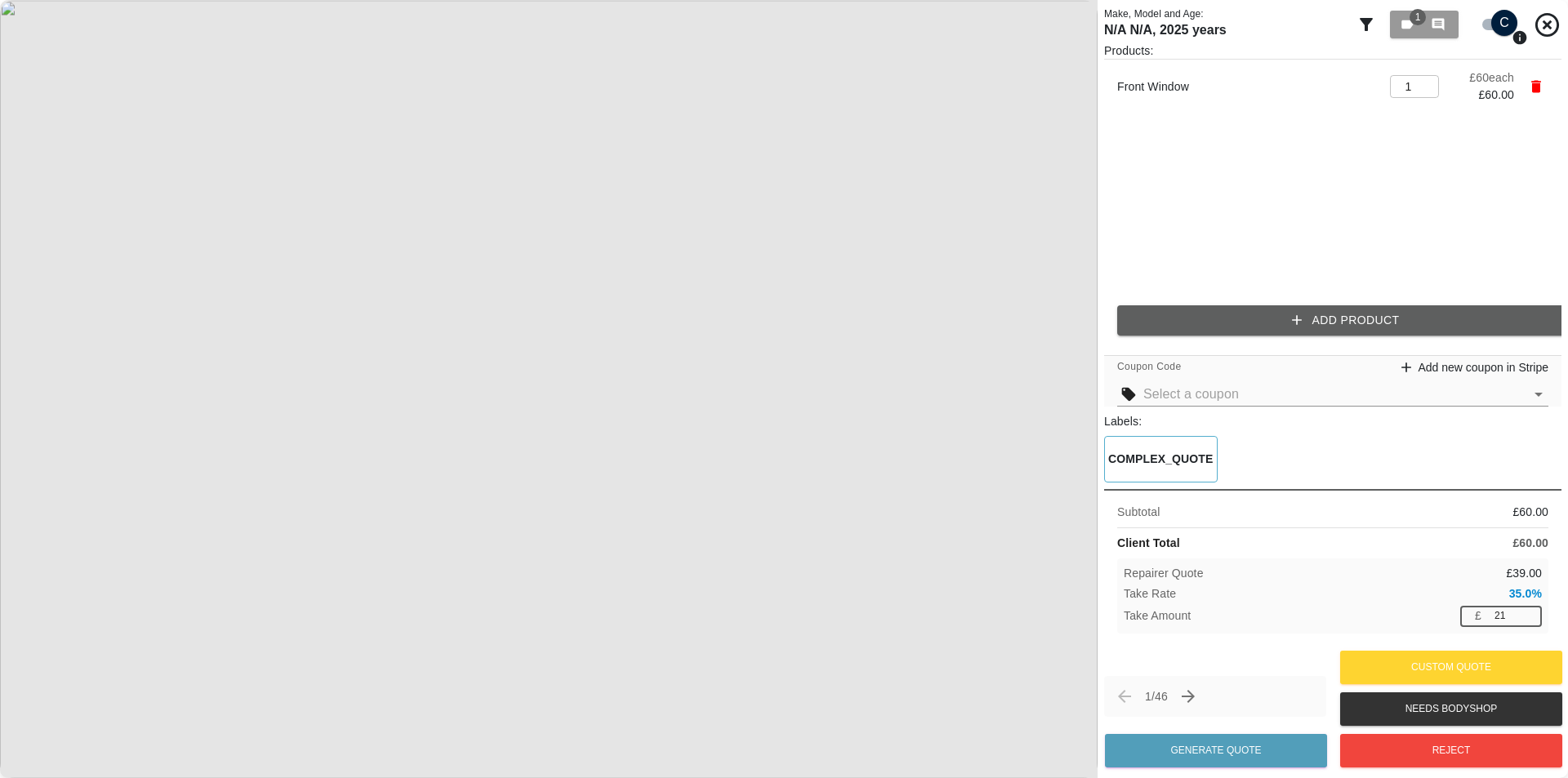
drag, startPoint x: 1512, startPoint y: 614, endPoint x: 1447, endPoint y: 614, distance: 65.0
click at [1460, 615] on div "£ 21 ​" at bounding box center [1501, 615] width 82 height 20
type input "60"
click at [1379, 608] on div "Take Amount £ 60 ​" at bounding box center [1332, 615] width 418 height 20
